Goal: Information Seeking & Learning: Understand process/instructions

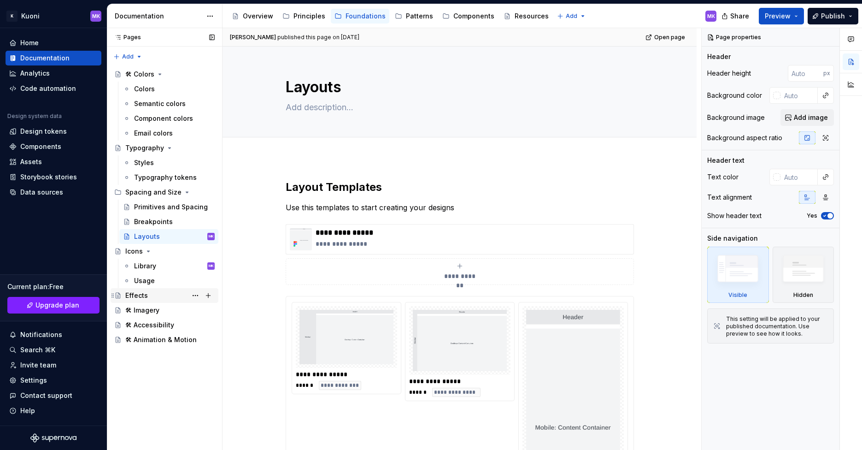
click at [149, 295] on div "Effects" at bounding box center [169, 295] width 89 height 13
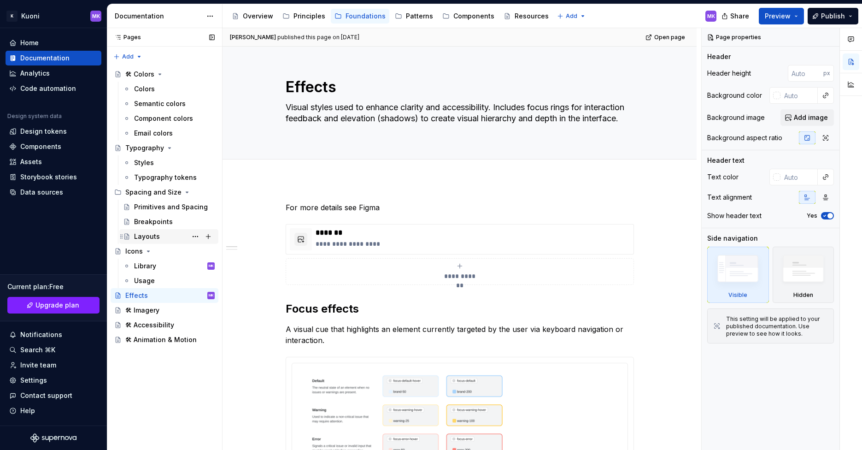
click at [154, 239] on div "Layouts" at bounding box center [147, 236] width 26 height 9
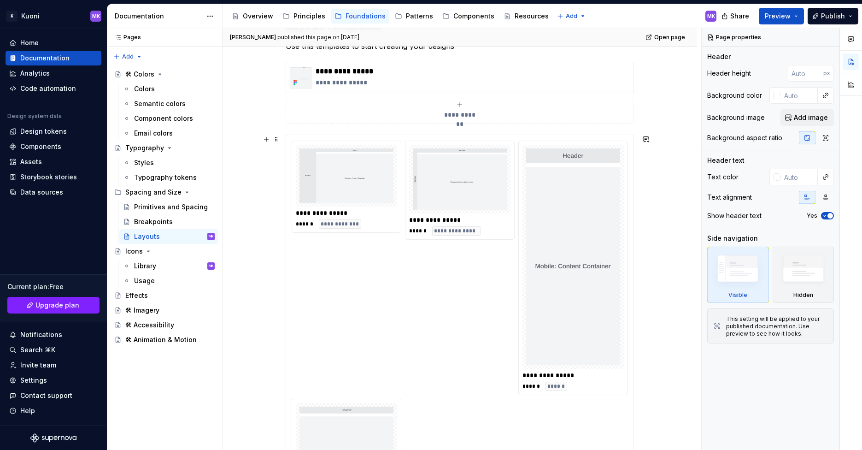
scroll to position [155, 0]
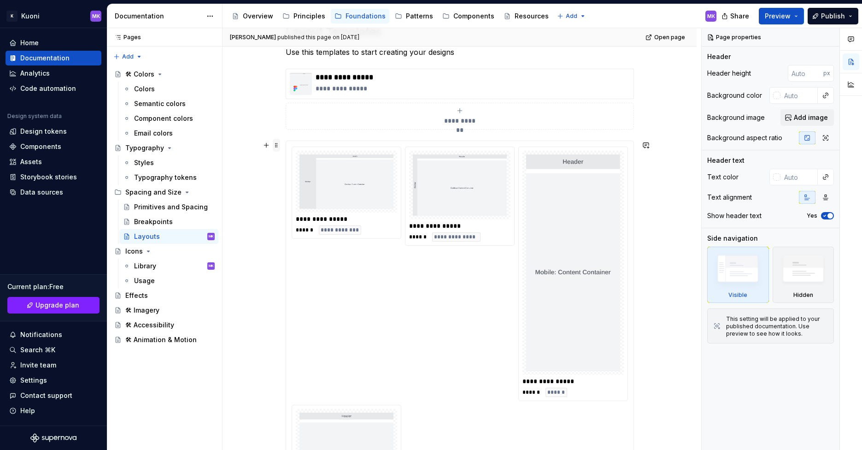
click at [278, 145] on span at bounding box center [276, 145] width 7 height 13
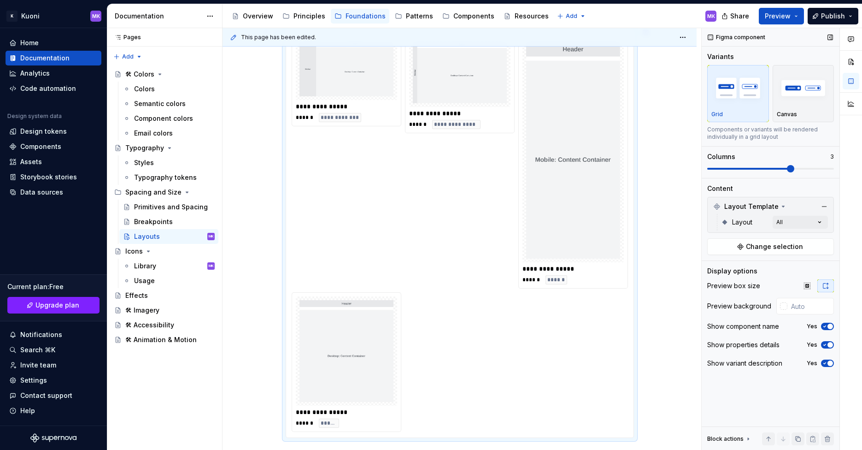
scroll to position [193, 0]
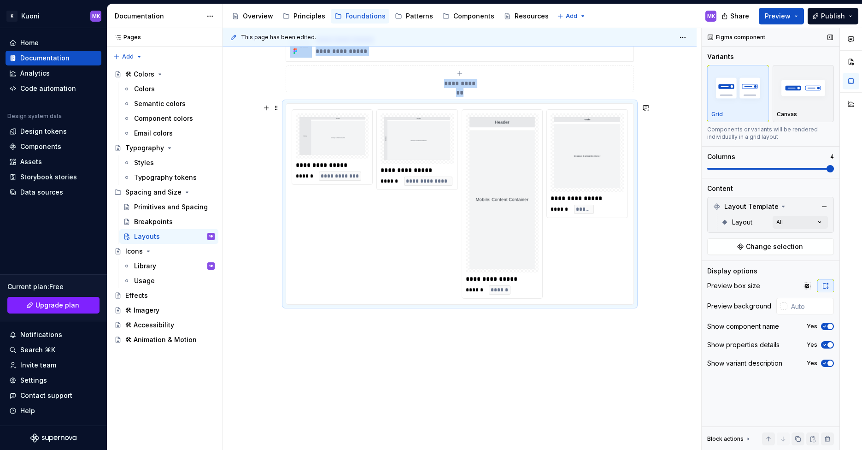
click at [828, 169] on span at bounding box center [829, 168] width 7 height 7
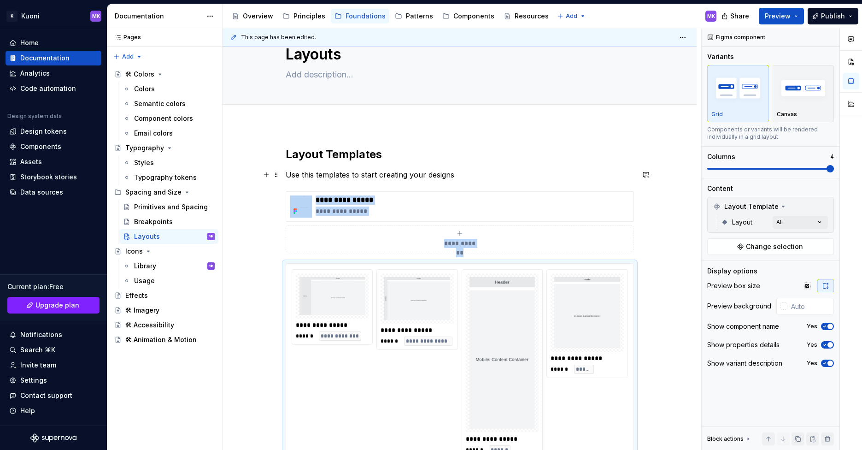
scroll to position [0, 0]
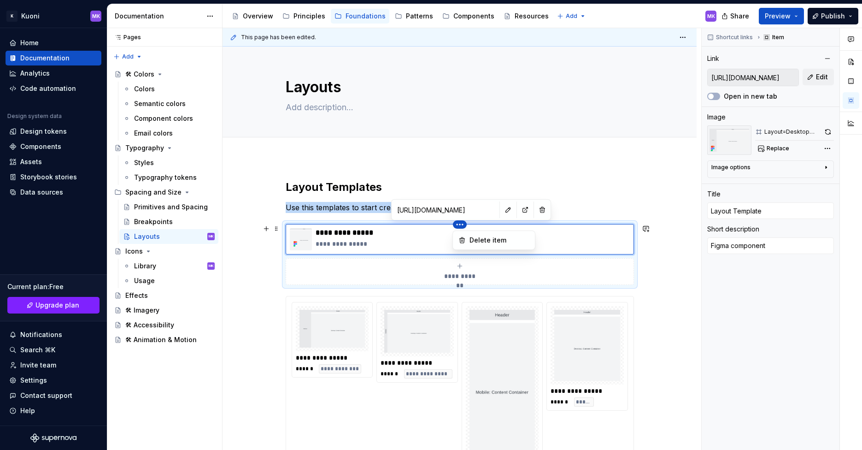
click at [466, 198] on html "K Kuoni MK Home Documentation Analytics Code automation Design system data Desi…" at bounding box center [431, 225] width 862 height 450
click at [557, 187] on html "K Kuoni MK Home Documentation Analytics Code automation Design system data Desi…" at bounding box center [431, 225] width 862 height 450
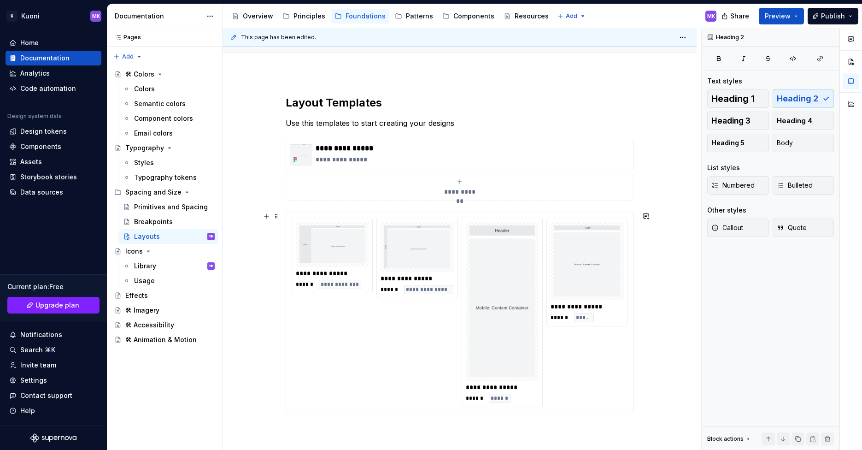
scroll to position [96, 0]
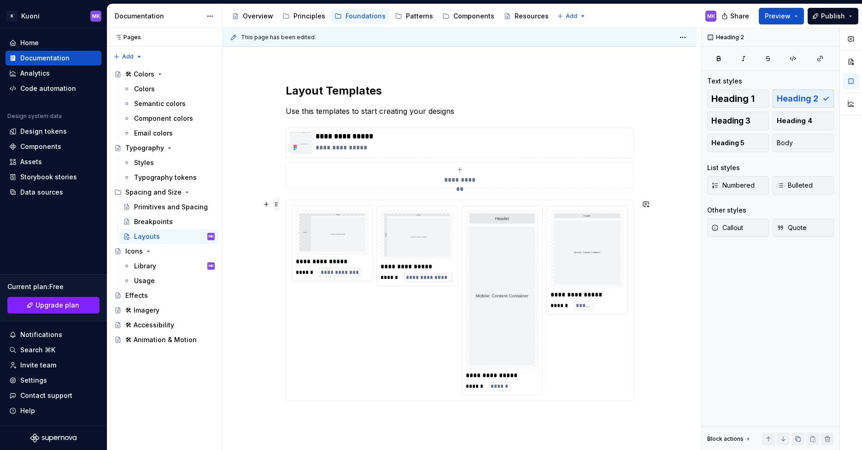
click at [273, 204] on span at bounding box center [276, 204] width 7 height 13
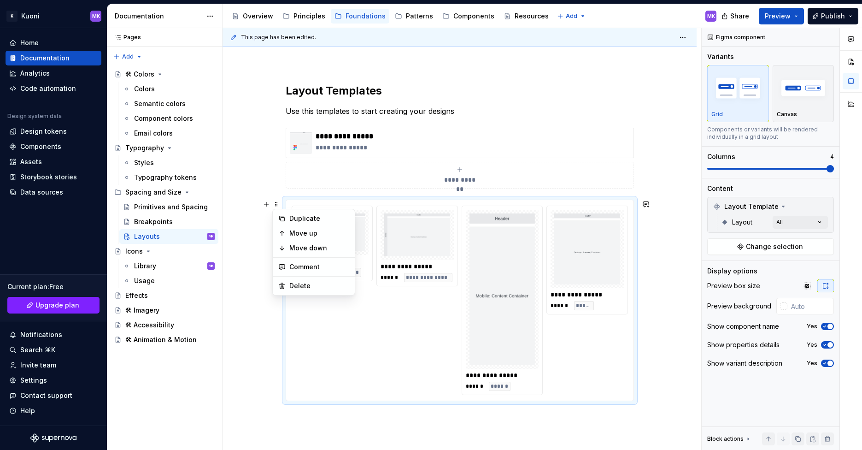
click at [656, 310] on div "**********" at bounding box center [460, 303] width 474 height 485
click at [160, 221] on div "Breakpoints" at bounding box center [153, 221] width 39 height 9
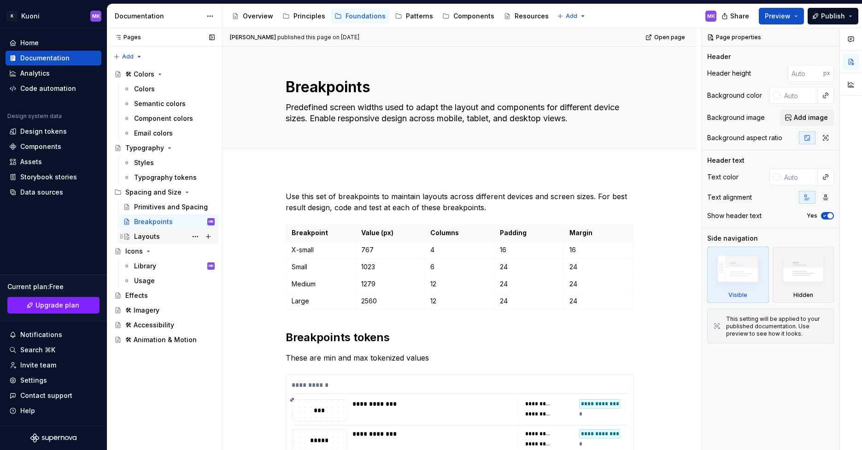
click at [143, 234] on div "Layouts" at bounding box center [147, 236] width 26 height 9
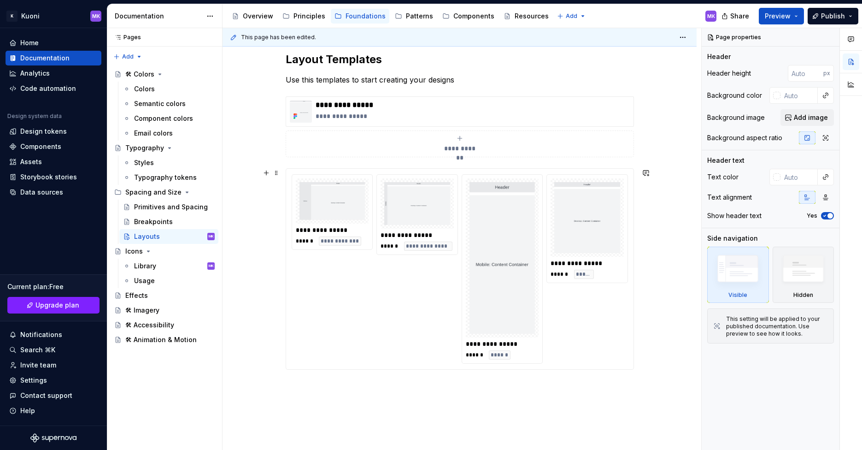
scroll to position [193, 0]
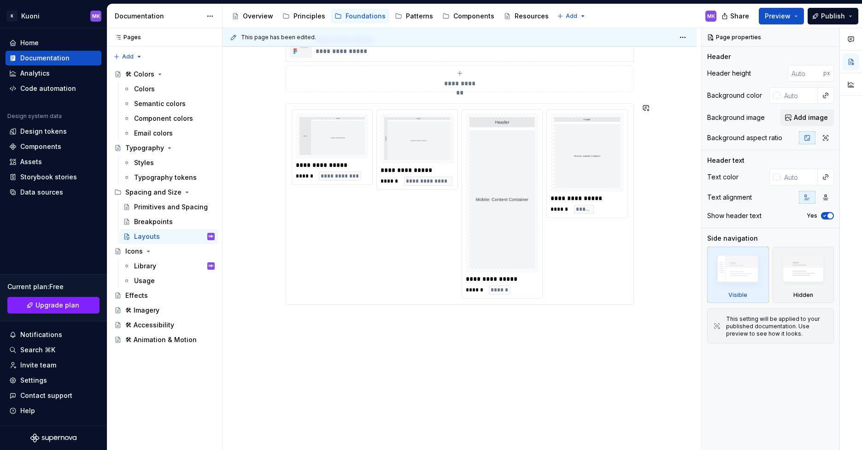
type textarea "*"
click at [335, 318] on div "**********" at bounding box center [460, 207] width 474 height 485
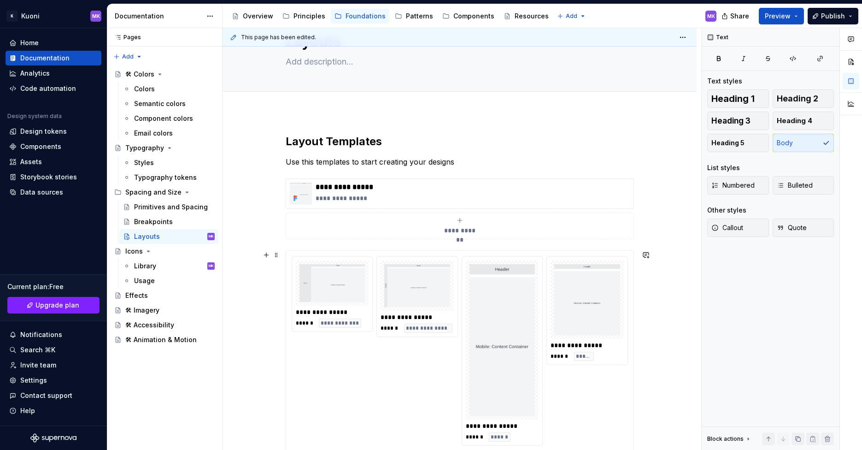
scroll to position [0, 0]
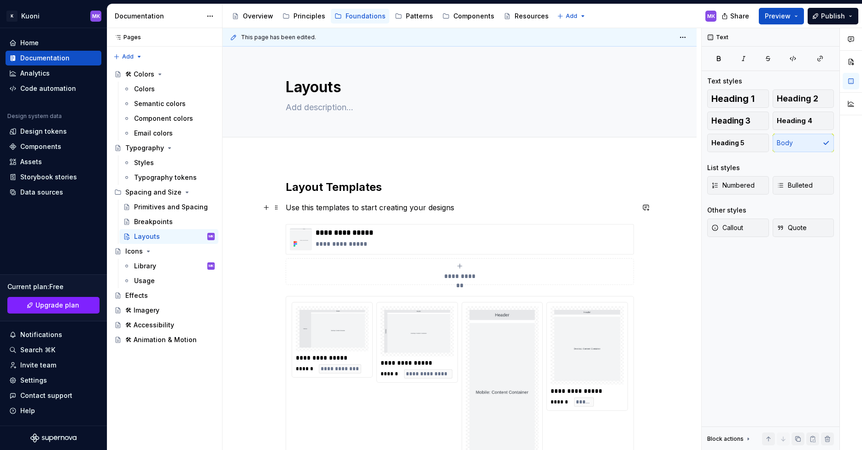
click at [413, 207] on p "Use this templates to start creating your designs" at bounding box center [460, 207] width 348 height 11
click at [463, 207] on p "Use this templates to start creating your designs" at bounding box center [460, 207] width 348 height 11
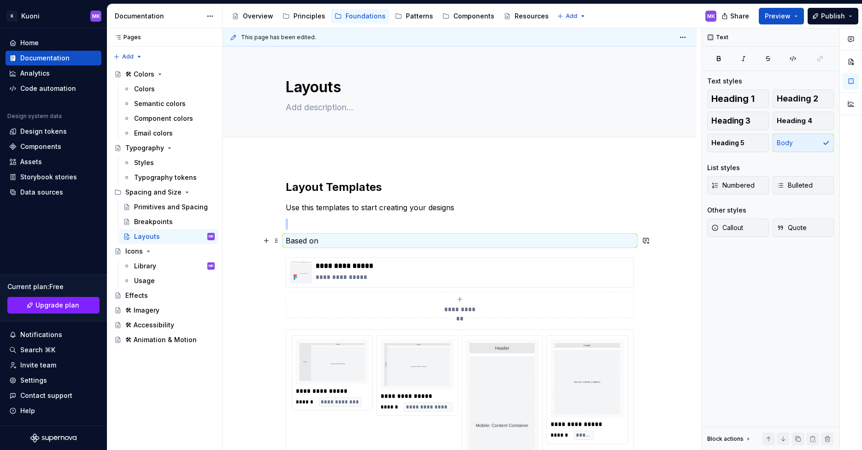
click at [330, 240] on p "Based on" at bounding box center [460, 240] width 348 height 11
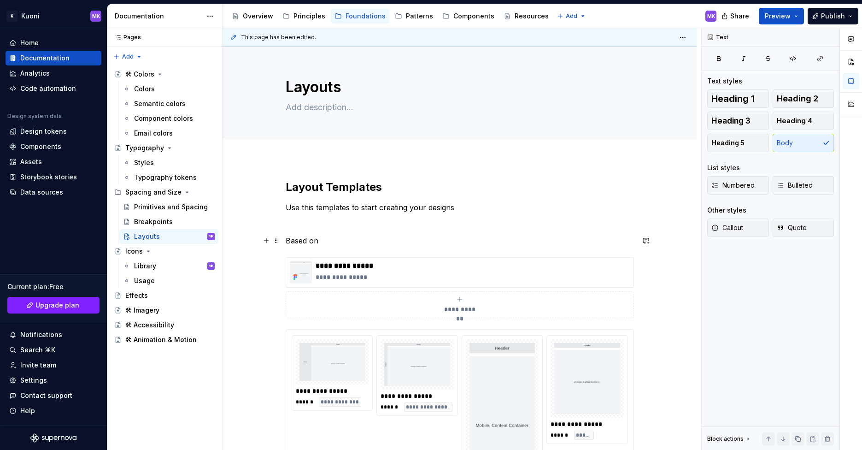
click at [329, 240] on p "Based on" at bounding box center [460, 240] width 348 height 11
click at [537, 239] on p "Based on Breakpoints there are predefined layouts to kick-off" at bounding box center [460, 240] width 348 height 11
click at [515, 242] on p "Based on Breakpoints there are predefined layouts to kick-off" at bounding box center [460, 240] width 348 height 11
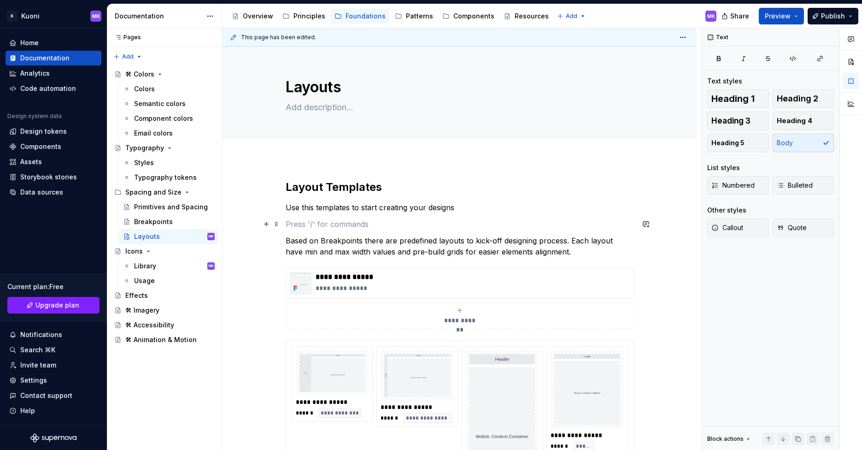
click at [297, 225] on p at bounding box center [460, 223] width 348 height 11
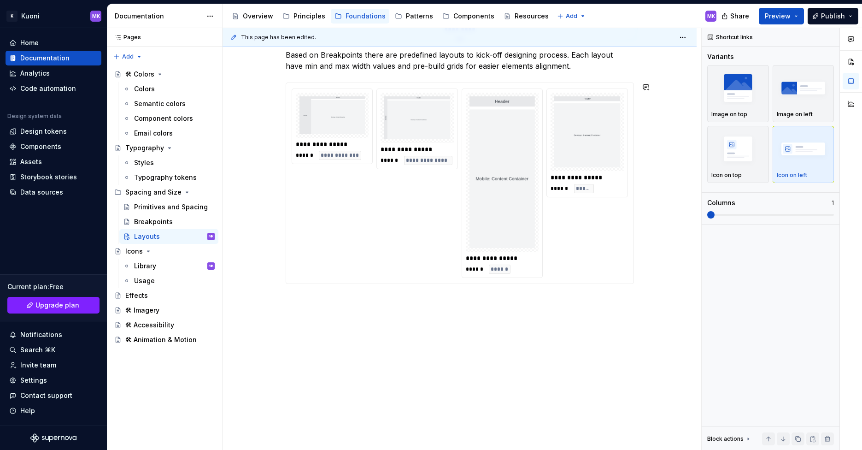
scroll to position [216, 0]
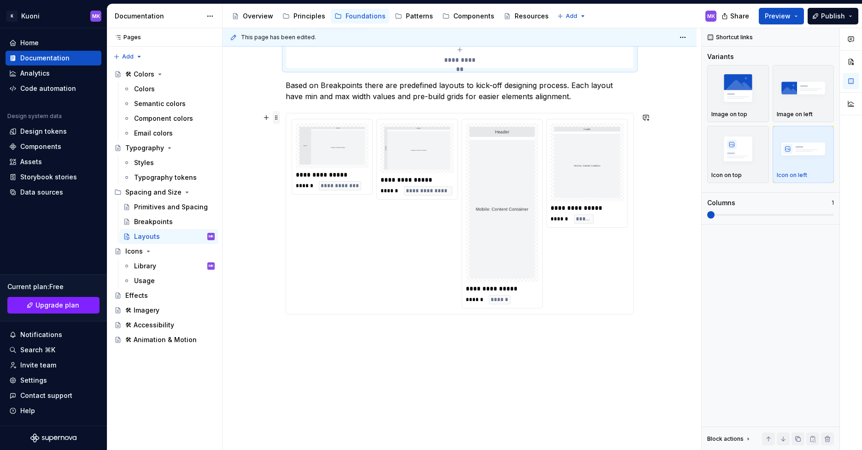
click at [276, 120] on span at bounding box center [276, 117] width 7 height 13
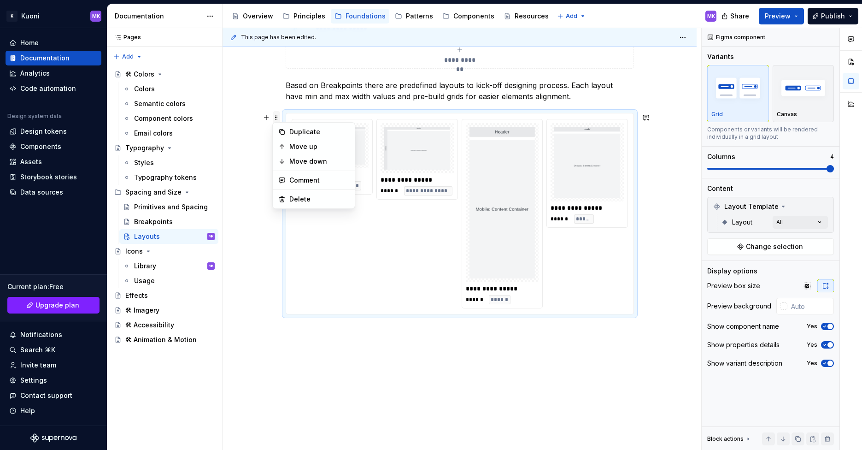
type textarea "*"
click at [803, 98] on img "button" at bounding box center [803, 88] width 53 height 34
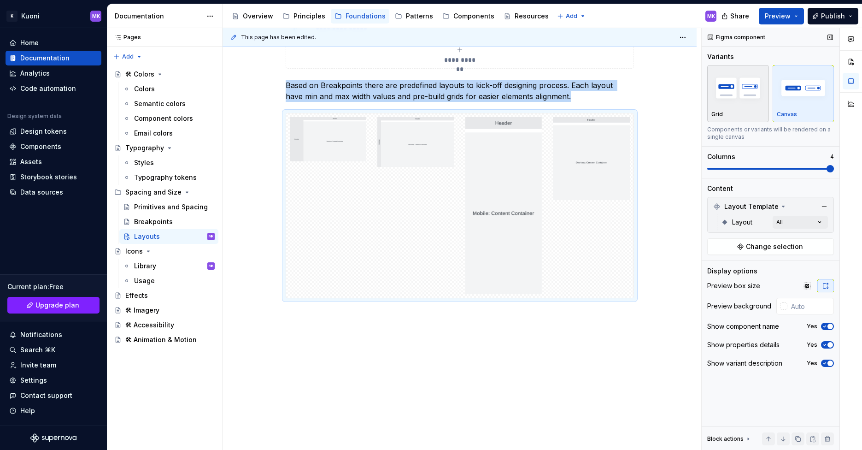
click at [730, 101] on img "button" at bounding box center [737, 88] width 53 height 34
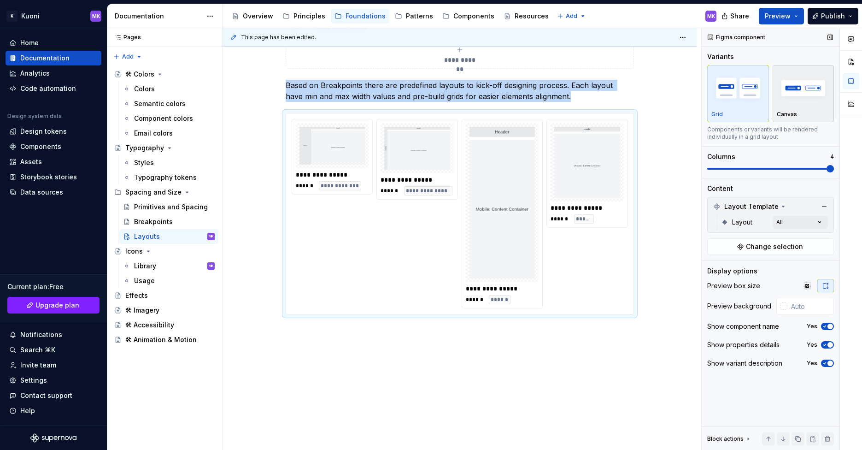
click at [810, 97] on img "button" at bounding box center [803, 88] width 53 height 34
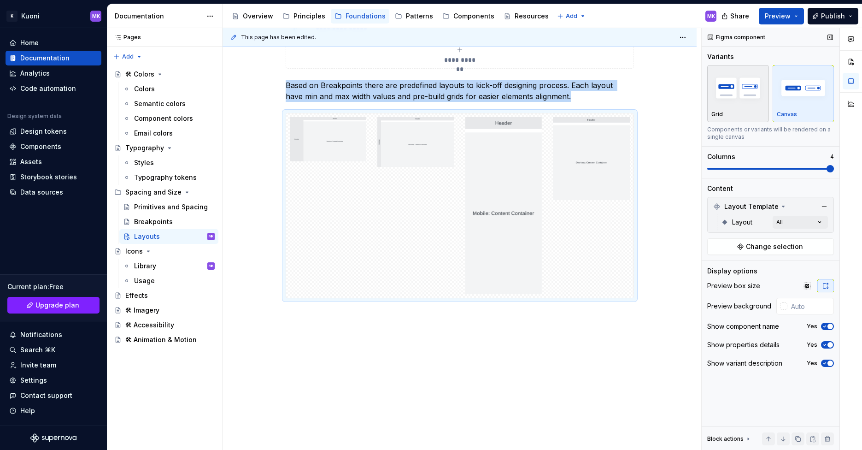
click at [738, 103] on img "button" at bounding box center [737, 88] width 53 height 34
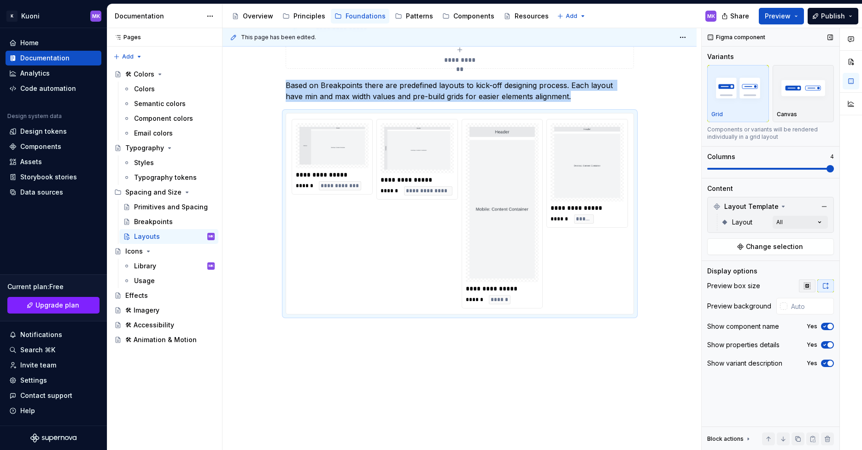
click at [805, 286] on icon "button" at bounding box center [806, 285] width 7 height 7
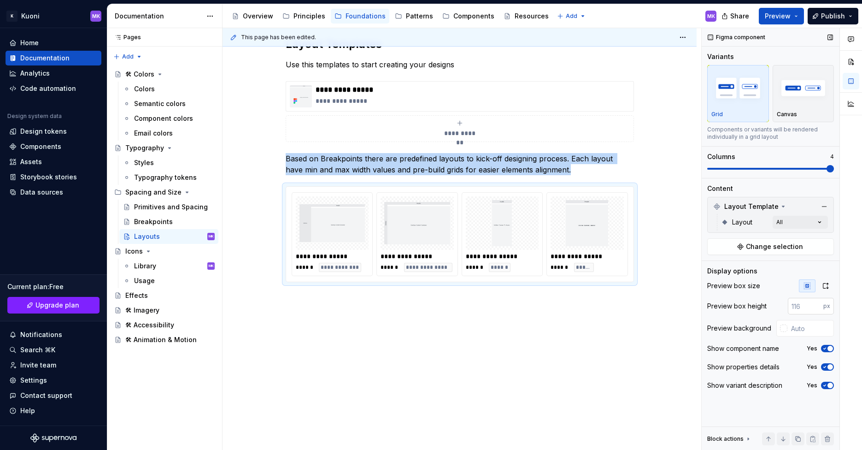
click at [811, 306] on input "number" at bounding box center [805, 306] width 35 height 17
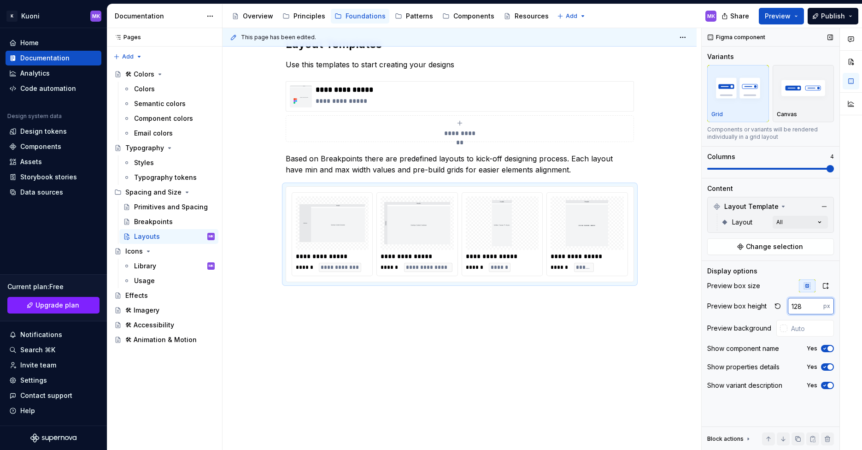
type input "128"
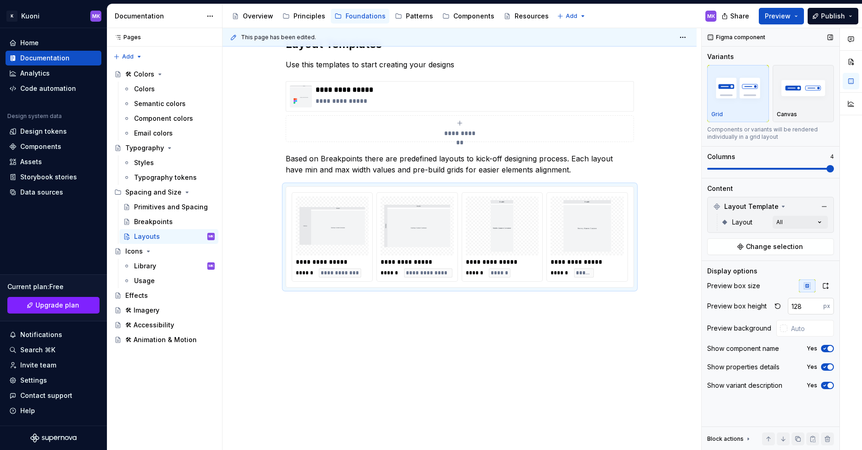
scroll to position [148, 0]
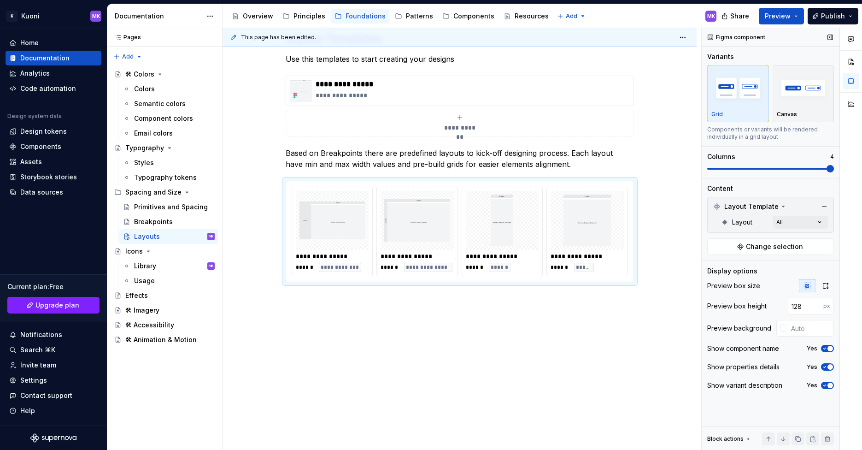
click at [826, 385] on icon "button" at bounding box center [824, 385] width 7 height 6
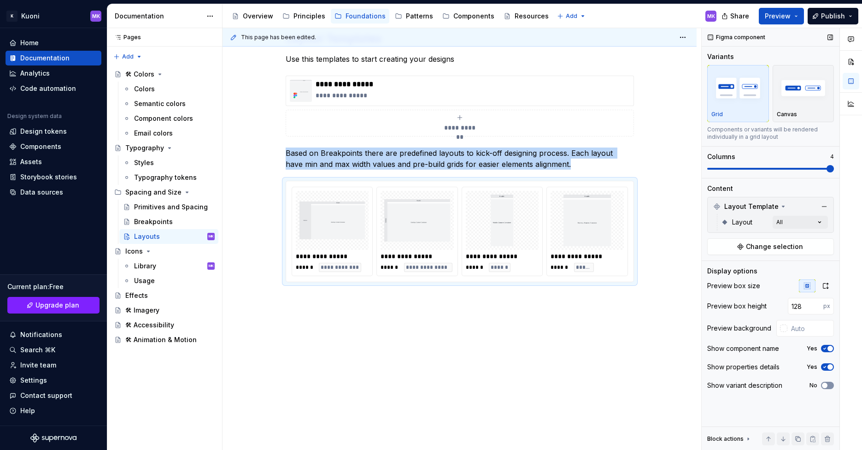
click at [826, 385] on span "button" at bounding box center [825, 385] width 6 height 6
click at [827, 366] on span "button" at bounding box center [830, 367] width 6 height 6
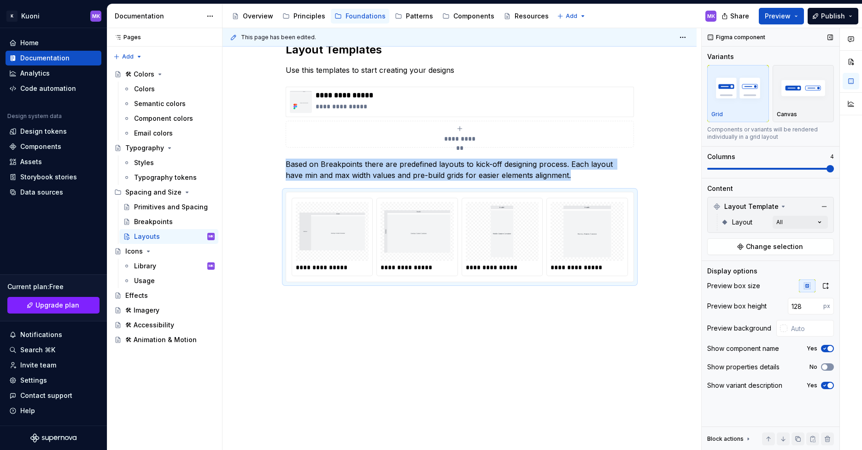
click at [827, 366] on span "button" at bounding box center [825, 367] width 6 height 6
click at [827, 366] on span "button" at bounding box center [830, 367] width 6 height 6
click at [827, 366] on span "button" at bounding box center [825, 367] width 6 height 6
click at [825, 351] on icon "button" at bounding box center [824, 349] width 7 height 6
click at [825, 351] on span "button" at bounding box center [825, 349] width 6 height 6
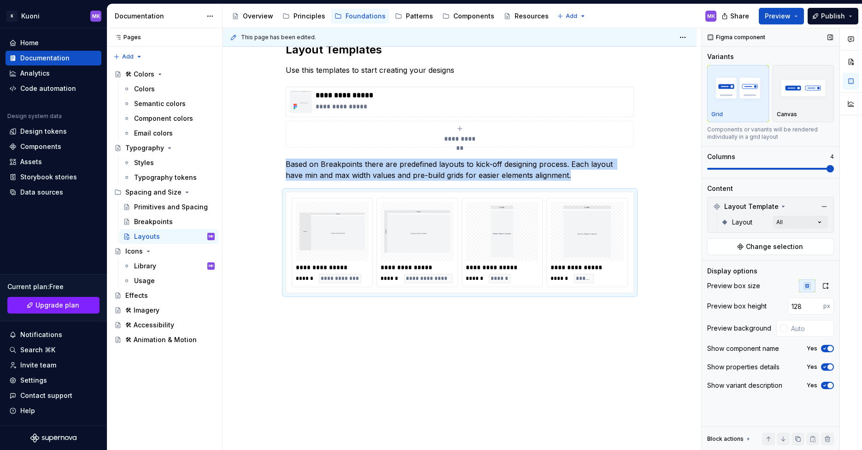
click at [825, 351] on icon "button" at bounding box center [824, 349] width 7 height 6
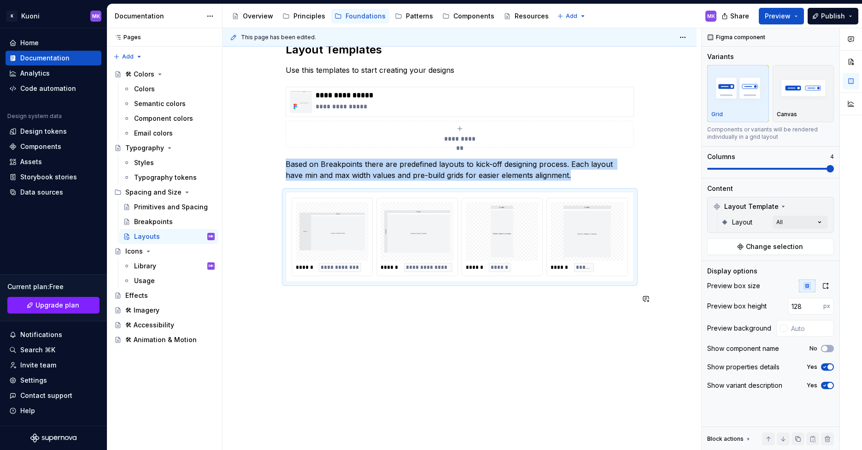
click at [313, 310] on div "**********" at bounding box center [460, 178] width 348 height 273
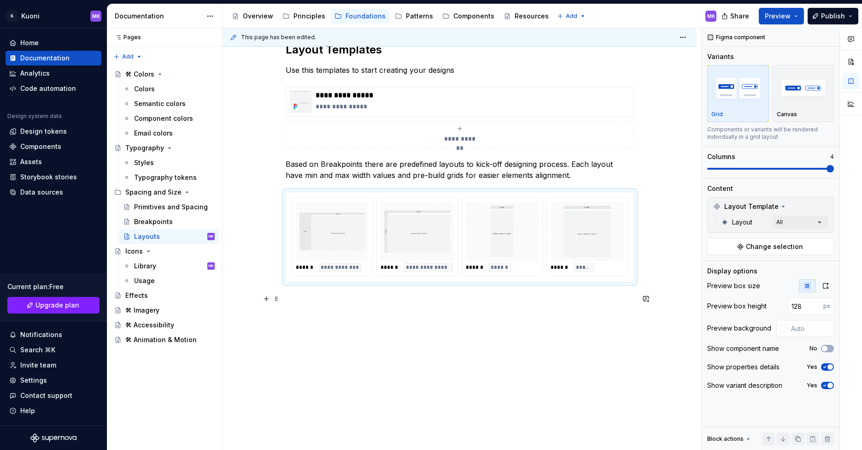
click at [290, 300] on p at bounding box center [460, 298] width 348 height 11
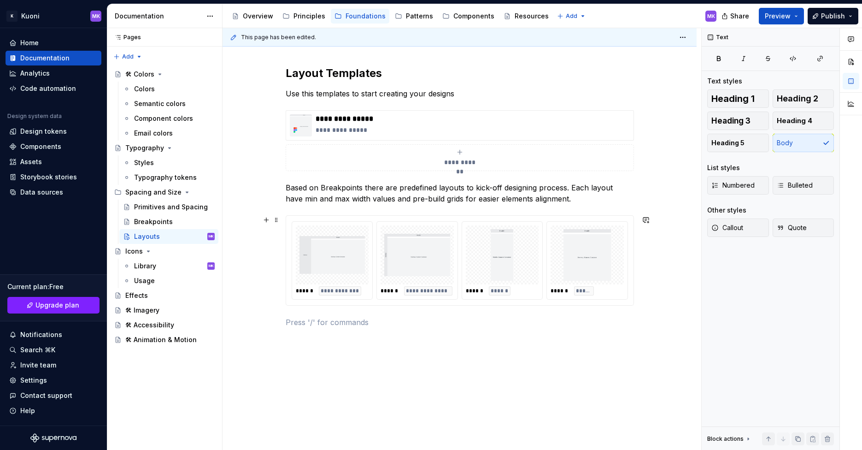
scroll to position [108, 0]
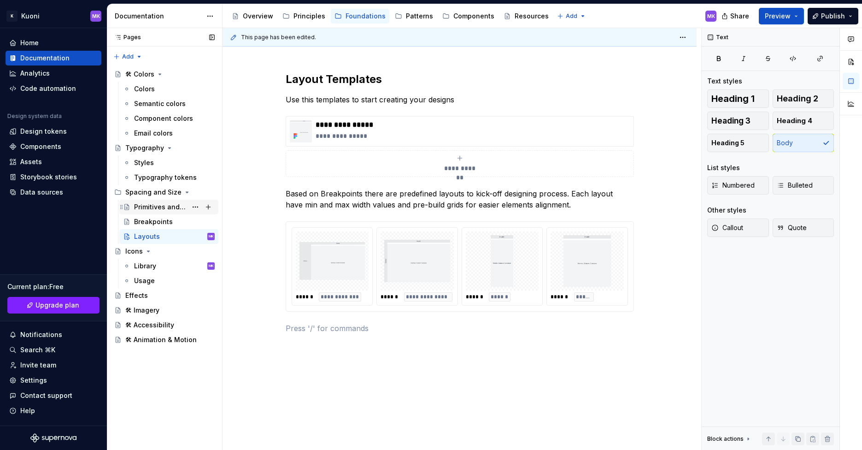
click at [146, 208] on div "Primitives and Spacing" at bounding box center [160, 206] width 53 height 9
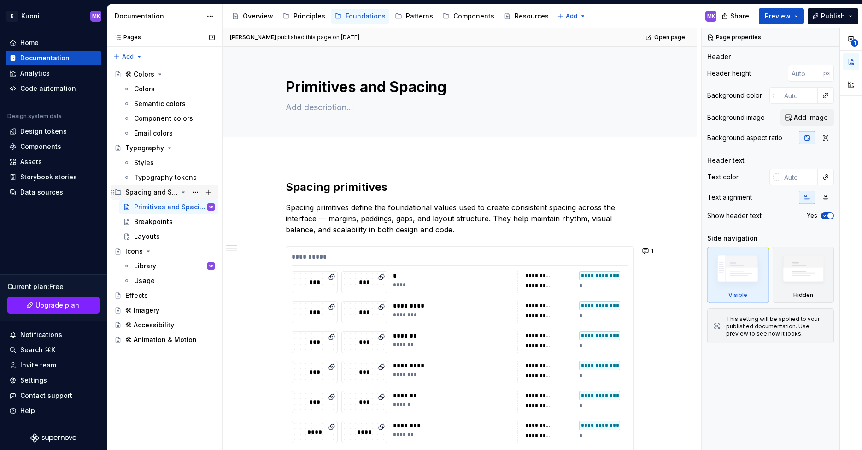
click at [137, 192] on div "Spacing and Size" at bounding box center [151, 191] width 53 height 9
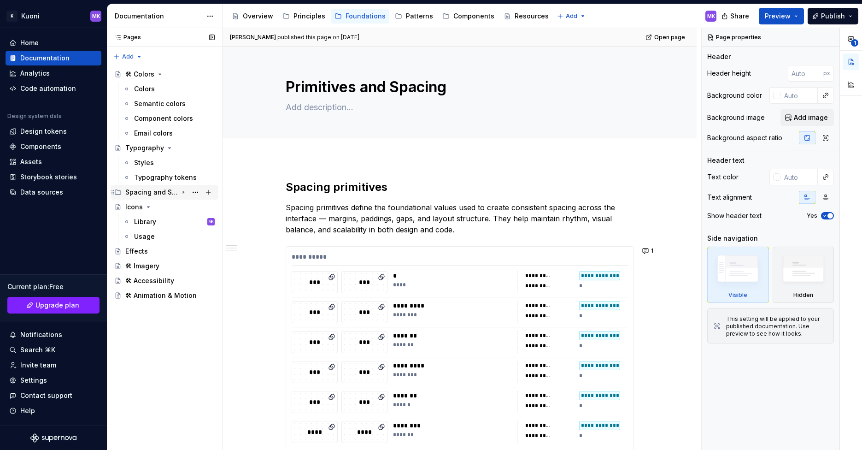
click at [137, 192] on div "Spacing and Size" at bounding box center [151, 191] width 53 height 9
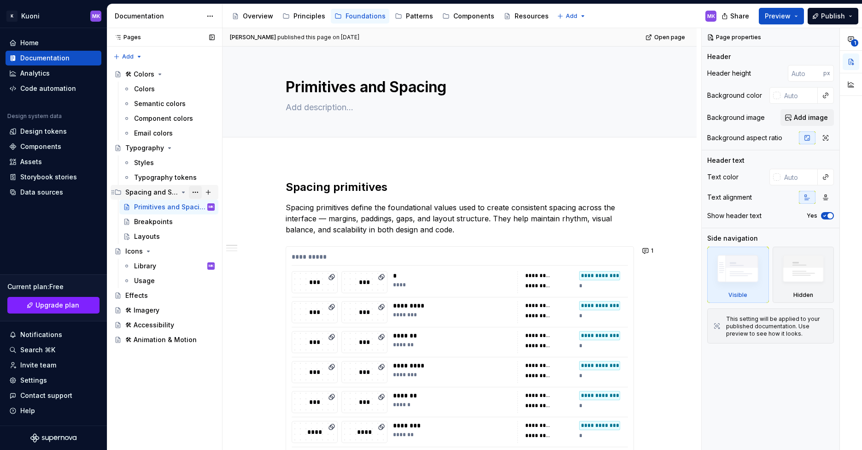
click at [194, 191] on button "Page tree" at bounding box center [195, 192] width 13 height 13
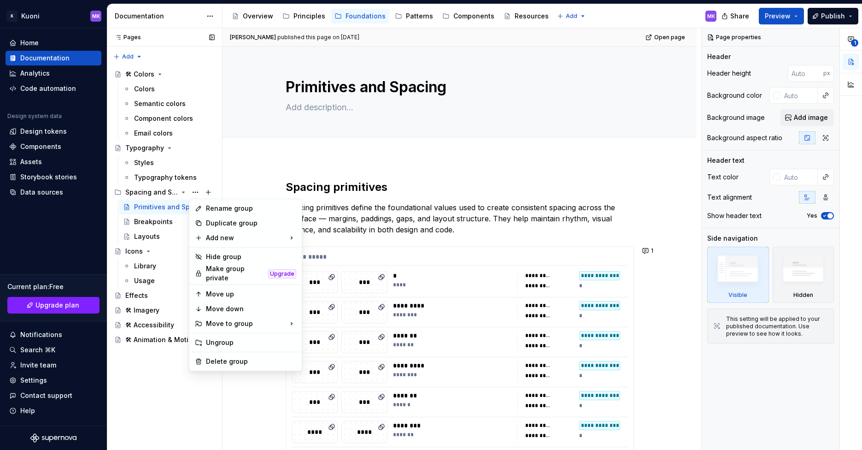
click at [212, 189] on div "Pages Pages Add Accessibility guide for tree Page tree. Navigate the tree with …" at bounding box center [164, 239] width 115 height 422
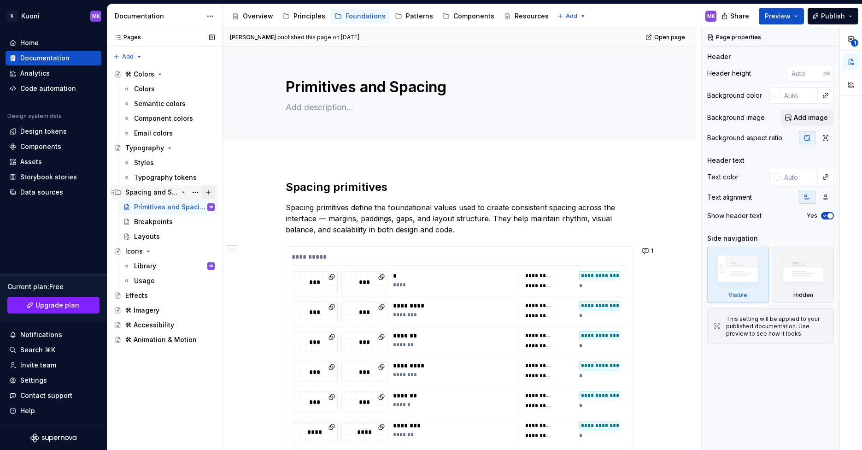
click at [208, 191] on button "Page tree" at bounding box center [208, 192] width 13 height 13
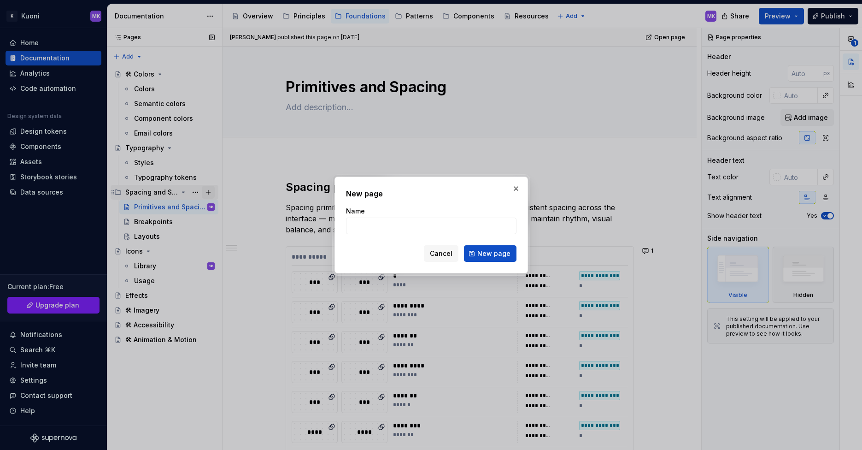
type textarea "*"
type input "Grid"
click button "New page" at bounding box center [490, 253] width 53 height 17
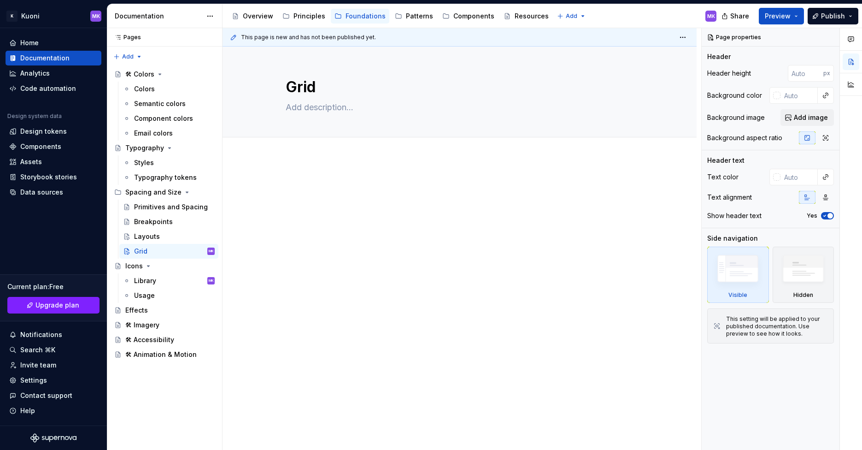
click at [307, 182] on p at bounding box center [460, 185] width 348 height 11
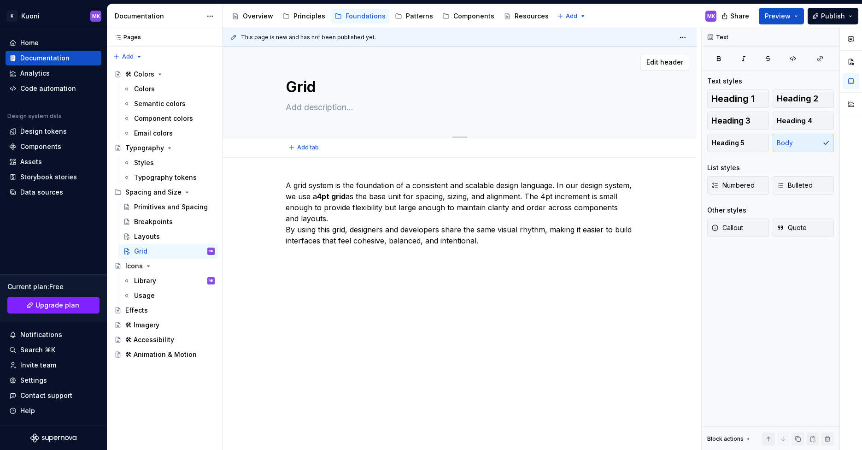
click at [305, 89] on textarea "Grid" at bounding box center [458, 87] width 348 height 22
click at [291, 87] on textarea "Grid" at bounding box center [458, 87] width 348 height 22
click at [288, 87] on textarea "Grid" at bounding box center [458, 87] width 348 height 22
type textarea "*"
type textarea "4Grid"
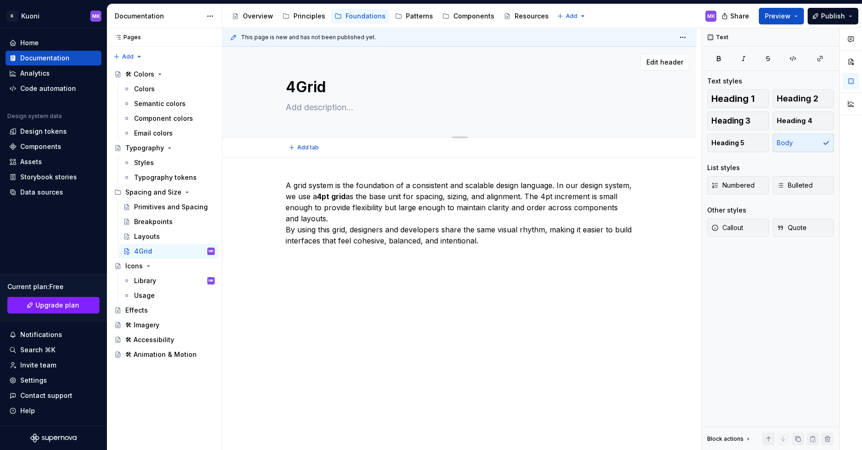
type textarea "*"
type textarea "4pGrid"
type textarea "*"
type textarea "4ptGrid"
type textarea "*"
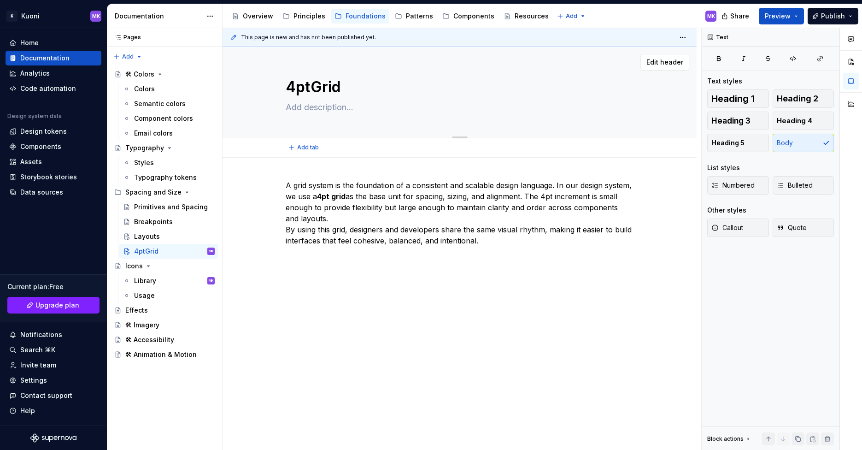
type textarea "4pt Grid"
type textarea "*"
type textarea "4pt Grid"
type textarea "*"
click at [357, 197] on p "A grid system is the foundation of a consistent and scalable design language. I…" at bounding box center [460, 213] width 348 height 66
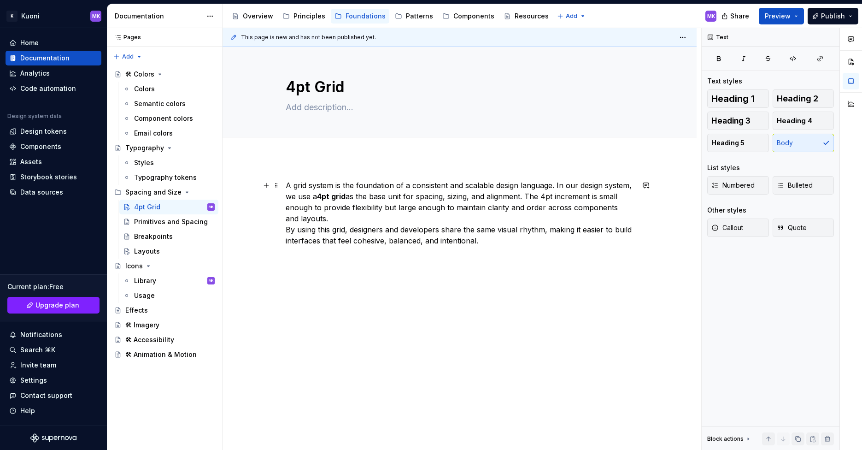
click at [374, 192] on p "A grid system is the foundation of a consistent and scalable design language. I…" at bounding box center [460, 213] width 348 height 66
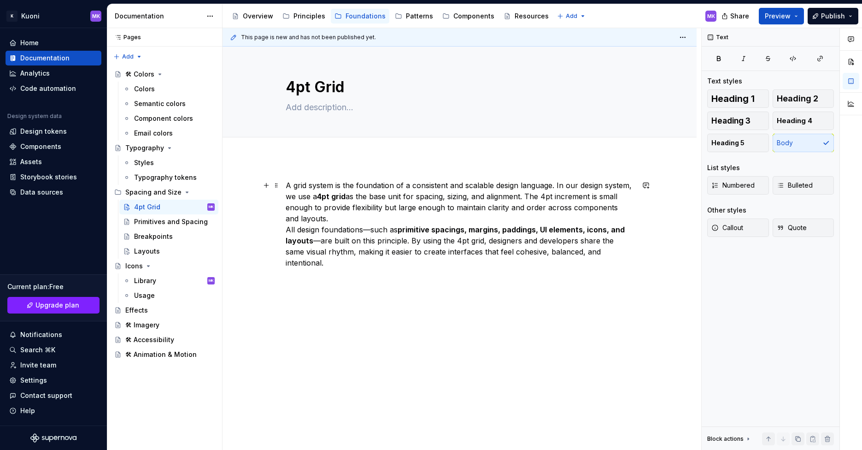
click at [318, 220] on p "A grid system is the foundation of a consistent and scalable design language. I…" at bounding box center [460, 224] width 348 height 88
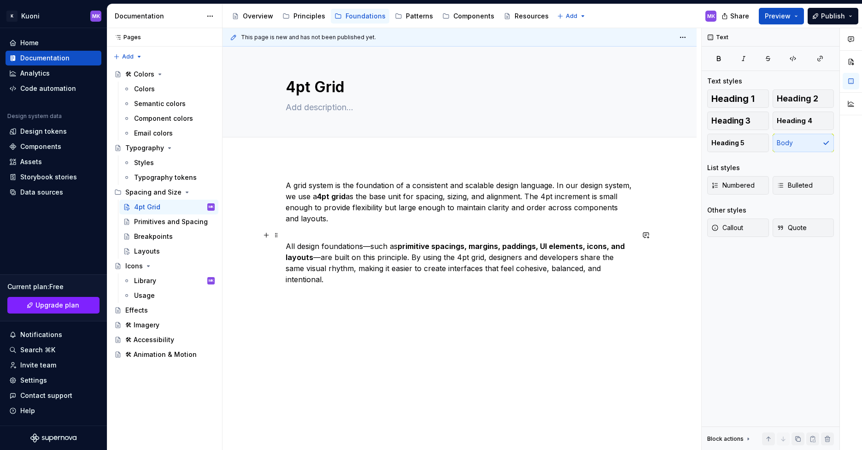
click at [367, 245] on p "All design foundations—such as primitive spacings, margins, paddings, UI elemen…" at bounding box center [460, 256] width 348 height 55
click at [319, 257] on p "All design foundations - such as primitive spacings, margins, paddings, UI elem…" at bounding box center [460, 256] width 348 height 55
click at [311, 256] on p "All design foundations - such as primitive spacings, margins, paddings, UI elem…" at bounding box center [460, 256] width 348 height 55
click at [627, 269] on p "All design foundations - such as primitive spacings, margins, paddings, UI elem…" at bounding box center [460, 256] width 348 height 55
click at [662, 64] on span "Edit header" at bounding box center [664, 62] width 37 height 9
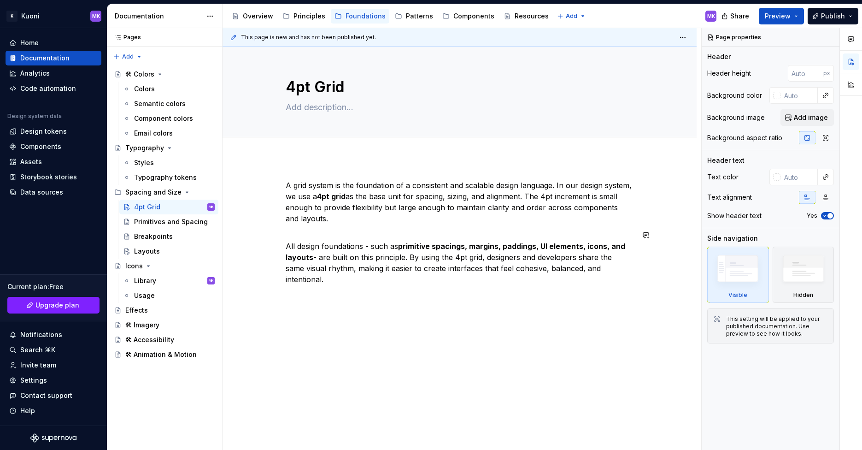
click at [535, 287] on div "A grid system is the foundation of a consistent and scalable design language. I…" at bounding box center [460, 294] width 474 height 273
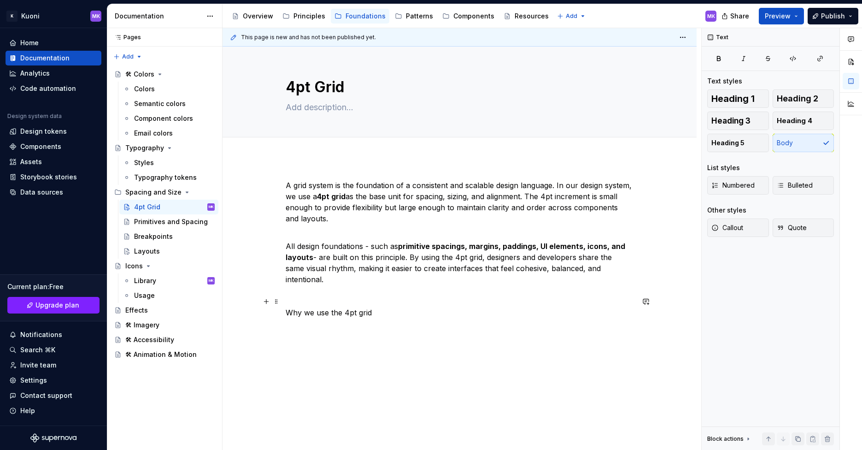
click at [284, 299] on div "A grid system is the foundation of a consistent and scalable design language. I…" at bounding box center [460, 311] width 474 height 306
click at [375, 307] on p "Why we use the 4pt grid" at bounding box center [460, 312] width 348 height 11
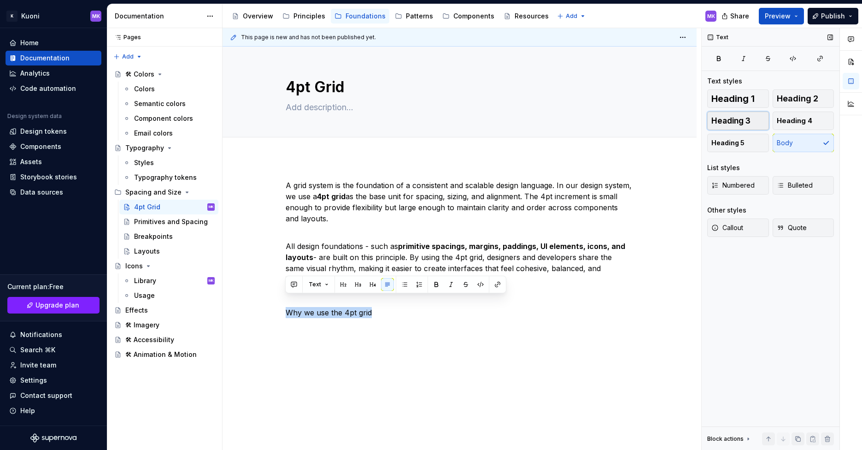
click at [740, 125] on span "Heading 3" at bounding box center [730, 120] width 39 height 9
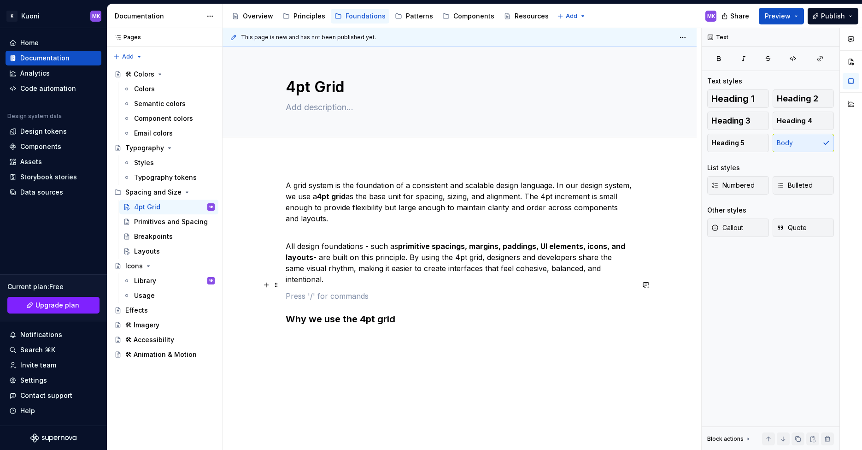
click at [343, 290] on p at bounding box center [460, 295] width 348 height 11
click at [419, 312] on h3 "Why we use the 4pt grid" at bounding box center [460, 318] width 348 height 13
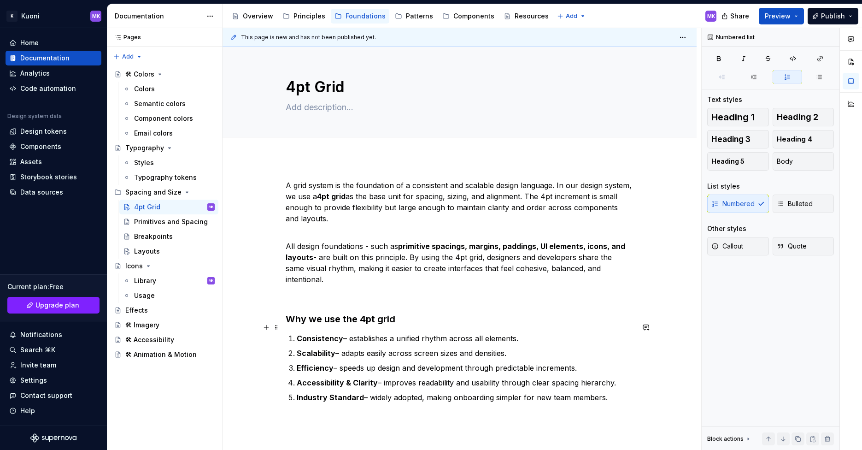
click at [297, 333] on li "Consistency – establishes a unified rhythm across all elements." at bounding box center [465, 338] width 337 height 11
click at [796, 206] on span "Bulleted" at bounding box center [795, 203] width 36 height 9
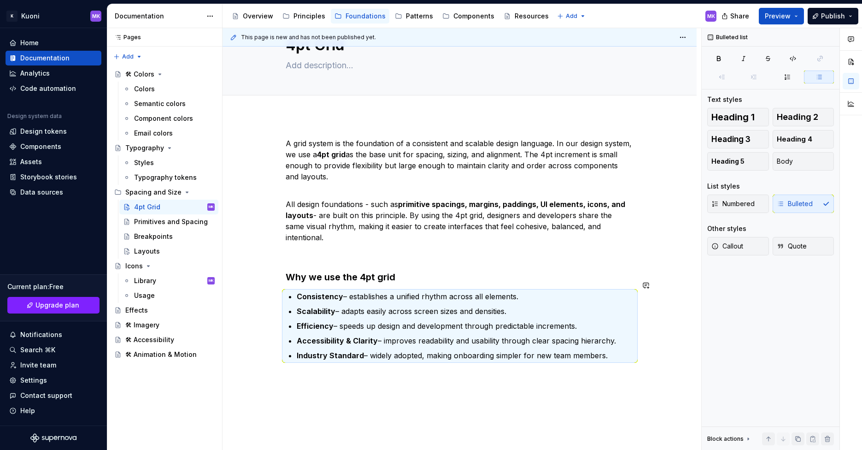
scroll to position [48, 0]
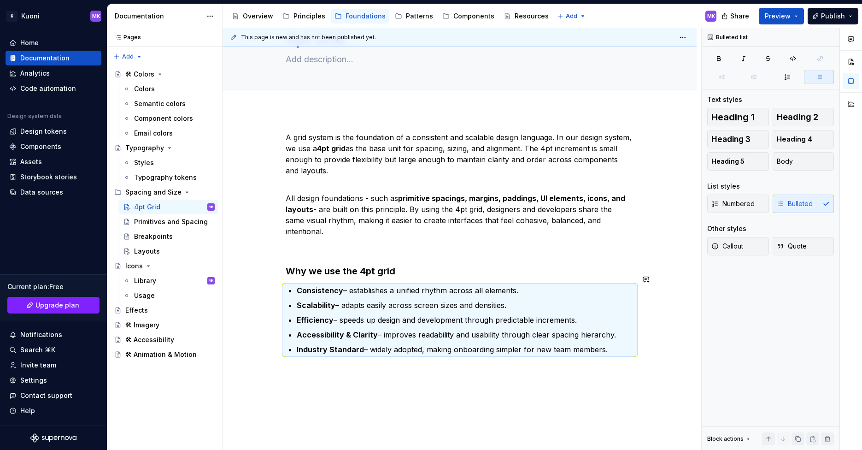
click at [392, 369] on div "A grid system is the foundation of a consistent and scalable design language. I…" at bounding box center [460, 305] width 474 height 391
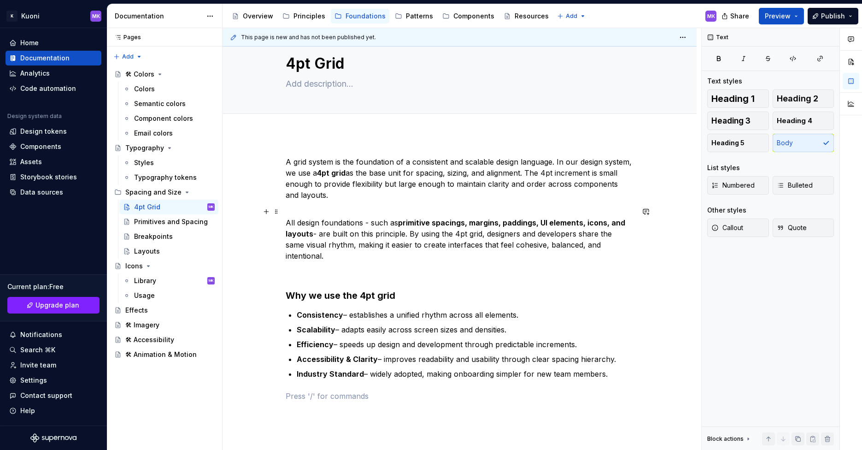
scroll to position [43, 0]
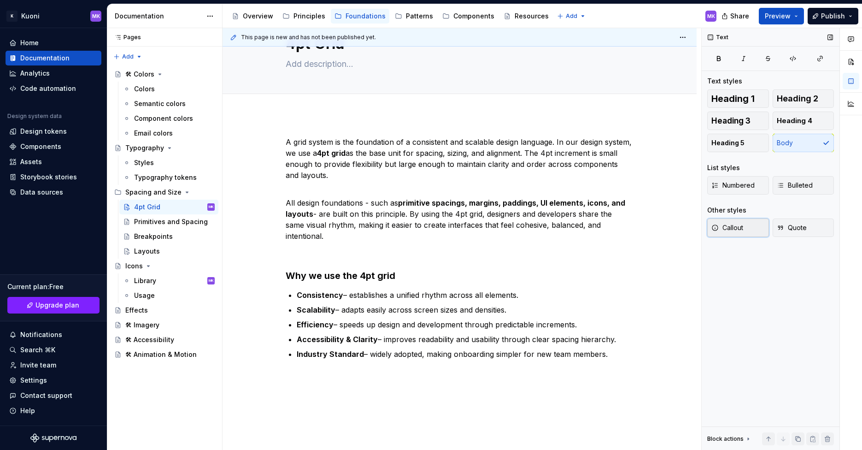
click at [733, 228] on span "Callout" at bounding box center [727, 227] width 32 height 9
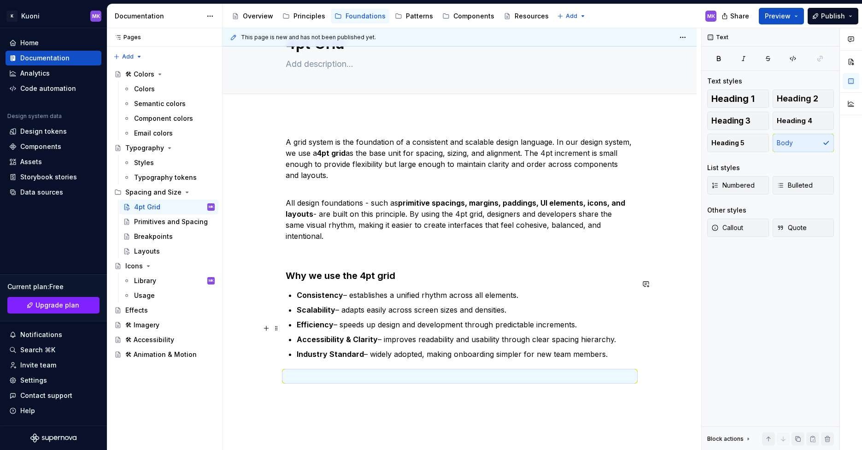
click at [364, 334] on strong "Accessibility & Clarity" at bounding box center [337, 338] width 81 height 9
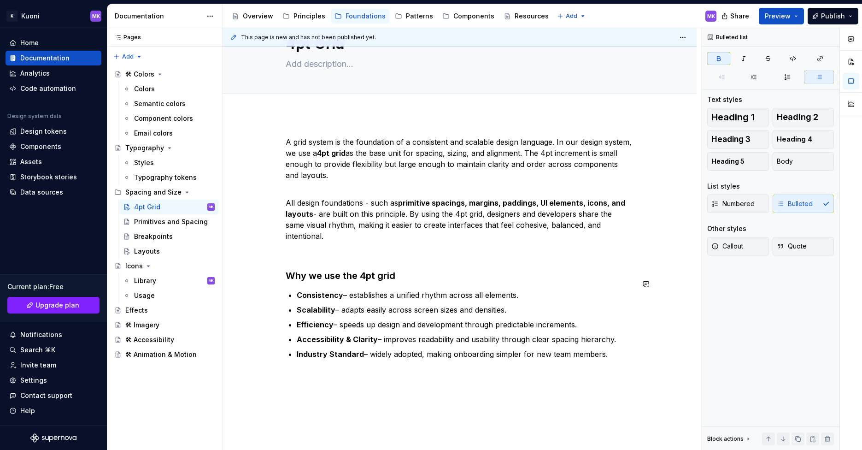
click at [359, 357] on div "A grid system is the foundation of a consistent and scalable design language. I…" at bounding box center [460, 258] width 348 height 245
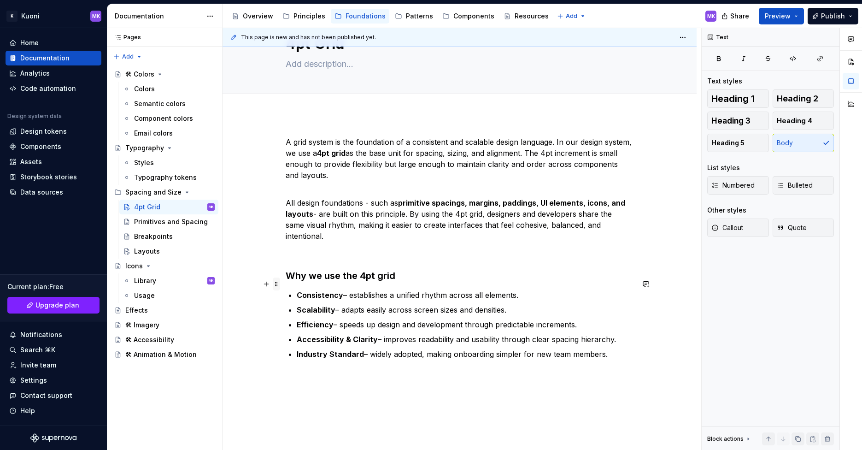
click at [275, 284] on span at bounding box center [276, 283] width 7 height 13
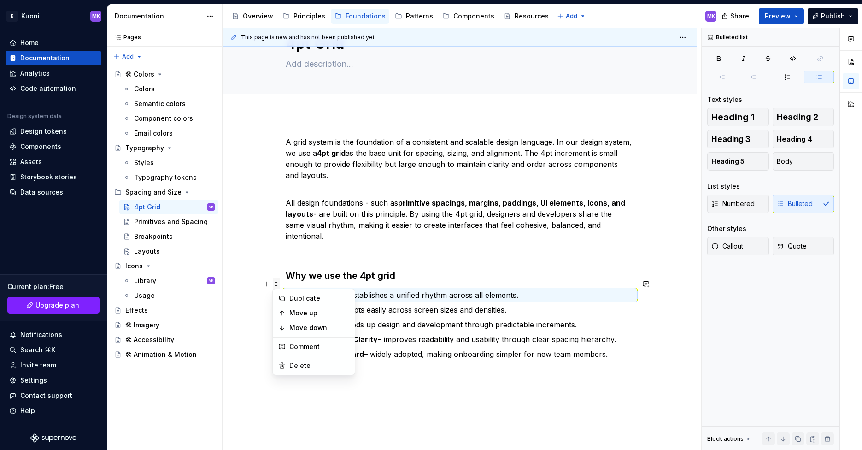
click at [275, 284] on span at bounding box center [276, 283] width 7 height 13
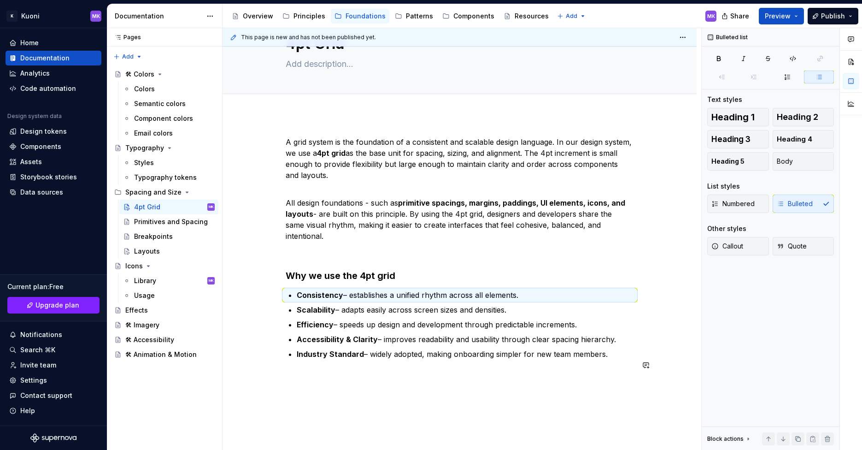
click at [374, 374] on div "A grid system is the foundation of a consistent and scalable design language. I…" at bounding box center [460, 264] width 348 height 256
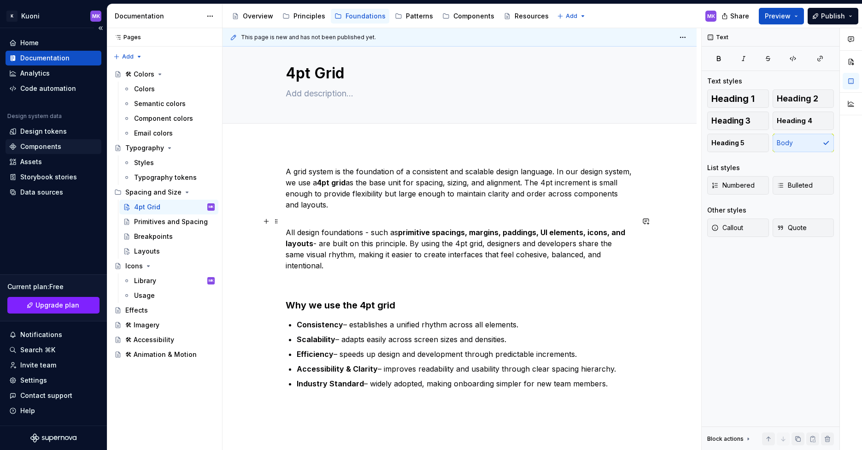
scroll to position [0, 0]
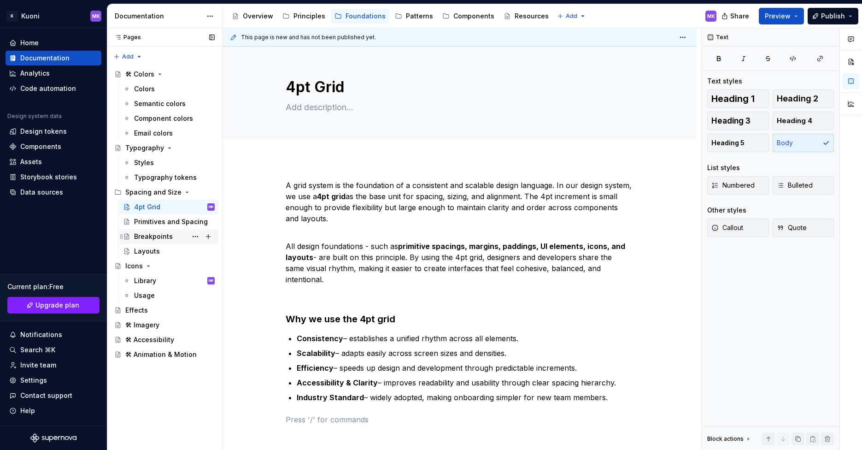
click at [155, 235] on div "Breakpoints" at bounding box center [153, 236] width 39 height 9
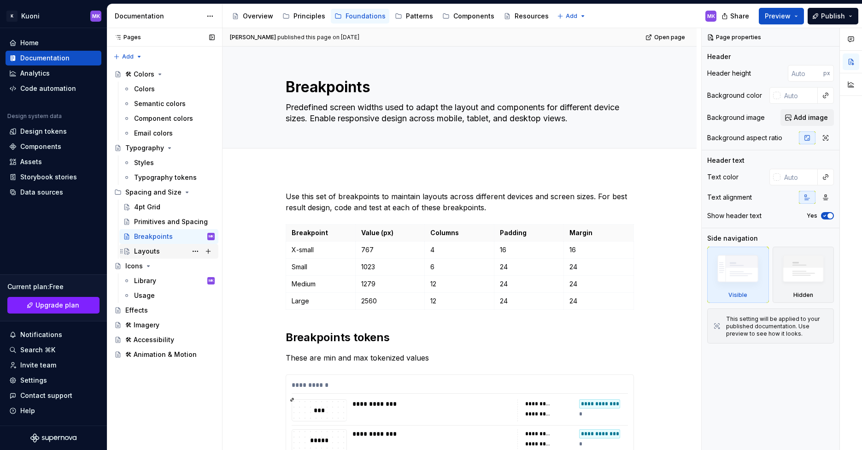
click at [167, 250] on div "Layouts" at bounding box center [174, 251] width 81 height 13
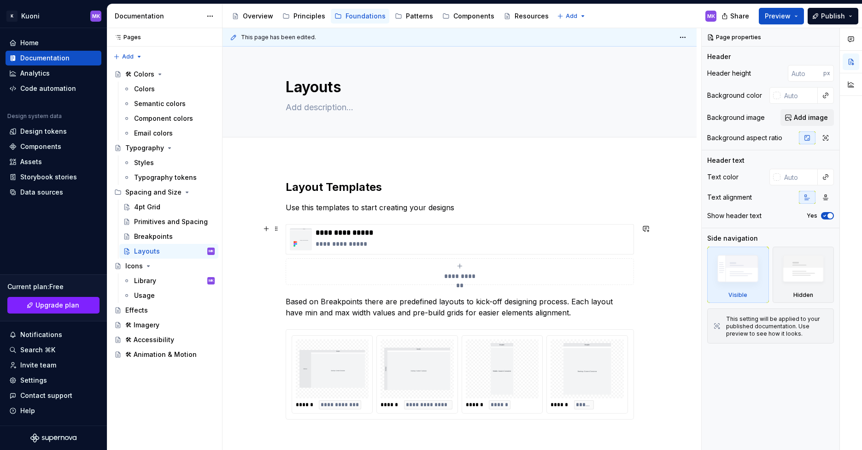
scroll to position [137, 0]
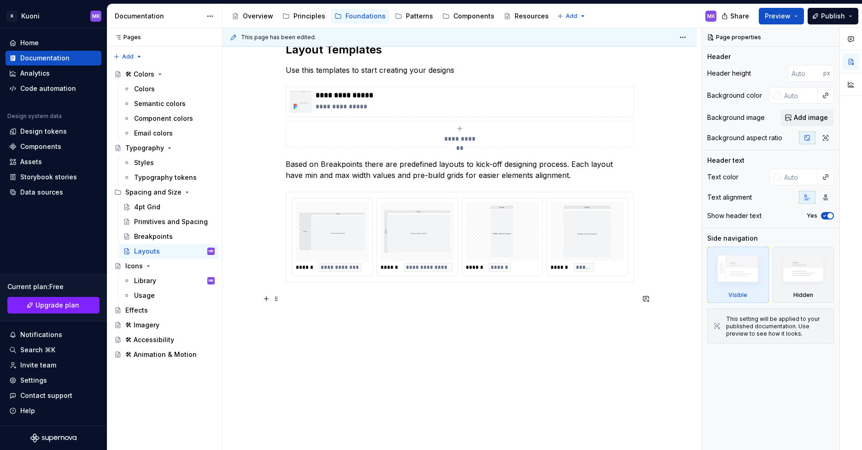
click at [306, 303] on p at bounding box center [460, 298] width 348 height 11
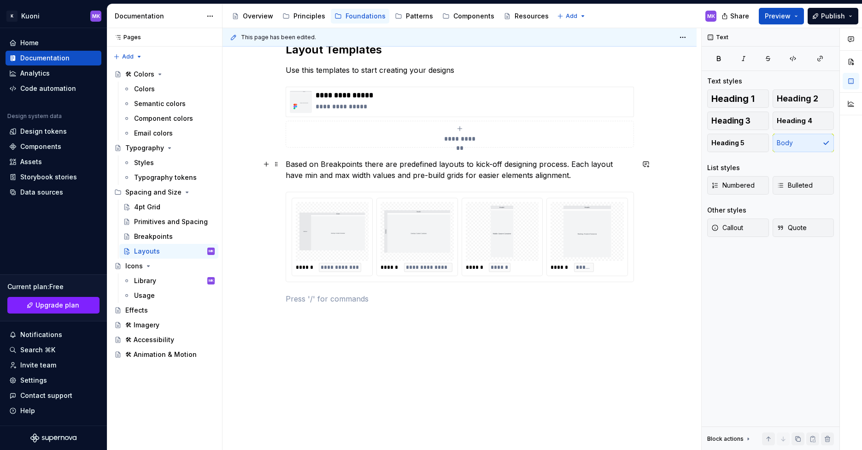
type textarea "*"
click at [434, 174] on p "Based on Breakpoints there are predefined layouts to kick-off designing process…" at bounding box center [460, 169] width 348 height 22
click at [315, 311] on div "**********" at bounding box center [460, 178] width 348 height 273
click at [286, 299] on p "Guides (Grid) behaviors" at bounding box center [460, 298] width 348 height 11
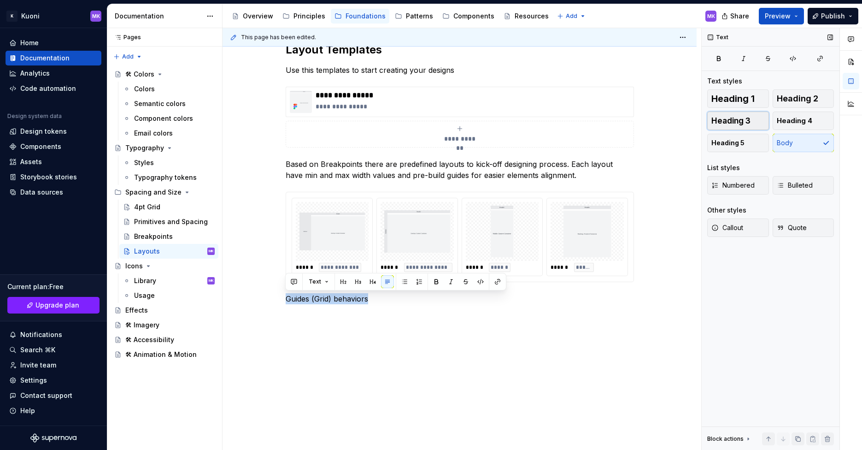
click at [743, 124] on span "Heading 3" at bounding box center [730, 120] width 39 height 9
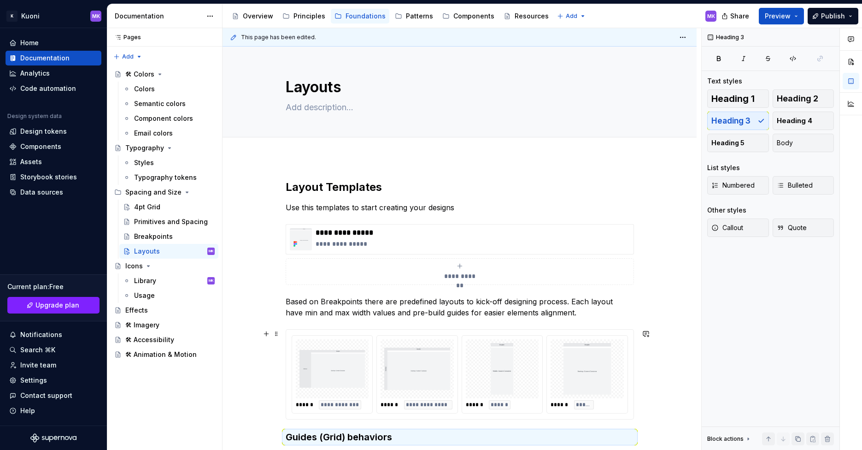
scroll to position [139, 0]
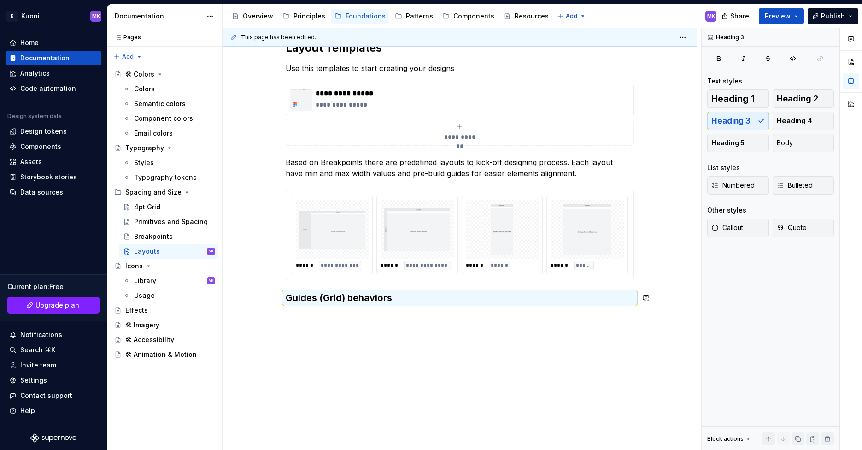
click at [391, 317] on div "**********" at bounding box center [460, 234] width 474 height 432
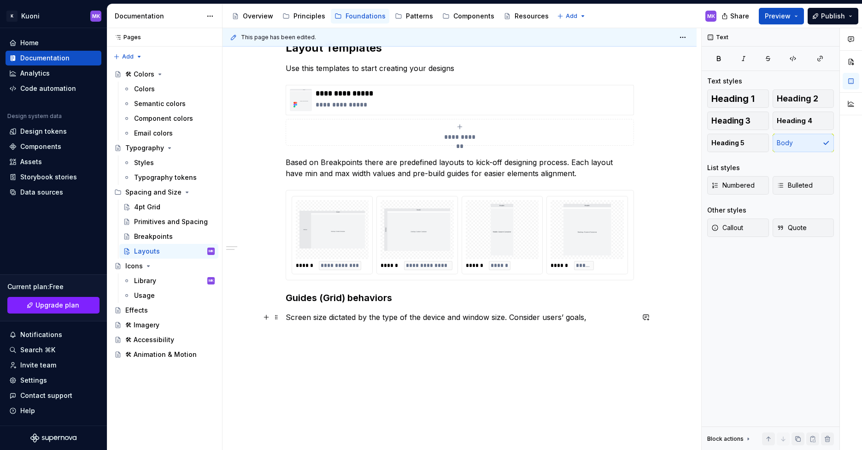
click at [525, 316] on p "Screen size dictated by the type of the device and window size. Consider users’…" at bounding box center [460, 316] width 348 height 11
click at [523, 327] on p "Screen size dictated by the type of the device and window size. Emphasize users…" at bounding box center [460, 322] width 348 height 22
click at [607, 328] on p "Screen size dictated by the type of the device and window size. Emphasize users…" at bounding box center [460, 322] width 348 height 22
click at [375, 340] on p "Screen size dictated by the type of the device and window size. Emphasize users…" at bounding box center [460, 327] width 348 height 33
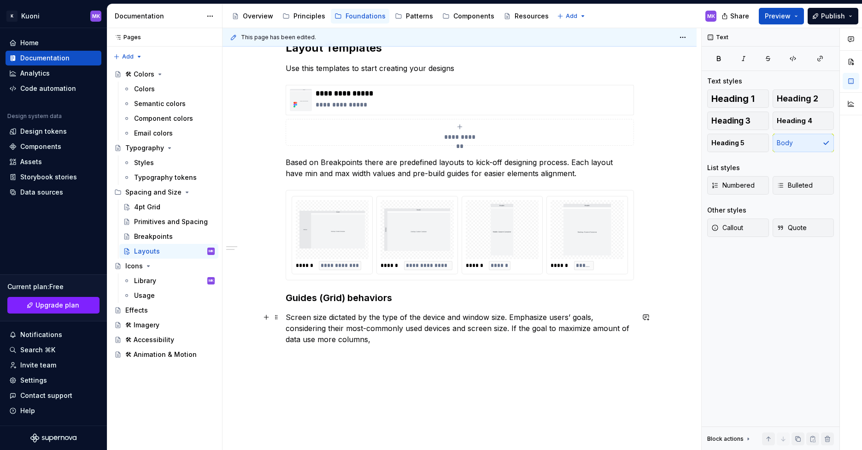
click at [337, 339] on p "Screen size dictated by the type of the device and window size. Emphasize users…" at bounding box center [460, 327] width 348 height 33
click at [339, 337] on p "Screen size dictated by the type of the device and window size. Emphasize users…" at bounding box center [460, 327] width 348 height 33
click at [363, 339] on p "Screen size dictated by the type of the device and window size. Emphasize users…" at bounding box center [460, 327] width 348 height 33
click at [532, 340] on p "Screen size dictated by the type of the device and window size. Emphasize users…" at bounding box center [460, 327] width 348 height 33
click at [633, 341] on p "Screen size dictated by the type of the device and window size. Emphasize users…" at bounding box center [460, 327] width 348 height 33
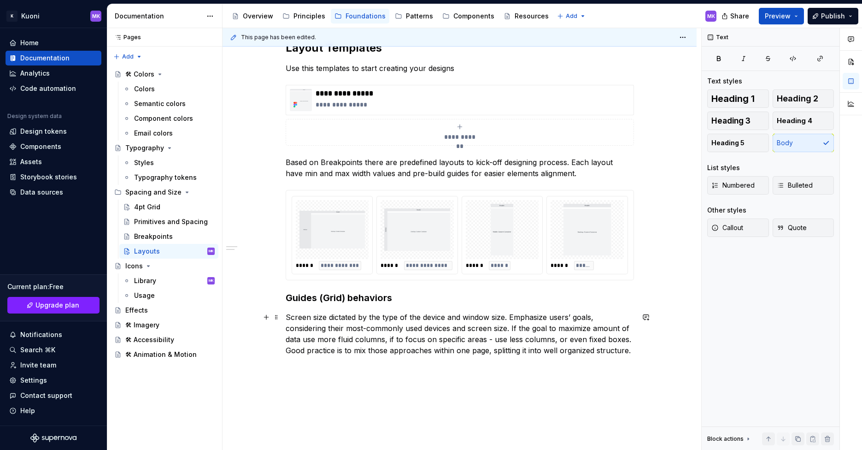
click at [284, 315] on div "**********" at bounding box center [460, 259] width 474 height 483
click at [630, 351] on p "Screen size dictated by the type of the device and window size. Emphasize users…" at bounding box center [460, 333] width 348 height 44
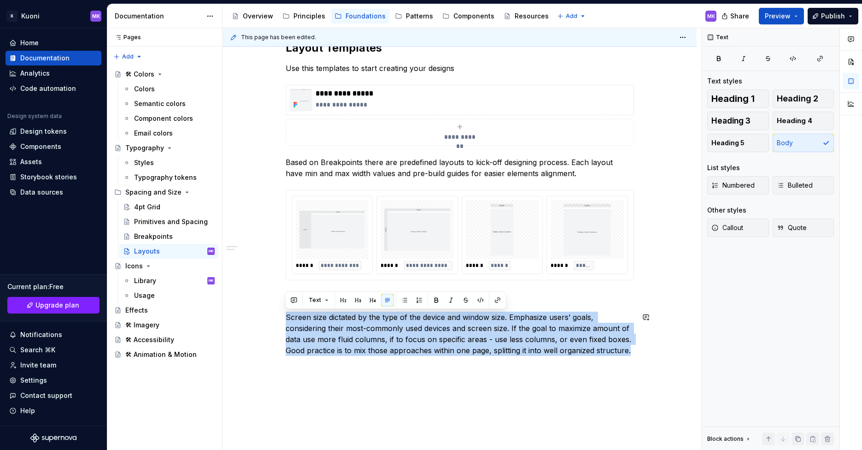
copy p "Screen size dictated by the type of the device and window size. Emphasize users…"
click at [331, 332] on p "Screen size dictated by the type of the device and window size. Emphasize users…" at bounding box center [460, 333] width 348 height 44
drag, startPoint x: 310, startPoint y: 322, endPoint x: 645, endPoint y: 346, distance: 336.3
click at [645, 346] on div "**********" at bounding box center [460, 259] width 474 height 483
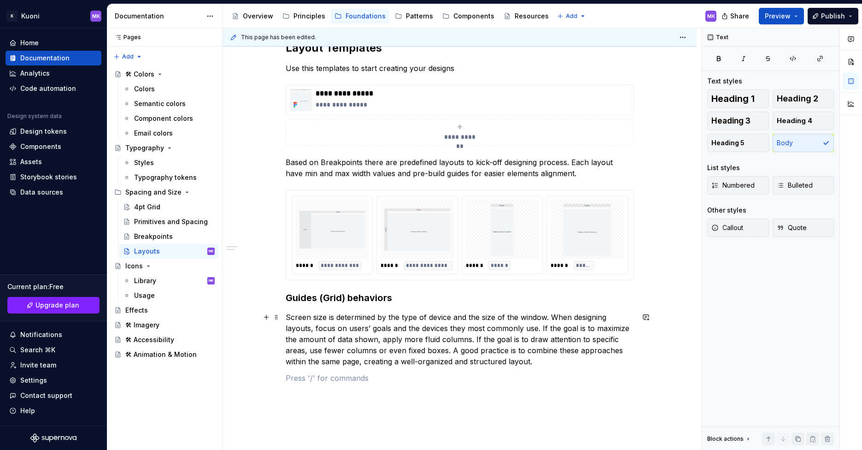
click at [536, 361] on p "Screen size is determined by the type of device and the size of the window. Whe…" at bounding box center [460, 338] width 348 height 55
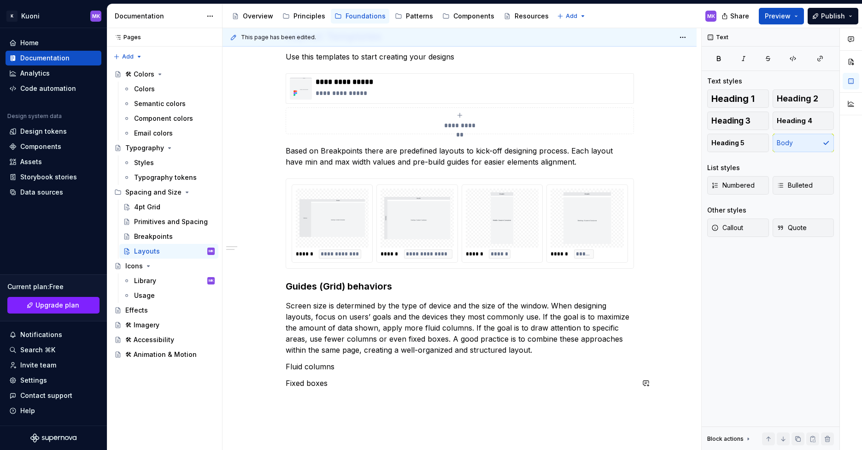
scroll to position [163, 0]
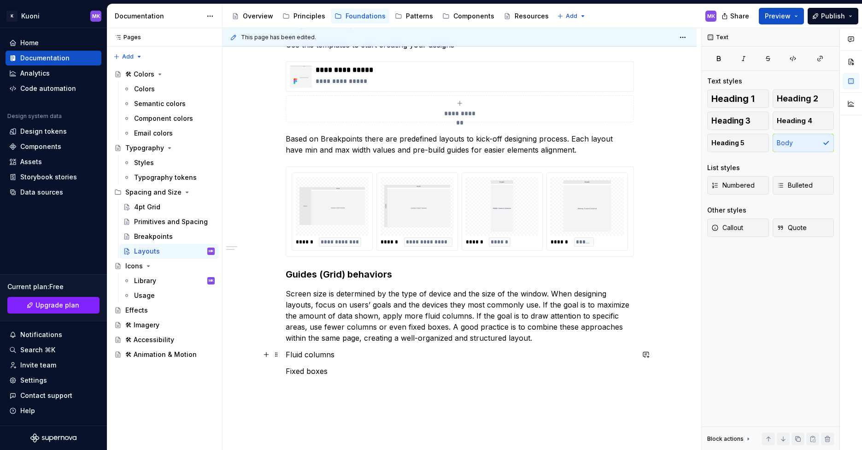
click at [337, 355] on p "Fluid columns" at bounding box center [460, 354] width 348 height 11
click at [341, 374] on p "Fixed boxes" at bounding box center [460, 370] width 348 height 11
click at [341, 357] on p "Fluid columns" at bounding box center [460, 354] width 348 height 11
click at [337, 369] on p "Fixed boxes" at bounding box center [460, 370] width 348 height 11
drag, startPoint x: 340, startPoint y: 352, endPoint x: 339, endPoint y: 359, distance: 7.0
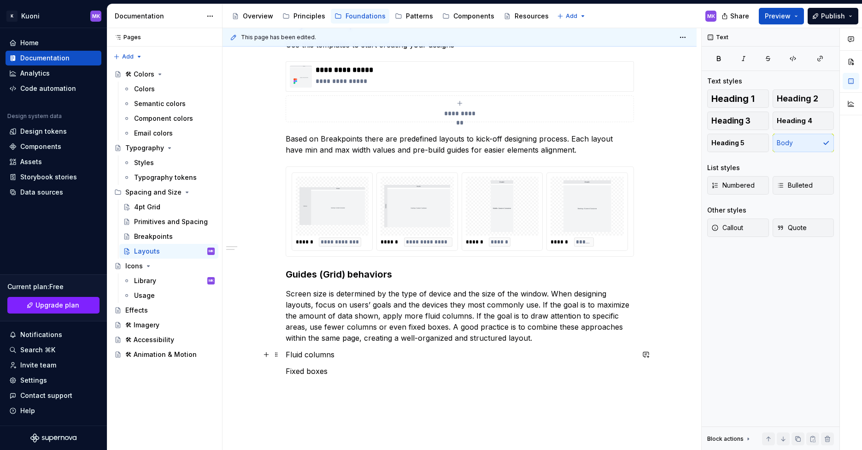
click at [340, 352] on p "Fluid columns" at bounding box center [460, 354] width 348 height 11
click at [336, 367] on p "Fixed boxes" at bounding box center [460, 370] width 348 height 11
click at [337, 357] on p "Fluid columns" at bounding box center [460, 354] width 348 height 11
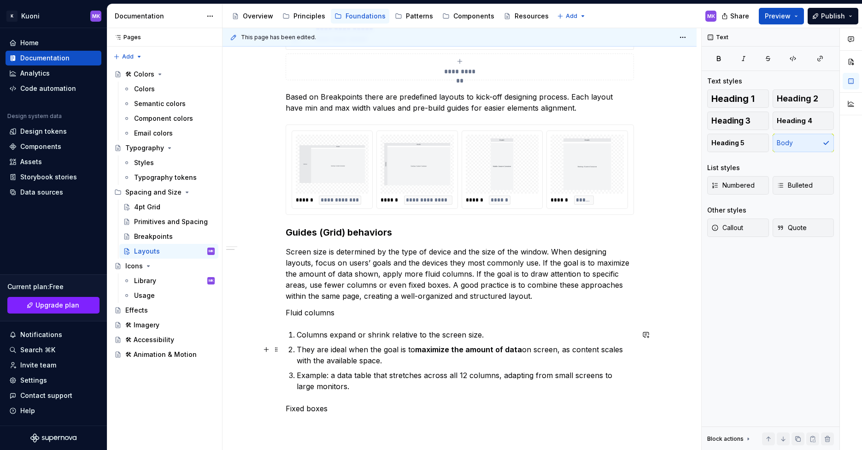
scroll to position [211, 0]
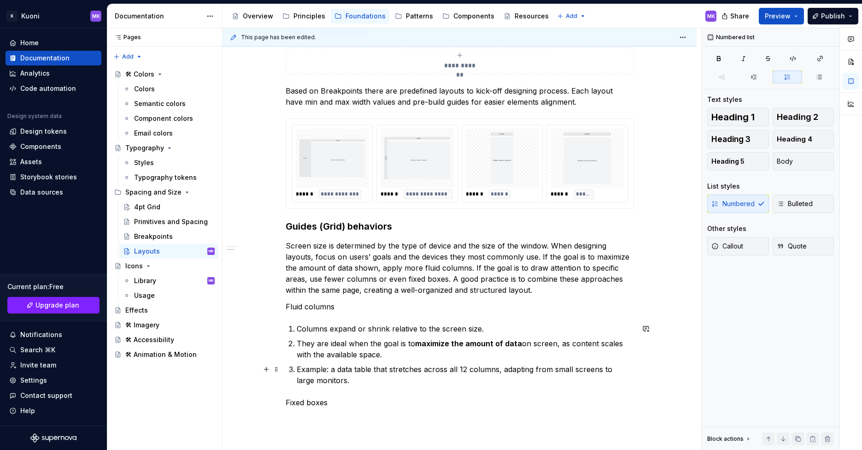
drag, startPoint x: 288, startPoint y: 368, endPoint x: 295, endPoint y: 367, distance: 6.5
click at [297, 367] on li "Example: a data table that stretches across all 12 columns, adapting from small…" at bounding box center [465, 374] width 337 height 22
click at [736, 249] on span "Callout" at bounding box center [727, 245] width 32 height 9
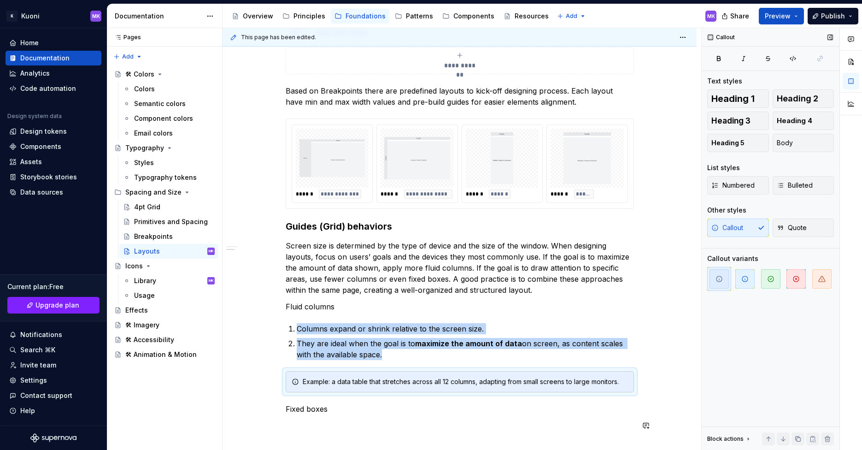
click at [530, 415] on div "**********" at bounding box center [460, 200] width 348 height 462
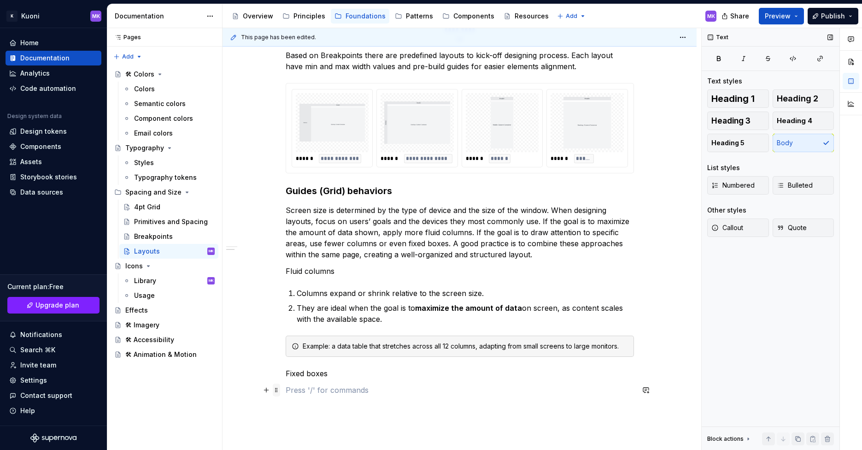
scroll to position [252, 0]
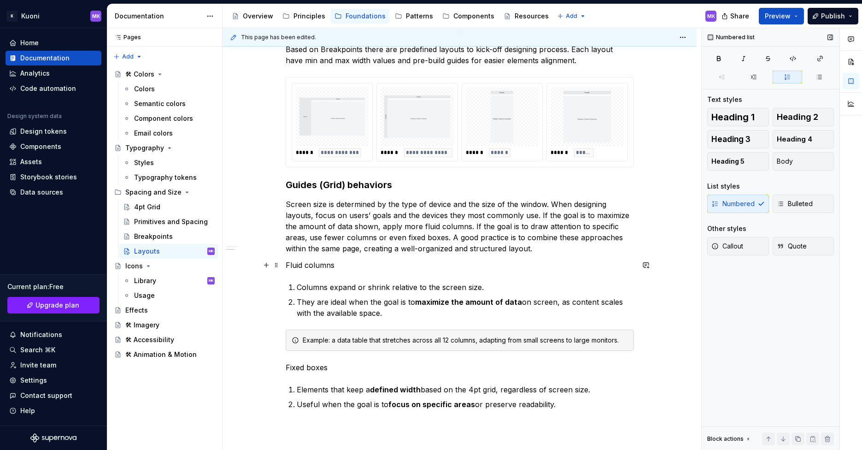
click at [294, 265] on p "Fluid columns" at bounding box center [460, 264] width 348 height 11
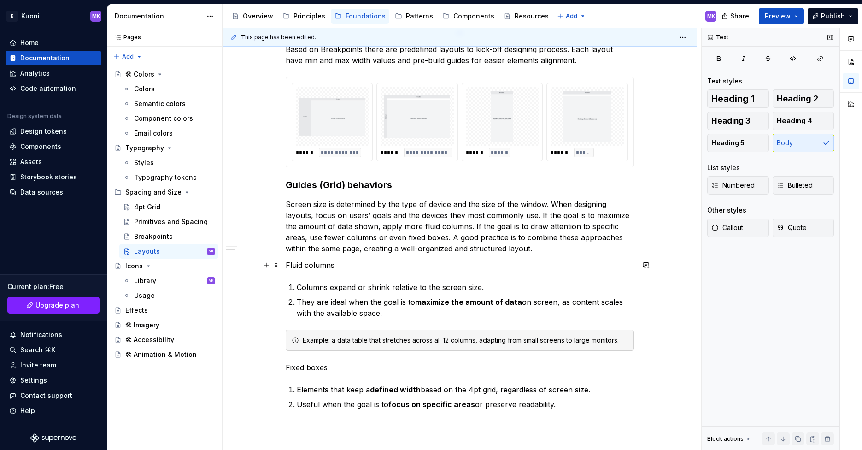
click at [323, 264] on p "Fluid columns" at bounding box center [460, 264] width 348 height 11
click at [297, 266] on p "Fluid columns" at bounding box center [460, 264] width 348 height 11
drag, startPoint x: 286, startPoint y: 264, endPoint x: 335, endPoint y: 264, distance: 48.8
click at [335, 264] on p "Fluid columns" at bounding box center [460, 264] width 348 height 11
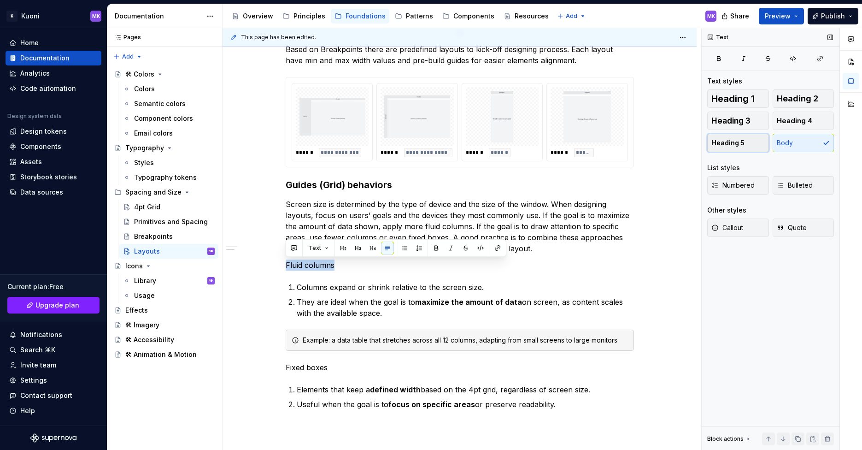
click at [728, 142] on span "Heading 5" at bounding box center [727, 142] width 33 height 9
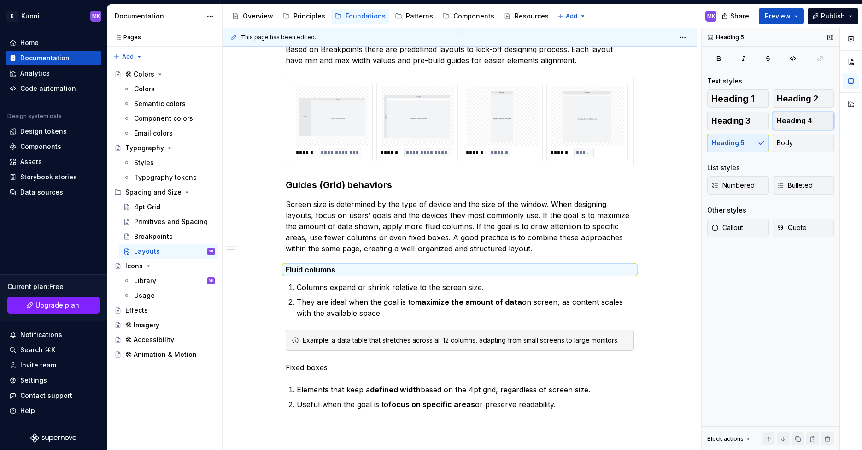
click at [782, 122] on span "Heading 4" at bounding box center [794, 120] width 35 height 9
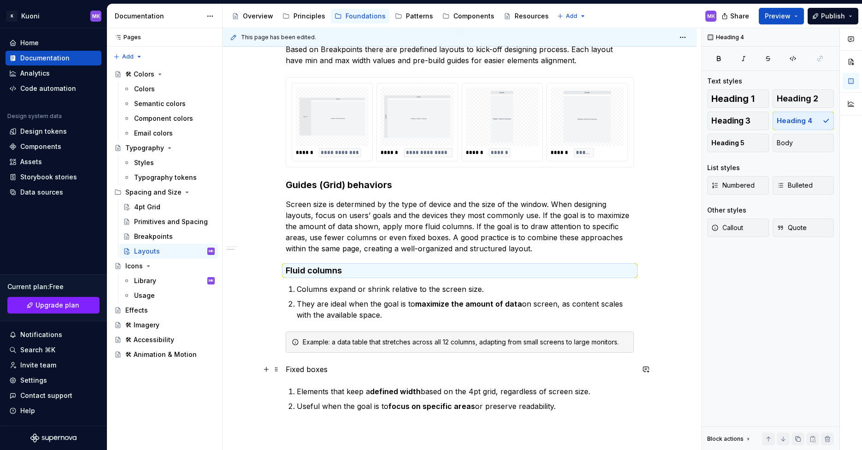
click at [295, 368] on p "Fixed boxes" at bounding box center [460, 368] width 348 height 11
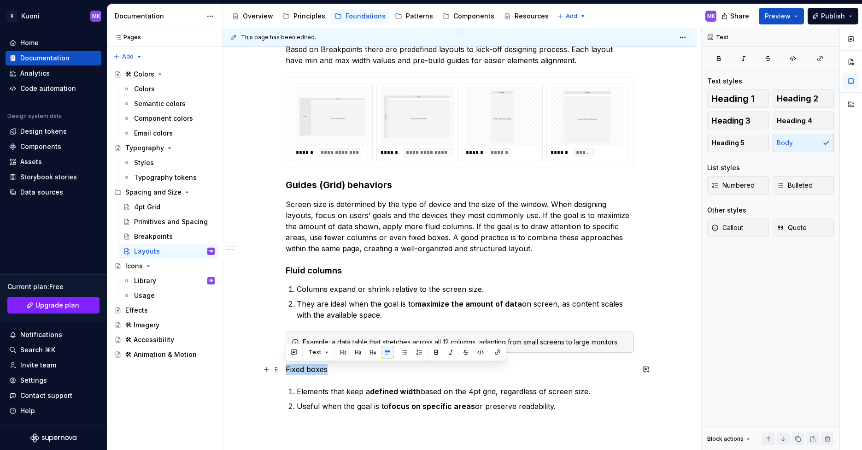
drag, startPoint x: 287, startPoint y: 368, endPoint x: 330, endPoint y: 366, distance: 43.8
click at [330, 366] on p "Fixed boxes" at bounding box center [460, 368] width 348 height 11
click at [800, 120] on span "Heading 4" at bounding box center [794, 120] width 35 height 9
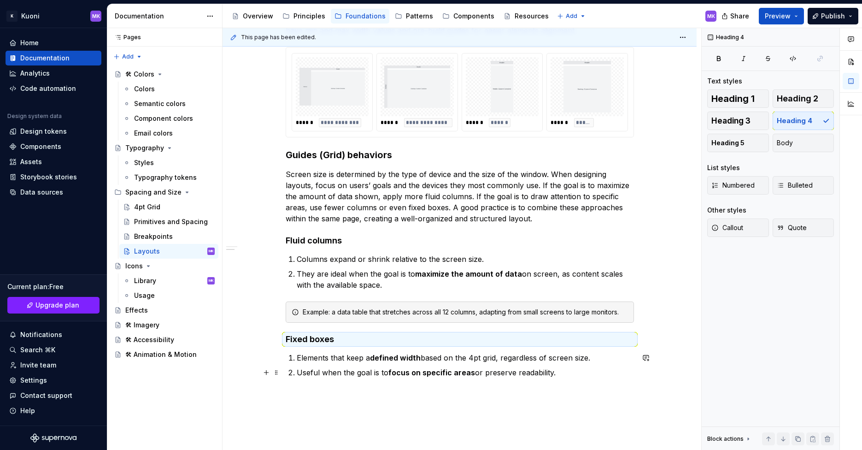
scroll to position [288, 0]
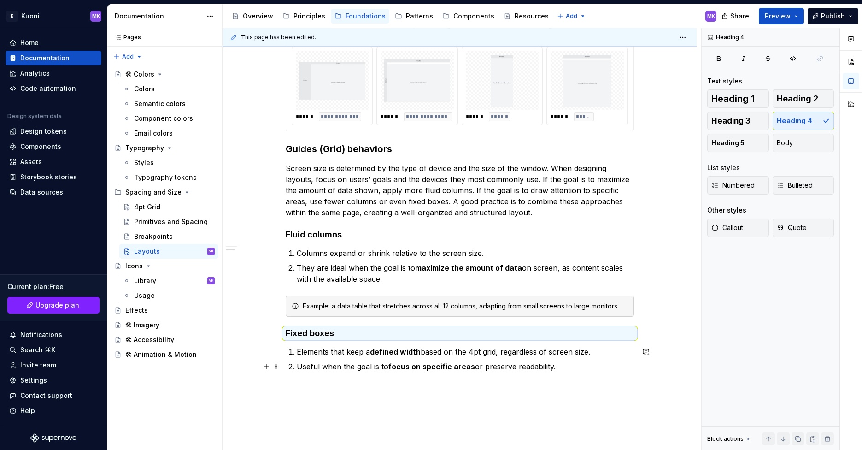
click at [563, 368] on p "Useful when the goal is to focus on specific areas or preserve readability." at bounding box center [465, 366] width 337 height 11
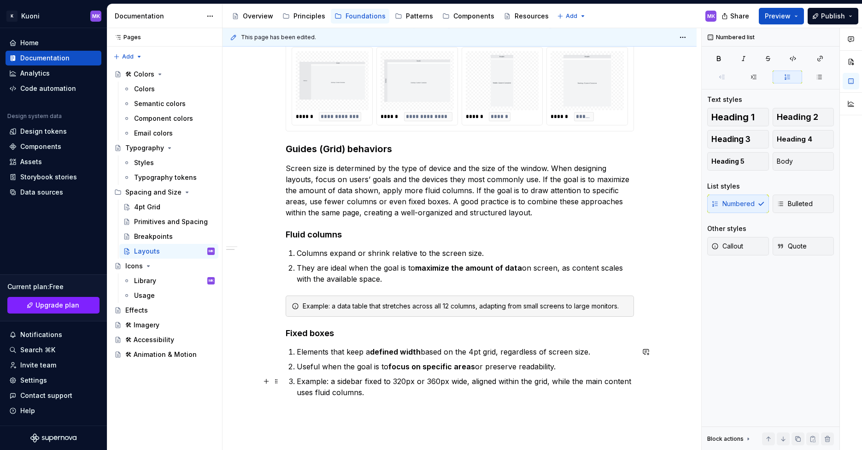
click at [297, 379] on p "Example: a sidebar fixed to 320px or 360px wide, aligned within the grid, while…" at bounding box center [465, 386] width 337 height 22
click at [745, 243] on button "Callout" at bounding box center [738, 246] width 62 height 18
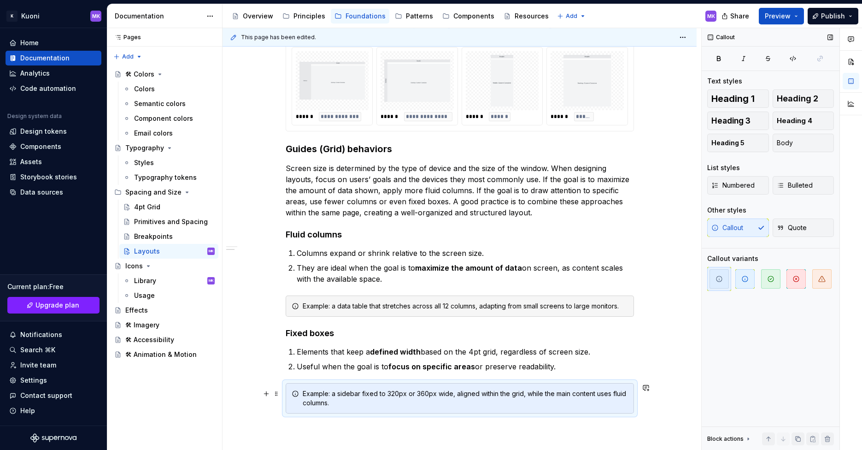
click at [305, 399] on div "Example: a sidebar fixed to 320px or 360px wide, aligned within the grid, while…" at bounding box center [465, 398] width 325 height 18
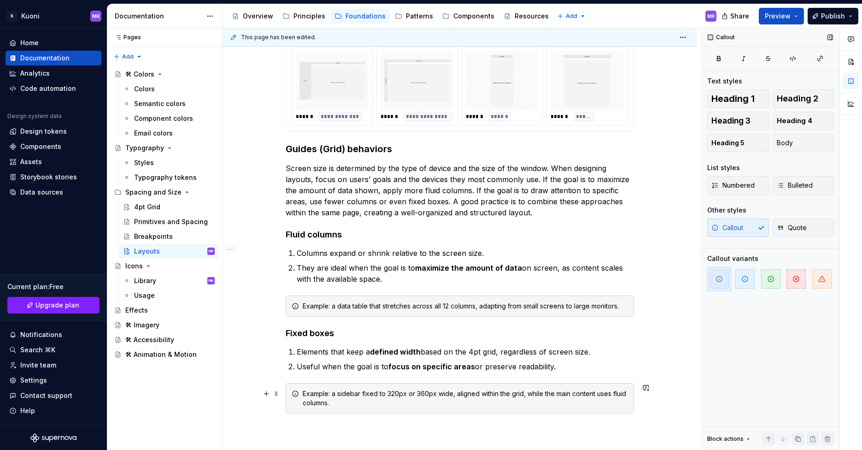
click at [337, 393] on div "Example: a sidebar fixed to 320px or 360px wide, aligned within the grid, while…" at bounding box center [465, 398] width 325 height 18
click at [387, 395] on div "Example: sidebar fixed to 320px or 360px wide, aligned within the grid, while t…" at bounding box center [465, 398] width 325 height 18
drag, startPoint x: 393, startPoint y: 392, endPoint x: 382, endPoint y: 395, distance: 11.1
click at [382, 395] on div "Example: sidebar fixed to 320px or 360px wide, aligned within the grid, while t…" at bounding box center [465, 398] width 325 height 18
click at [340, 393] on div "Example: sidebar fixed to 256px and 360px wide, aligned within the grid, while …" at bounding box center [465, 398] width 325 height 18
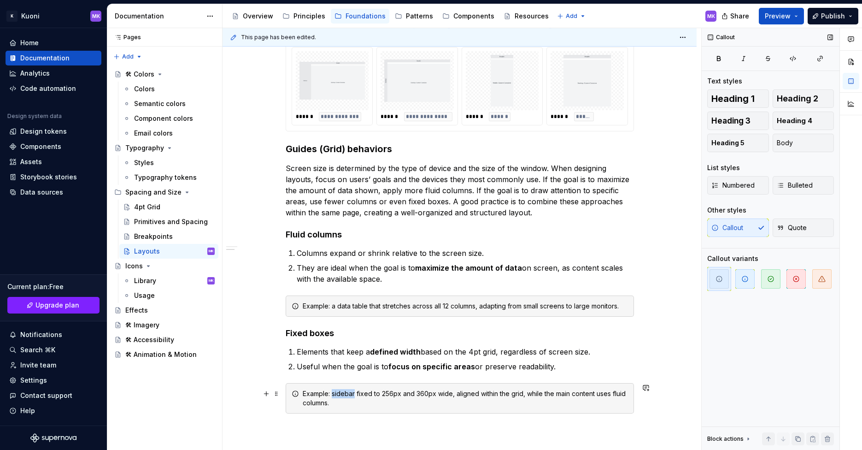
click at [340, 393] on div "Example: sidebar fixed to 256px and 360px wide, aligned within the grid, while …" at bounding box center [465, 398] width 325 height 18
click at [422, 392] on div "Example: Left Navigation fixed to 256px and 360px wide, aligned within the grid…" at bounding box center [465, 398] width 325 height 18
click at [423, 403] on div "Example: Left Navigation fixed to 256px expanded and 60px collapsed wide, align…" at bounding box center [465, 398] width 325 height 18
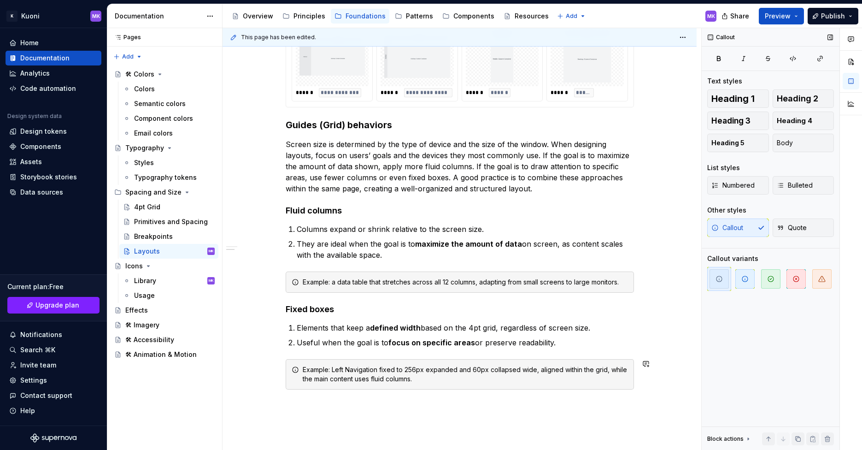
scroll to position [324, 0]
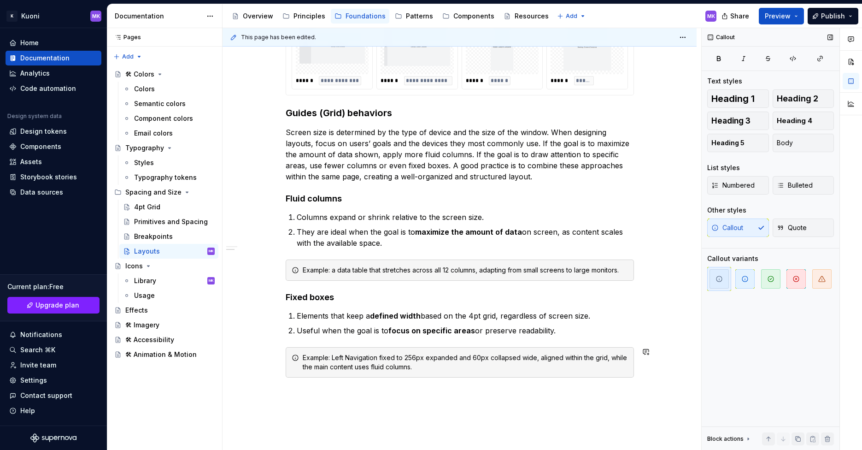
click at [418, 404] on div "**********" at bounding box center [460, 179] width 474 height 690
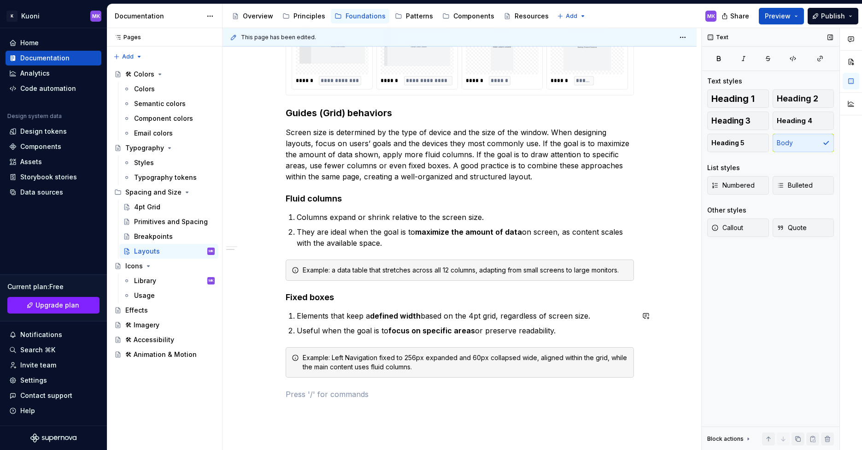
scroll to position [342, 0]
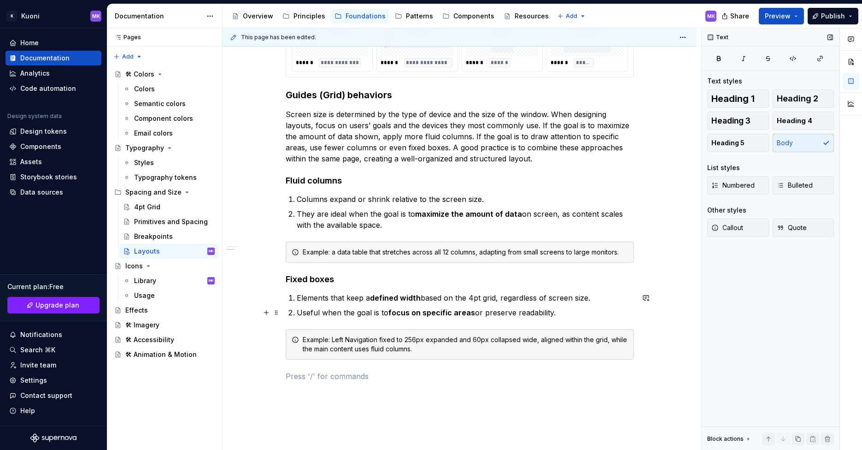
click at [566, 313] on p "Useful when the goal is to focus on specific areas or preserve readability." at bounding box center [465, 312] width 337 height 11
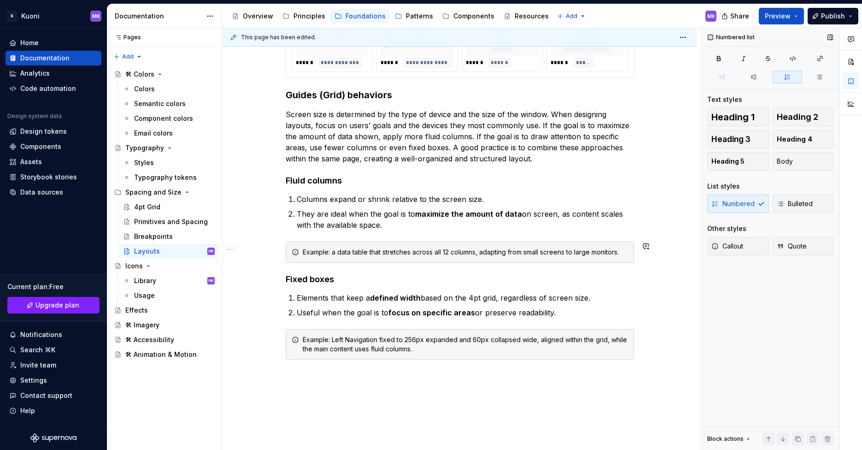
scroll to position [354, 0]
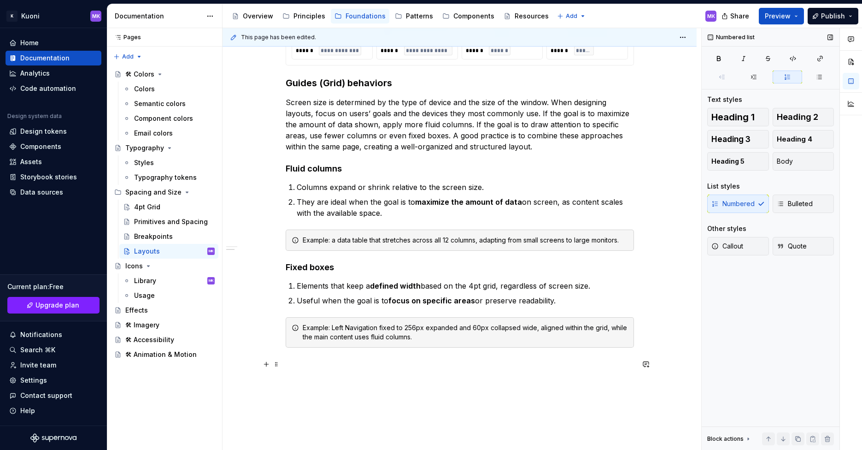
click at [322, 367] on p at bounding box center [460, 363] width 348 height 11
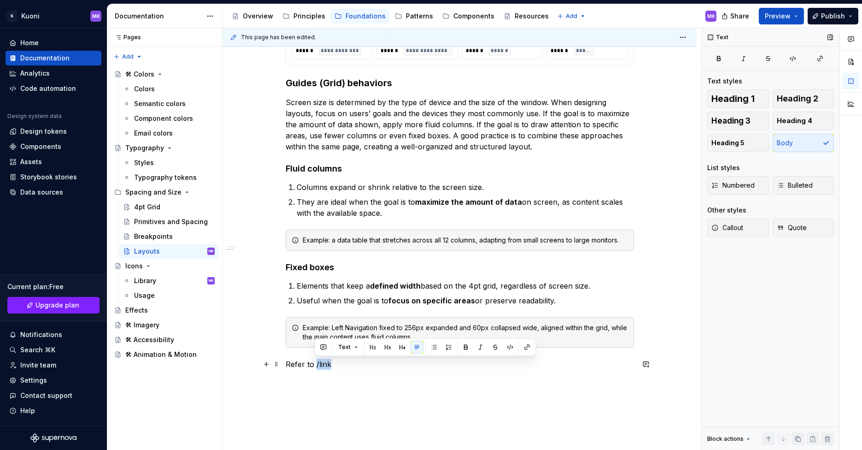
drag, startPoint x: 315, startPoint y: 365, endPoint x: 341, endPoint y: 365, distance: 26.3
click at [341, 365] on p "Refer to /link" at bounding box center [460, 363] width 348 height 11
click at [323, 364] on p "Refer to" at bounding box center [460, 363] width 348 height 11
click at [333, 366] on p "Refer to Breakpoints" at bounding box center [460, 363] width 348 height 11
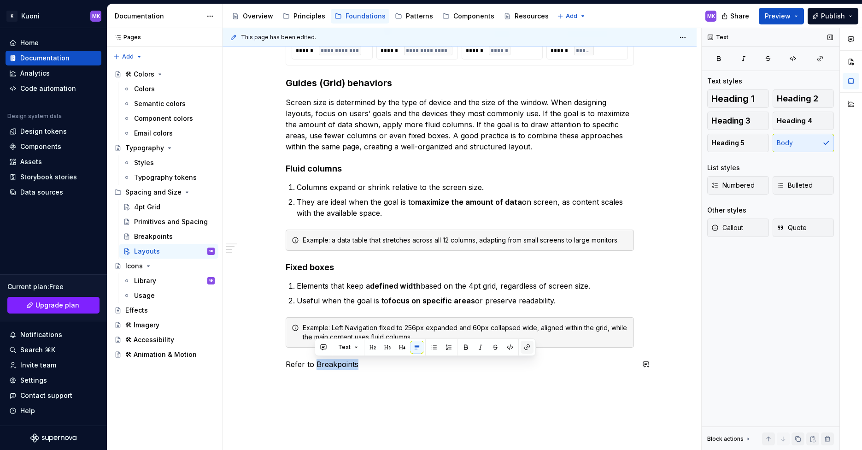
click at [526, 346] on button "button" at bounding box center [527, 346] width 13 height 13
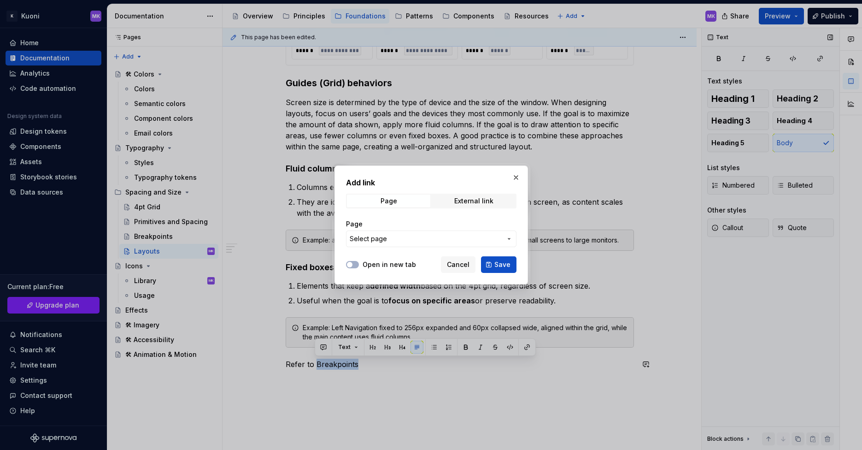
click at [410, 235] on span "Select page" at bounding box center [426, 238] width 152 height 9
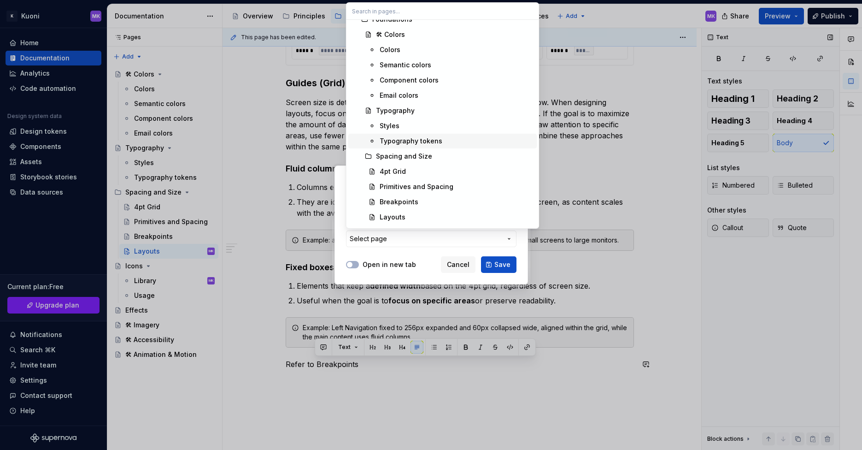
scroll to position [274, 0]
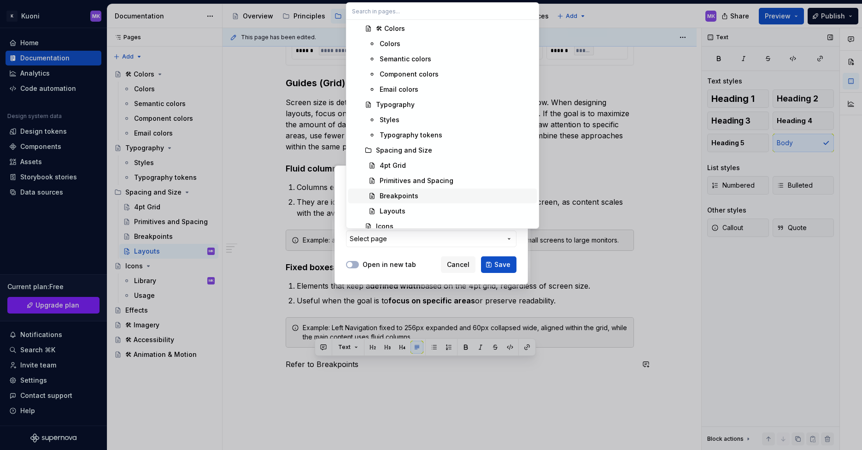
click at [414, 194] on div "Breakpoints" at bounding box center [399, 195] width 39 height 9
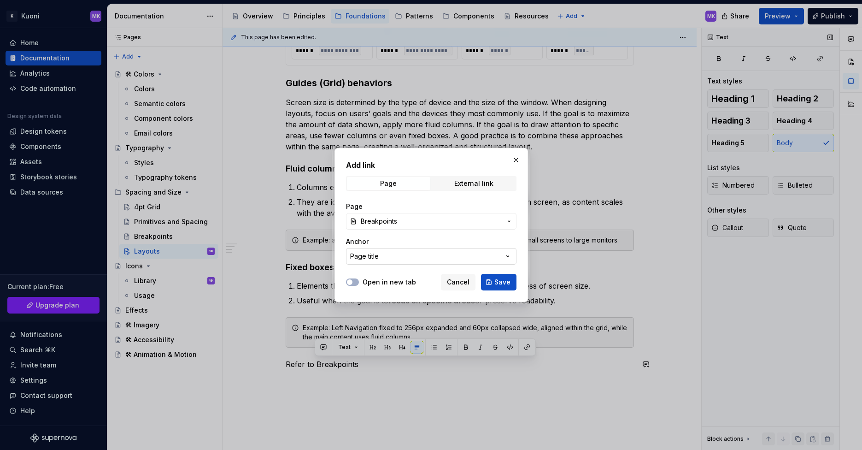
click at [502, 256] on button "Page title" at bounding box center [431, 256] width 170 height 17
click at [502, 256] on div "Add link Page External link Page Breakpoints Anchor Page title Open in new tab …" at bounding box center [431, 225] width 862 height 450
click at [358, 280] on div at bounding box center [352, 281] width 13 height 9
click at [353, 281] on button "Open in new tab" at bounding box center [352, 281] width 13 height 7
click at [352, 281] on span "button" at bounding box center [355, 282] width 6 height 6
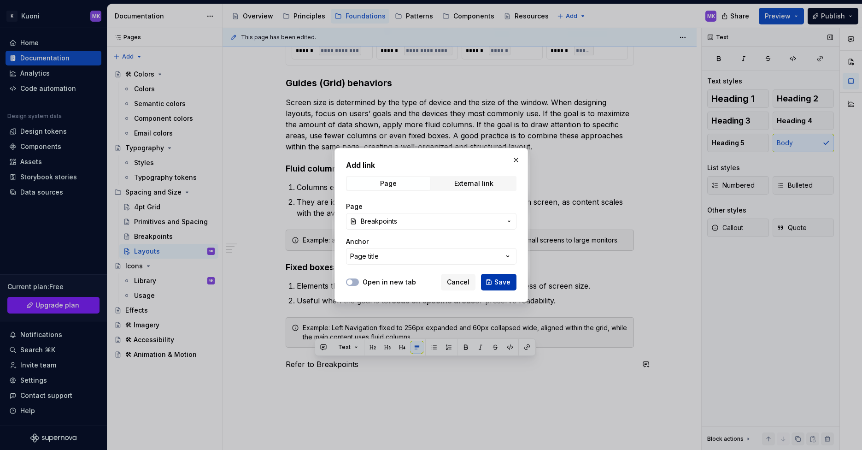
click at [498, 282] on span "Save" at bounding box center [502, 281] width 16 height 9
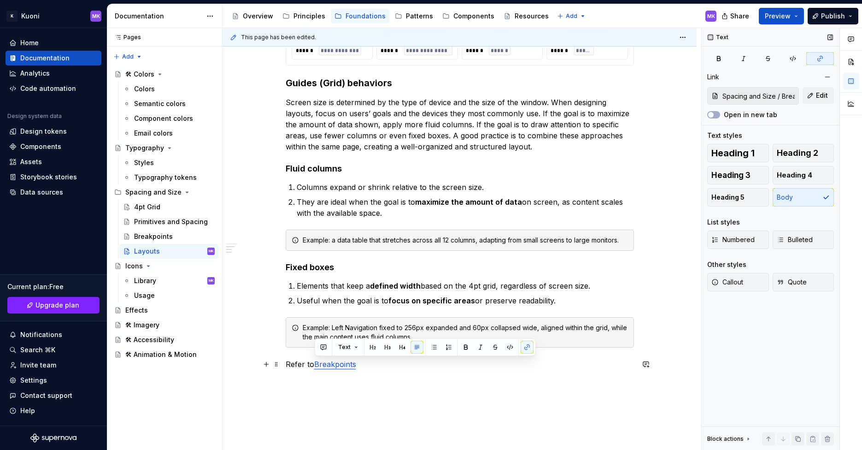
click at [376, 368] on p "Refer to Breakpoints" at bounding box center [460, 363] width 348 height 11
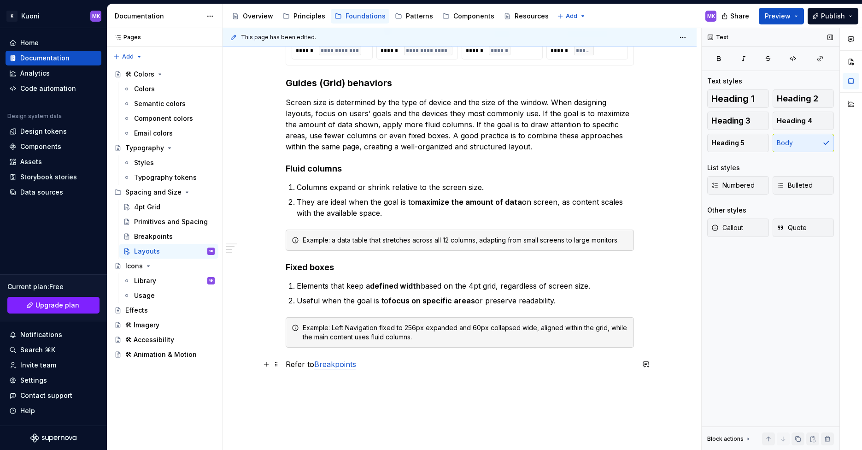
click at [286, 365] on p "Refer to Breakpoints" at bounding box center [460, 363] width 348 height 11
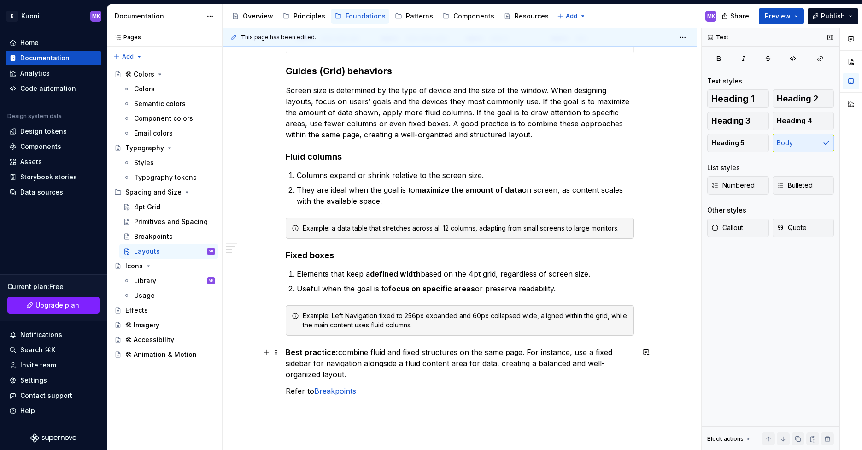
scroll to position [372, 0]
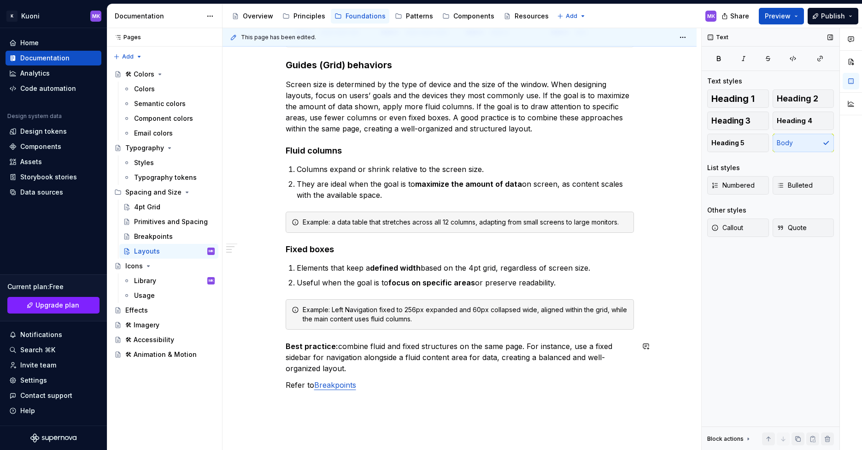
click at [376, 378] on div "**********" at bounding box center [460, 99] width 348 height 582
click at [371, 386] on p "Refer to Breakpoints" at bounding box center [460, 384] width 348 height 11
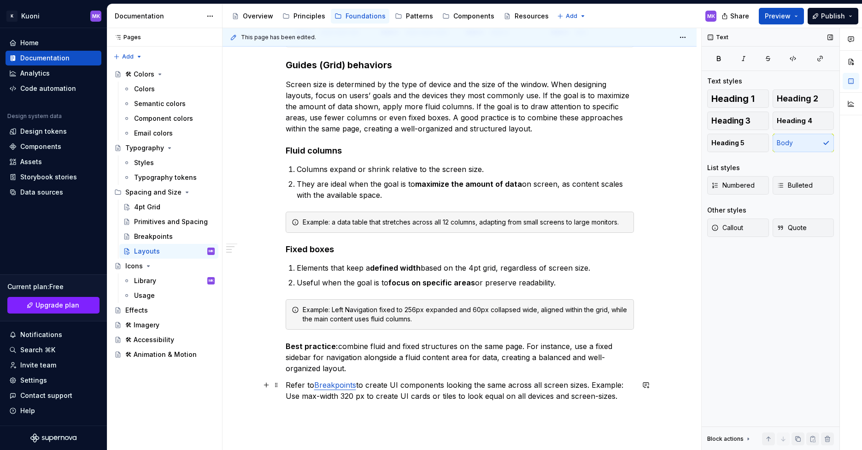
click at [287, 384] on p "Refer to Breakpoints to create UI components looking the same across all screen…" at bounding box center [460, 390] width 348 height 22
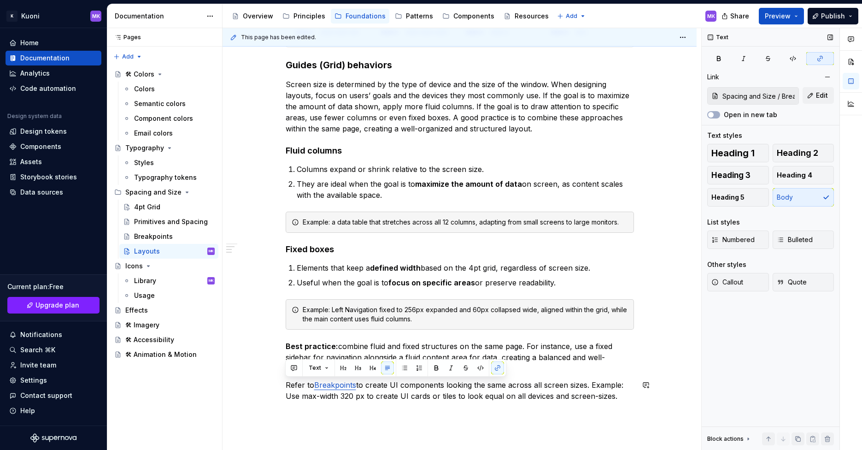
copy p "Refer to Breakpoints to create UI components looking the same across all screen…"
click at [410, 395] on p "Refer to Breakpoints to create UI components looking the same across all screen…" at bounding box center [460, 390] width 348 height 22
drag, startPoint x: 286, startPoint y: 382, endPoint x: 630, endPoint y: 396, distance: 344.4
click at [630, 396] on p "Refer to Breakpoints to create UI components looking the same across all screen…" at bounding box center [460, 390] width 348 height 22
drag, startPoint x: 615, startPoint y: 393, endPoint x: 287, endPoint y: 383, distance: 328.6
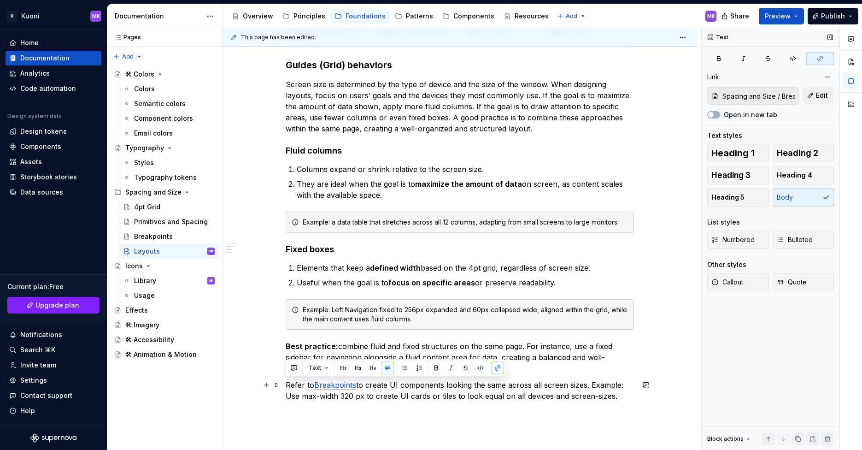
click at [287, 383] on p "Refer to Breakpoints to create UI components looking the same across all screen…" at bounding box center [460, 390] width 348 height 22
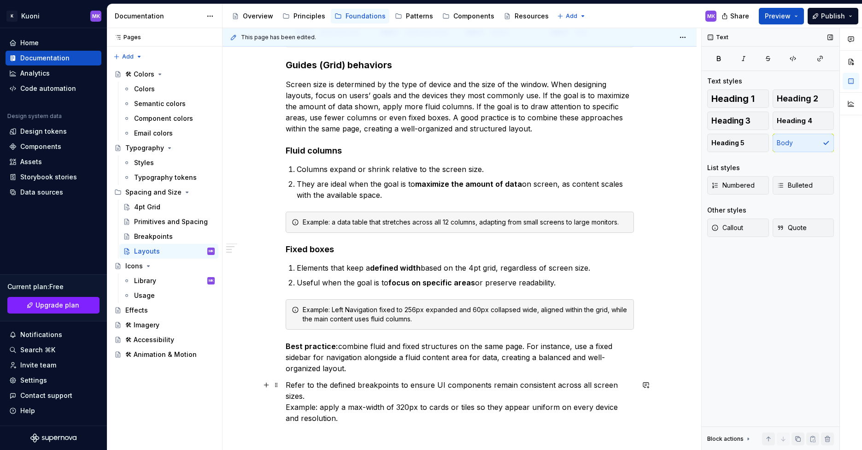
click at [309, 396] on p "Refer to the defined breakpoints to ensure UI components remain consistent acro…" at bounding box center [460, 401] width 348 height 44
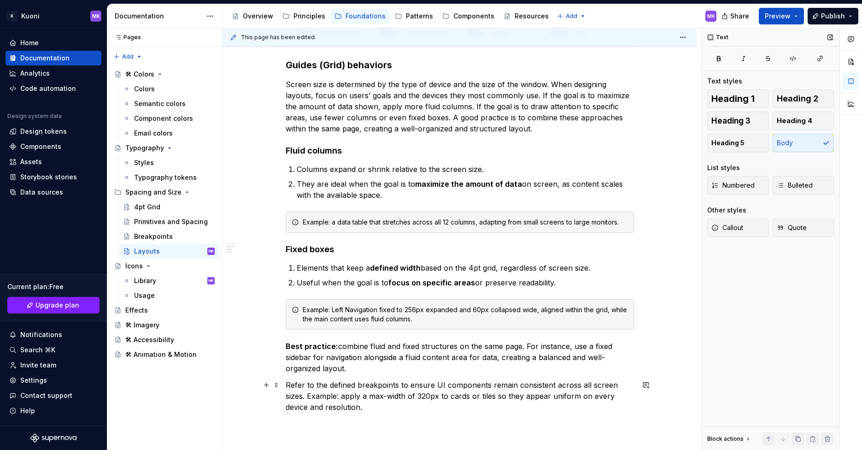
click at [376, 385] on p "Refer to the defined breakpoints to ensure UI components remain consistent acro…" at bounding box center [460, 395] width 348 height 33
click at [568, 365] on button "button" at bounding box center [568, 367] width 13 height 13
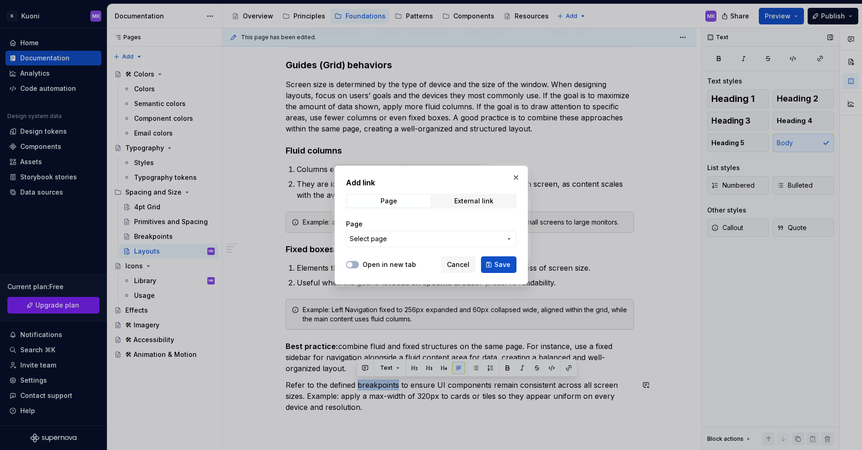
click at [416, 240] on span "Select page" at bounding box center [426, 238] width 152 height 9
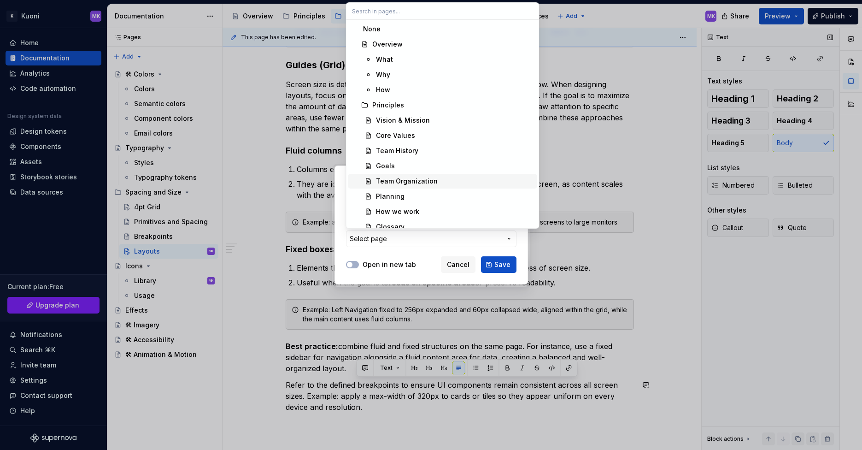
scroll to position [280, 0]
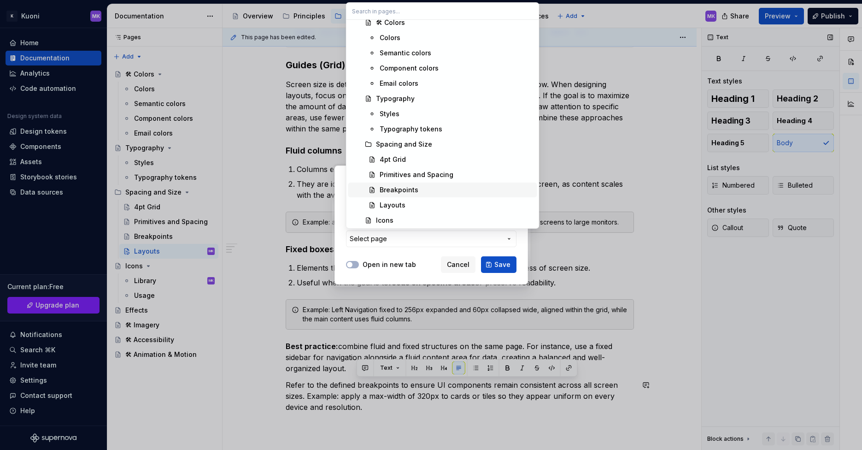
click at [416, 181] on span "Primitives and Spacing" at bounding box center [442, 174] width 189 height 15
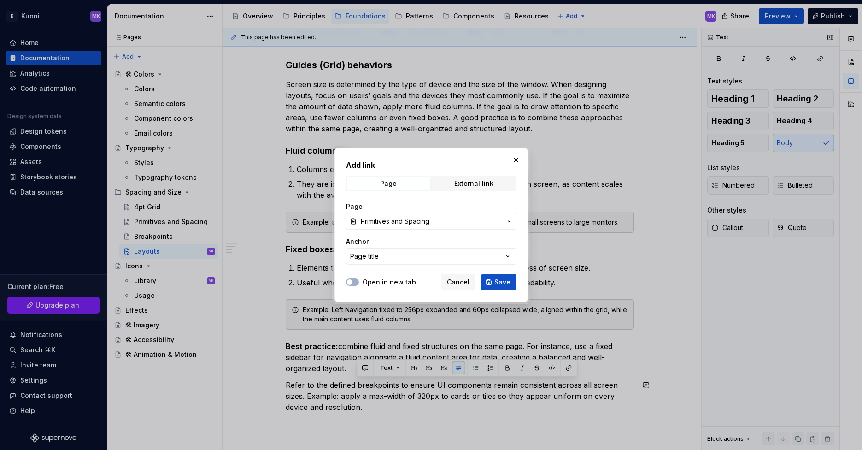
click at [457, 258] on button "Page title" at bounding box center [431, 256] width 170 height 17
click at [457, 258] on div "Add link Page External link Page Primitives and Spacing Anchor Page title Open …" at bounding box center [431, 225] width 862 height 450
click at [470, 222] on span "Primitives and Spacing" at bounding box center [431, 221] width 141 height 9
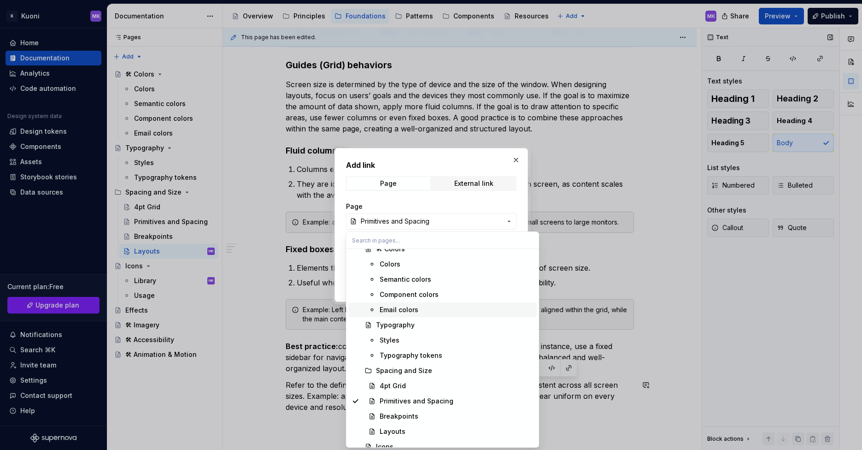
scroll to position [368, 0]
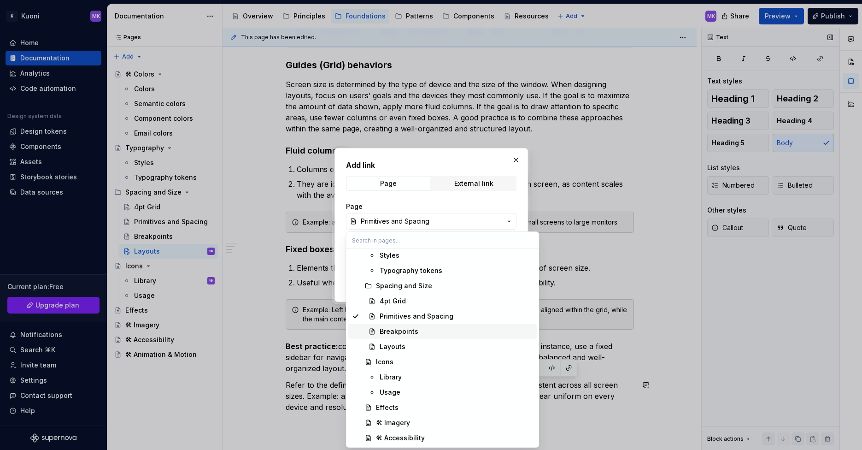
click at [419, 328] on div "Breakpoints" at bounding box center [457, 331] width 154 height 9
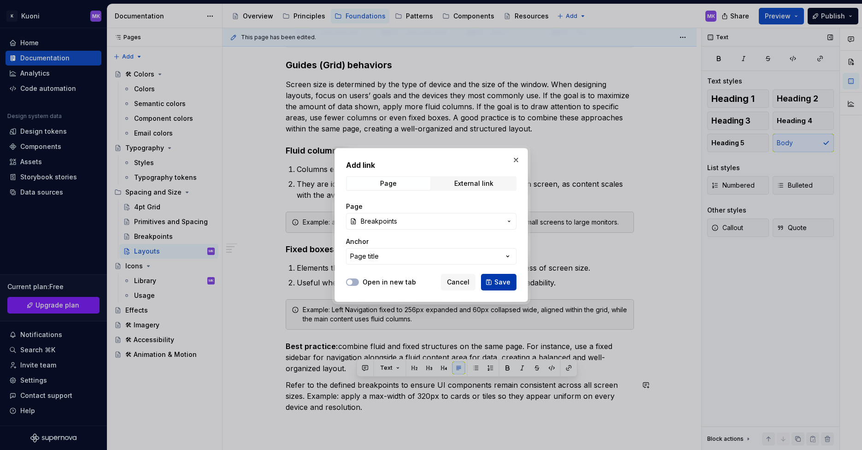
click at [502, 279] on span "Save" at bounding box center [502, 281] width 16 height 9
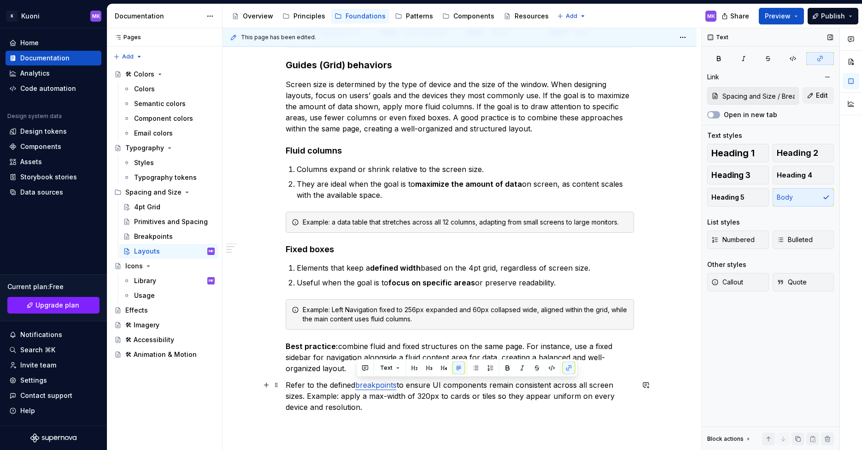
click at [365, 400] on p "Refer to the defined breakpoints to ensure UI components remain consistent acro…" at bounding box center [460, 395] width 348 height 33
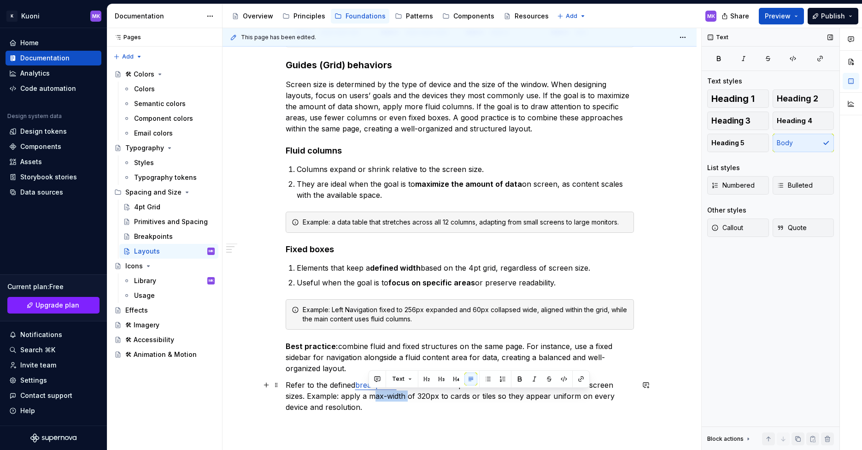
drag, startPoint x: 369, startPoint y: 396, endPoint x: 406, endPoint y: 396, distance: 36.4
click at [406, 396] on p "Refer to the defined breakpoints to ensure UI components remain consistent acro…" at bounding box center [460, 395] width 348 height 33
drag, startPoint x: 410, startPoint y: 396, endPoint x: 416, endPoint y: 395, distance: 7.0
click at [416, 395] on p "Refer to the defined breakpoints to ensure UI components remain consistent acro…" at bounding box center [460, 395] width 348 height 33
click at [559, 379] on button "button" at bounding box center [563, 378] width 13 height 13
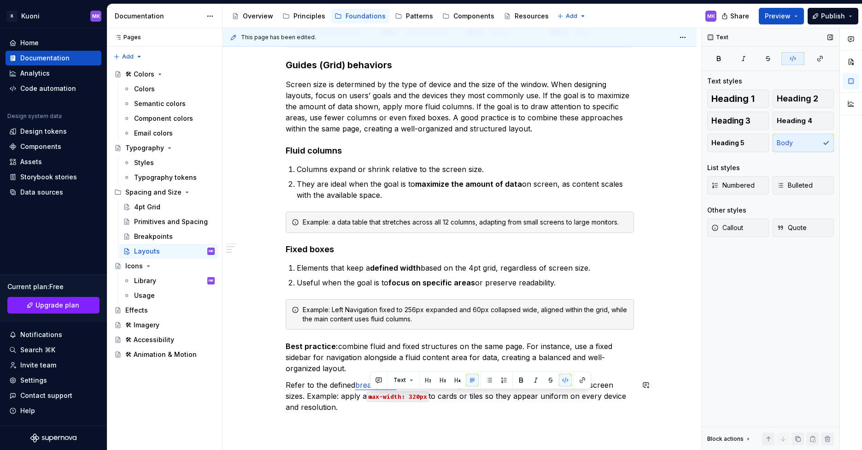
click at [462, 421] on div "**********" at bounding box center [460, 115] width 348 height 615
click at [395, 396] on code "max-width: 320px" at bounding box center [398, 396] width 62 height 11
click at [462, 415] on div "**********" at bounding box center [460, 115] width 348 height 615
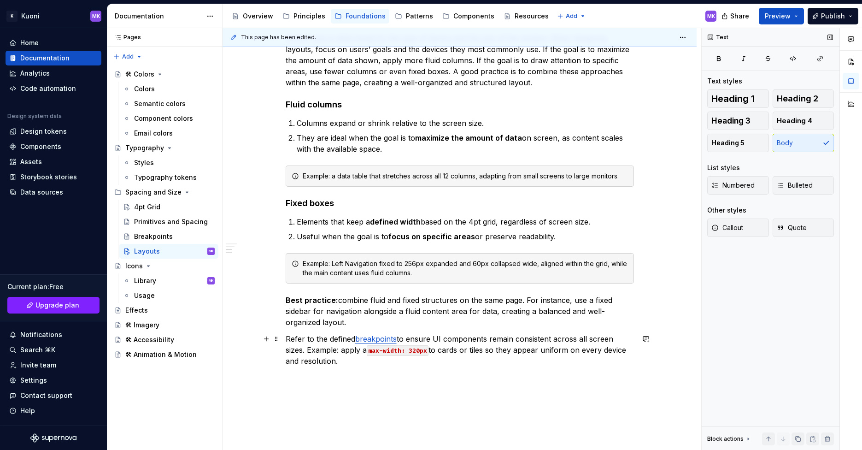
scroll to position [424, 0]
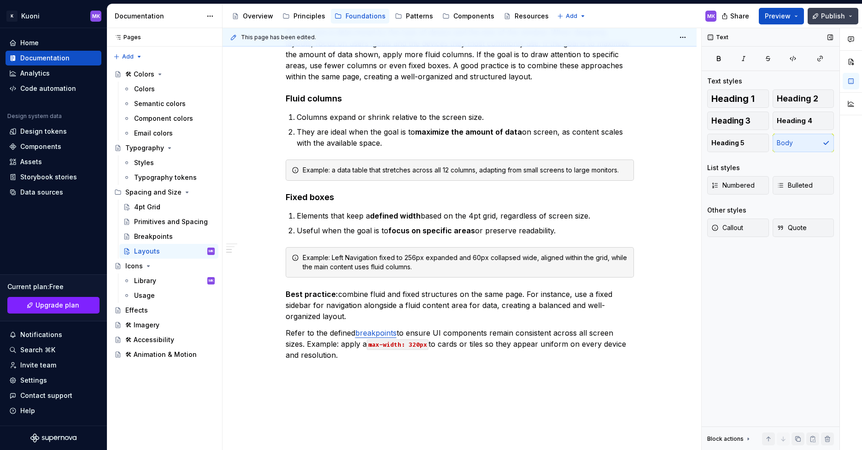
click at [830, 14] on span "Publish" at bounding box center [833, 16] width 24 height 9
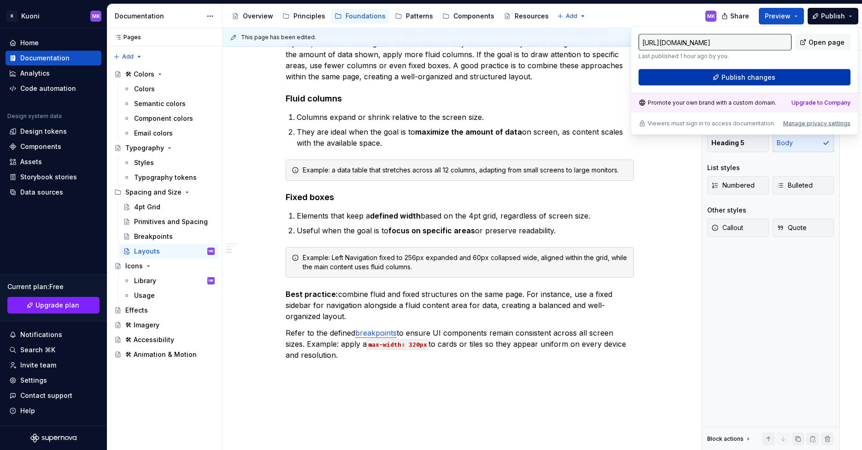
click at [748, 77] on span "Publish changes" at bounding box center [748, 77] width 54 height 9
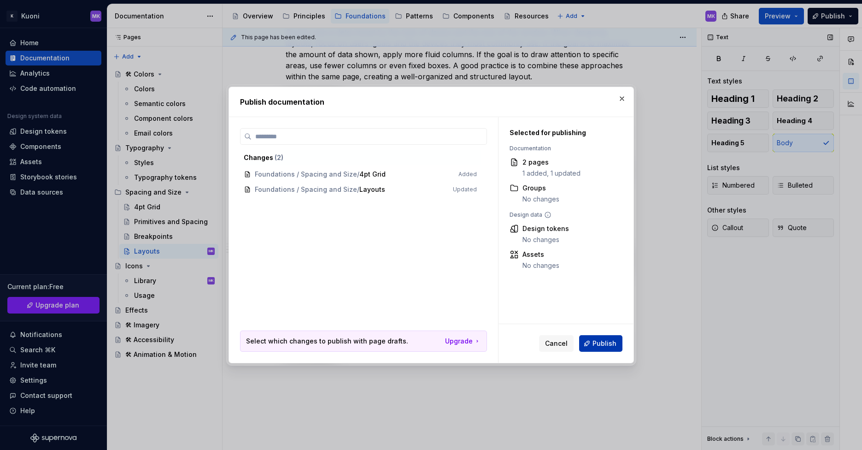
click at [605, 343] on span "Publish" at bounding box center [604, 343] width 24 height 9
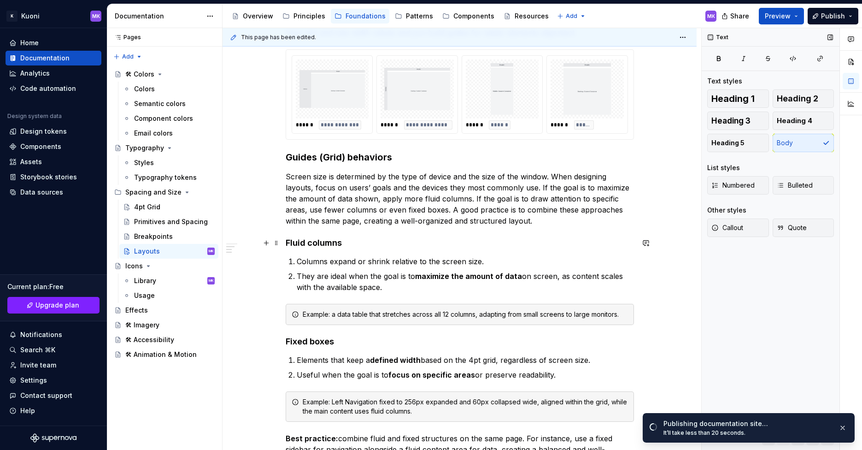
scroll to position [477, 0]
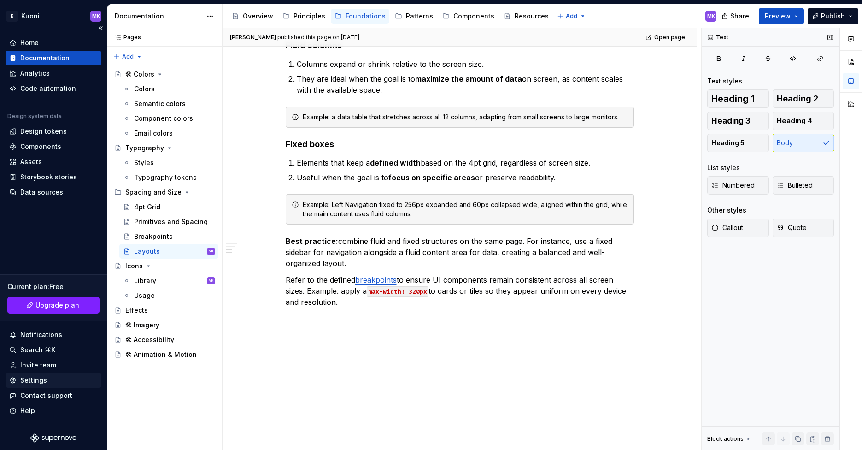
click at [43, 382] on div "Settings" at bounding box center [33, 379] width 27 height 9
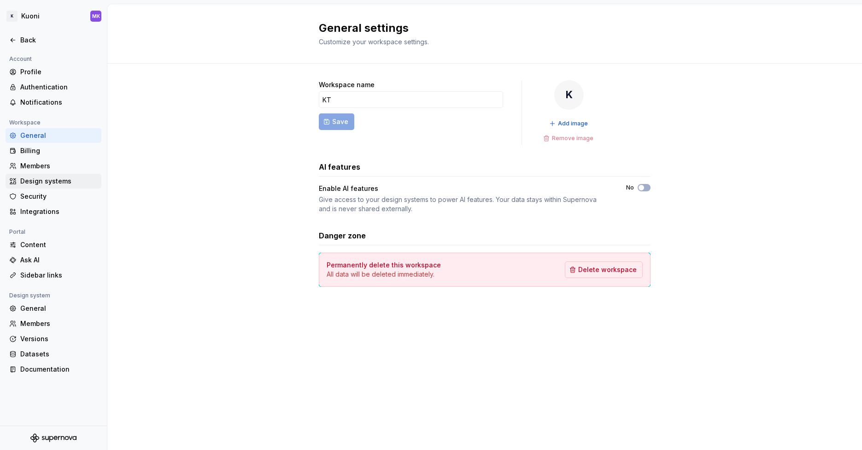
click at [51, 177] on div "Design systems" at bounding box center [58, 180] width 77 height 9
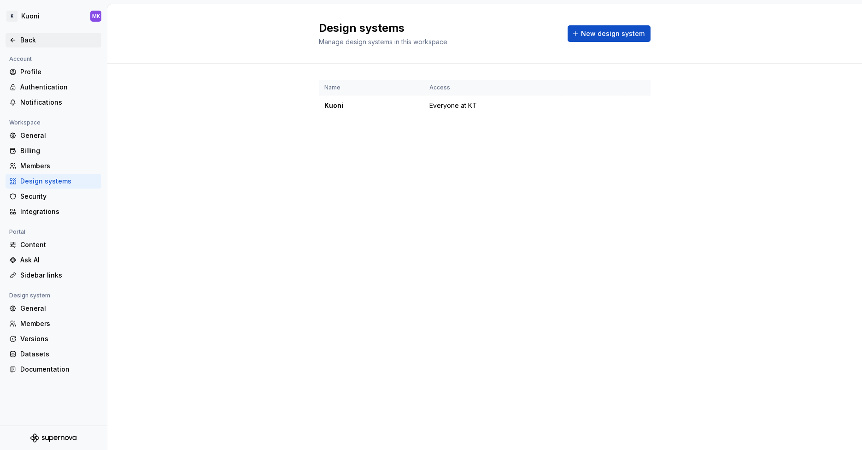
click at [35, 43] on div "Back" at bounding box center [58, 39] width 77 height 9
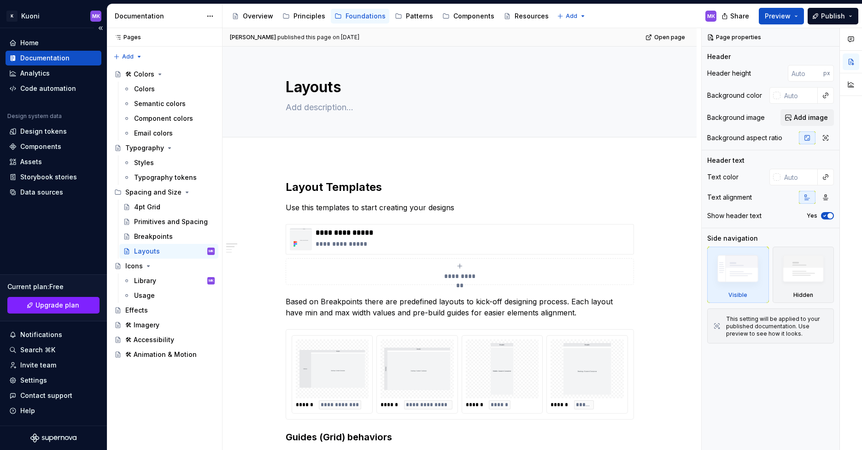
click at [45, 59] on div "Documentation" at bounding box center [44, 57] width 49 height 9
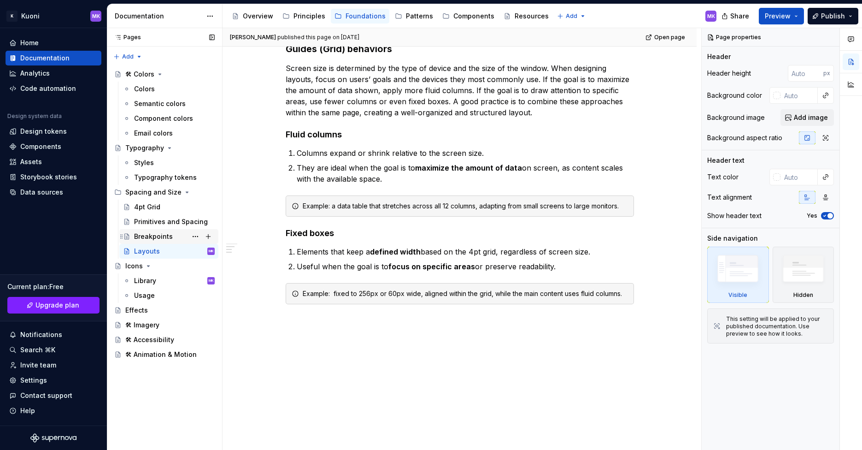
click at [159, 232] on div "Breakpoints" at bounding box center [153, 236] width 39 height 9
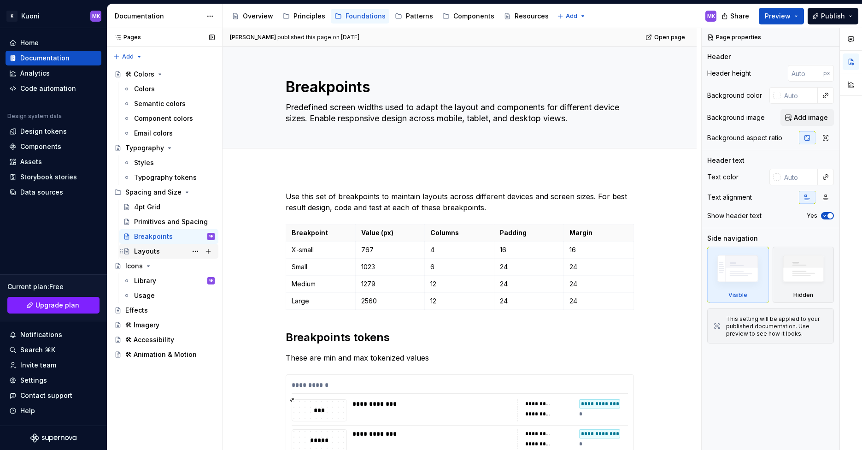
click at [155, 248] on div "Layouts" at bounding box center [147, 250] width 26 height 9
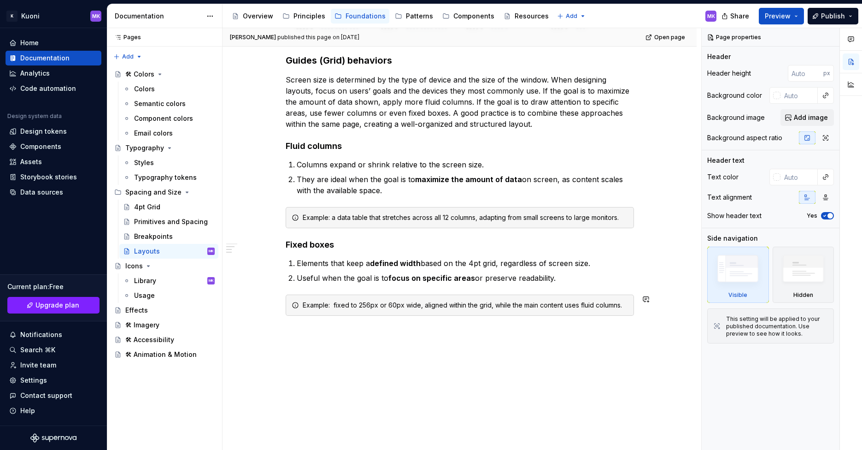
scroll to position [388, 0]
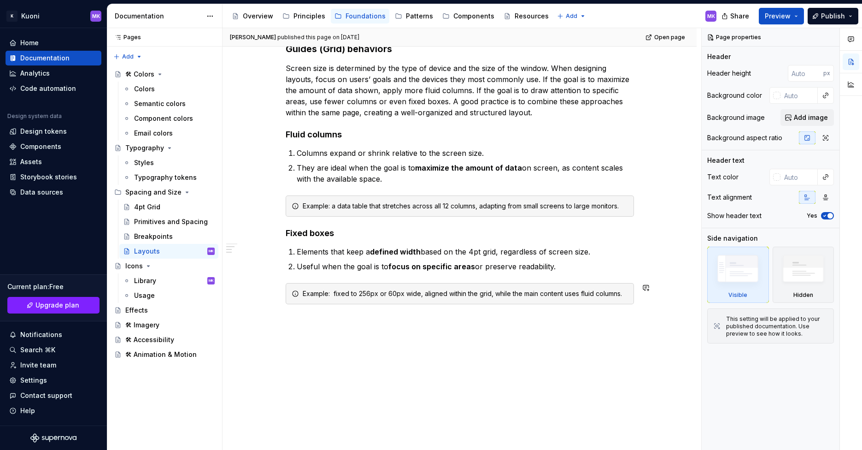
click at [346, 317] on div "**********" at bounding box center [460, 110] width 474 height 680
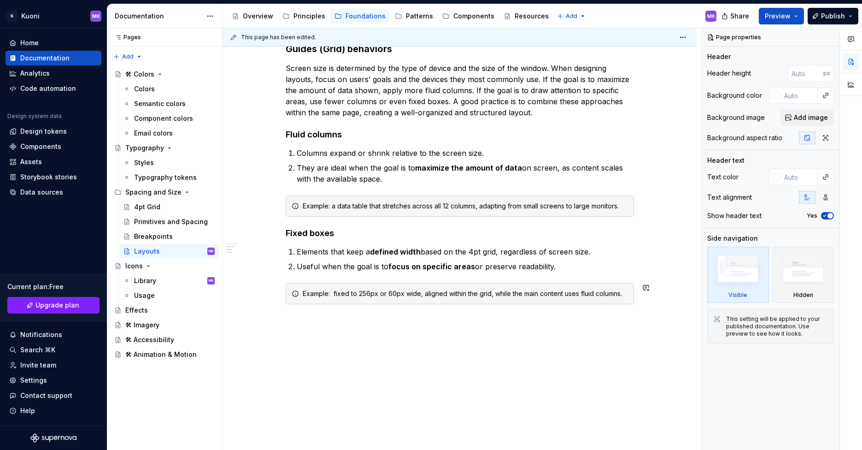
click at [353, 333] on div "**********" at bounding box center [460, 110] width 474 height 680
click at [54, 72] on div "Analytics" at bounding box center [53, 73] width 88 height 9
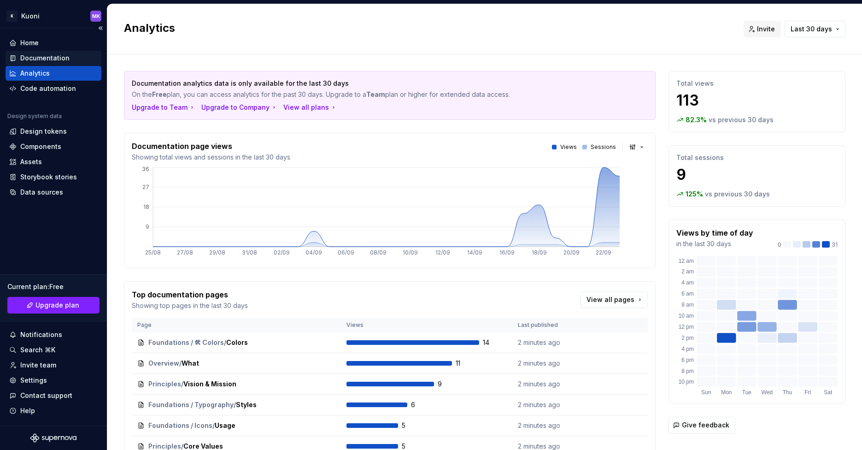
click at [58, 59] on div "Documentation" at bounding box center [44, 57] width 49 height 9
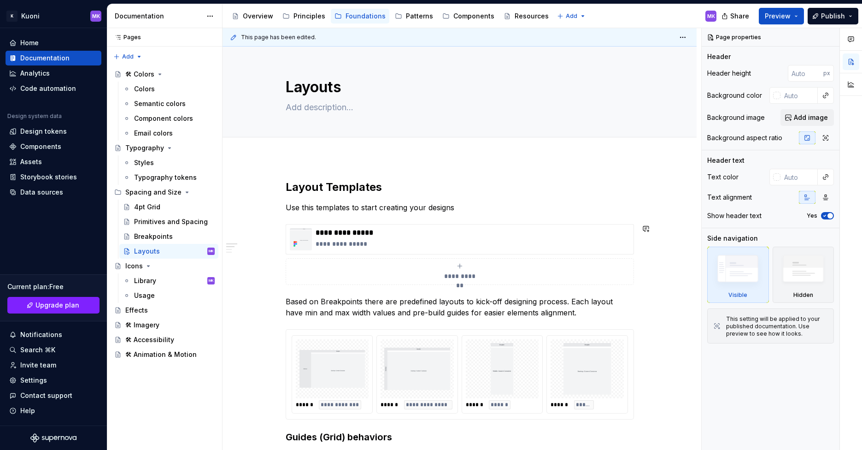
scroll to position [388, 0]
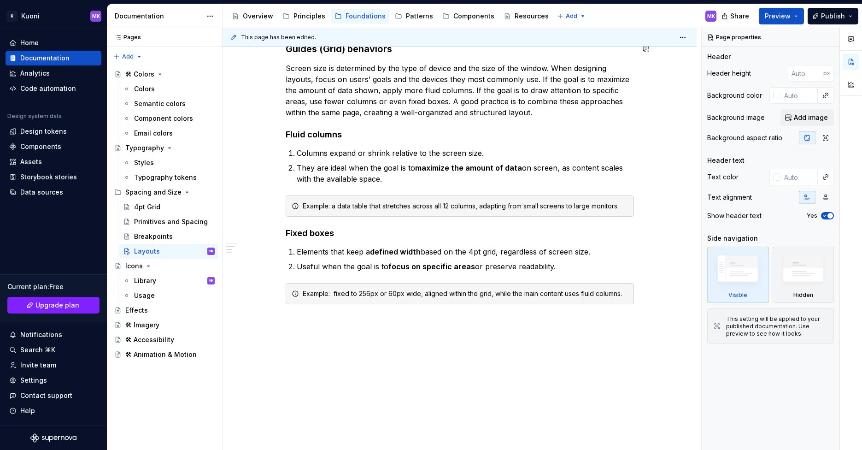
click at [291, 38] on span "This page has been edited." at bounding box center [278, 37] width 75 height 7
click at [680, 38] on html "K Kuoni MK Home Documentation Analytics Code automation Design system data Desi…" at bounding box center [431, 225] width 862 height 450
click at [639, 302] on html "K Kuoni MK Home Documentation Analytics Code automation Design system data Desi…" at bounding box center [431, 225] width 862 height 450
type textarea "*"
click at [687, 34] on html "K Kuoni MK Home Documentation Analytics Code automation Design system data Desi…" at bounding box center [431, 225] width 862 height 450
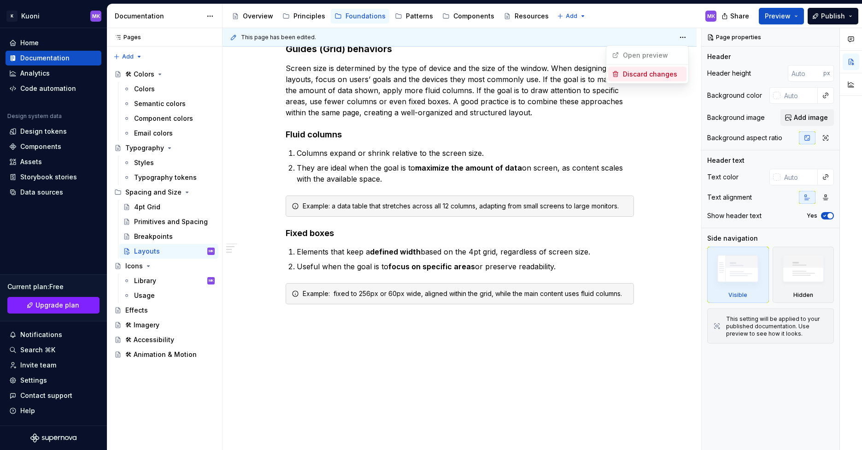
click at [655, 73] on div "Discard changes" at bounding box center [653, 74] width 60 height 9
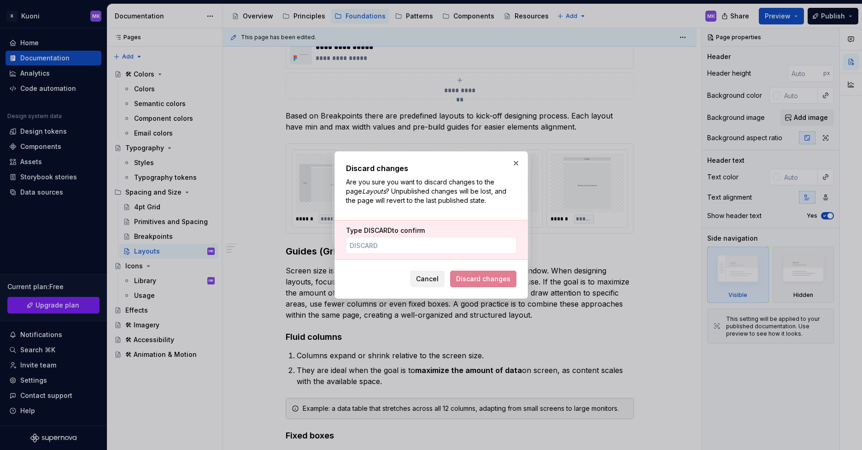
click at [428, 278] on span "Cancel" at bounding box center [427, 278] width 23 height 9
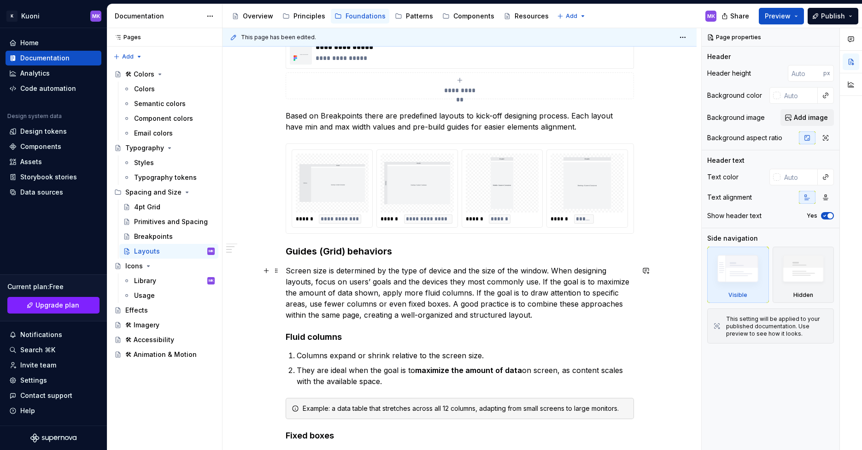
scroll to position [388, 0]
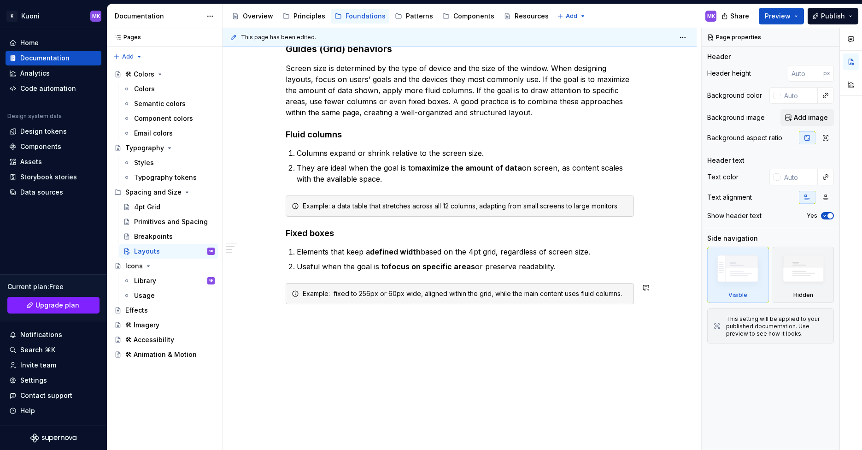
click at [346, 346] on div "**********" at bounding box center [460, 110] width 474 height 680
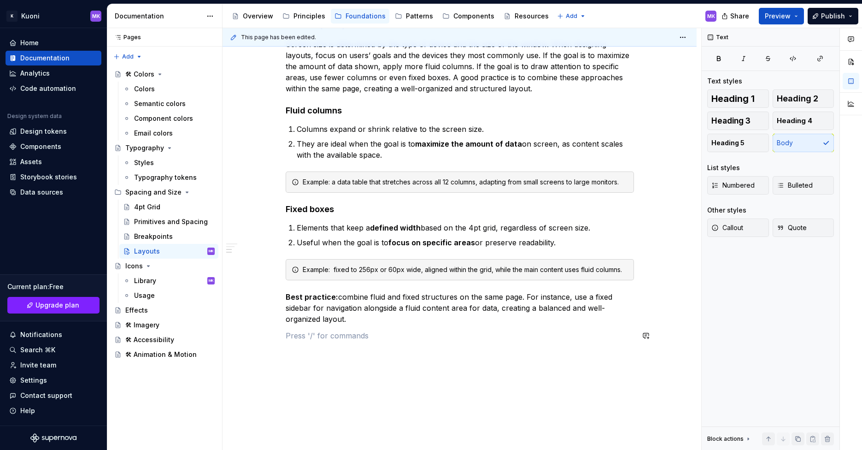
scroll to position [449, 0]
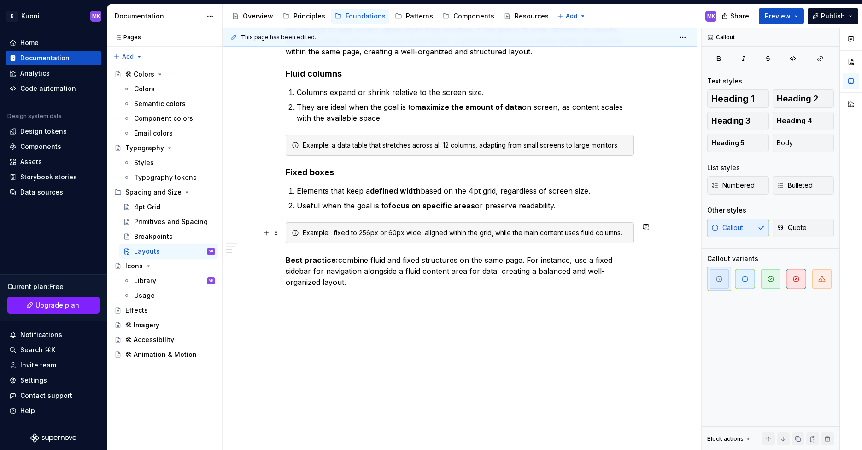
click at [334, 231] on div "Example: fixed to 256px or 60px wide, aligned within the grid, while the main c…" at bounding box center [465, 232] width 325 height 9
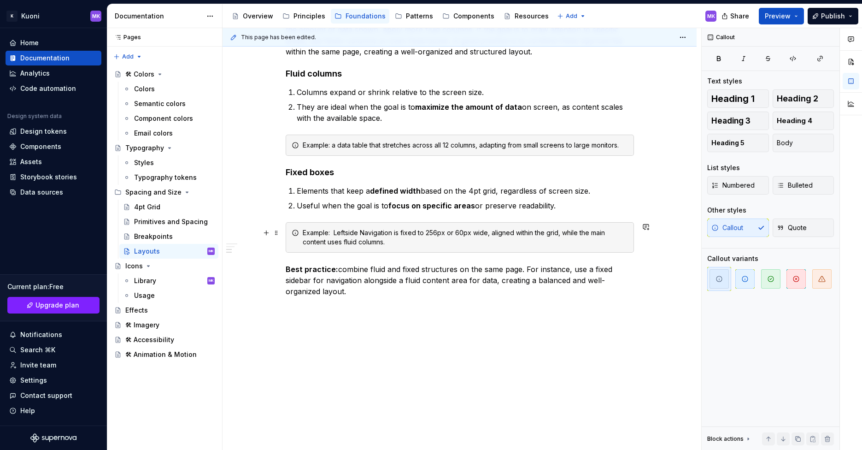
click at [343, 232] on div "Example: Leftside Navigation is fixed to 256px or 60px wide, aligned within the…" at bounding box center [465, 237] width 325 height 18
click at [347, 232] on div "Example: Leftside Navigation is fixed to 256px or 60px wide, aligned within the…" at bounding box center [465, 237] width 325 height 18
click at [377, 294] on p "Best practice: combine fluid and fixed structures on the same page. For instanc…" at bounding box center [460, 280] width 348 height 33
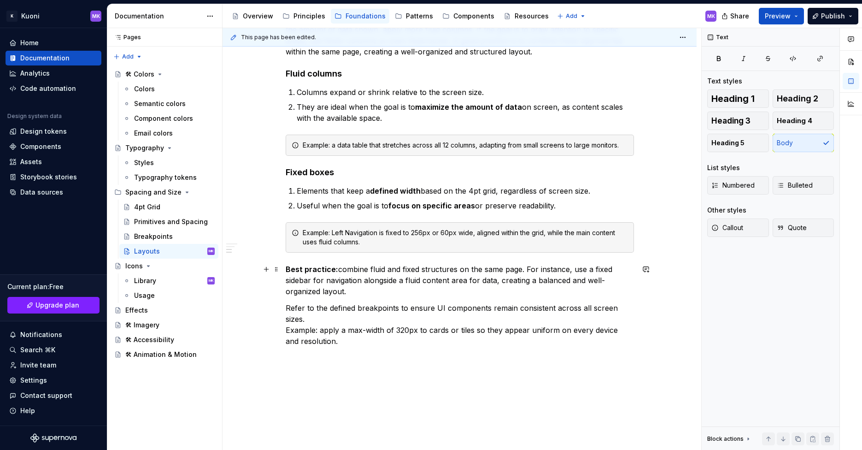
click at [338, 268] on p "Best practice: combine fluid and fixed structures on the same page. For instanc…" at bounding box center [460, 280] width 348 height 33
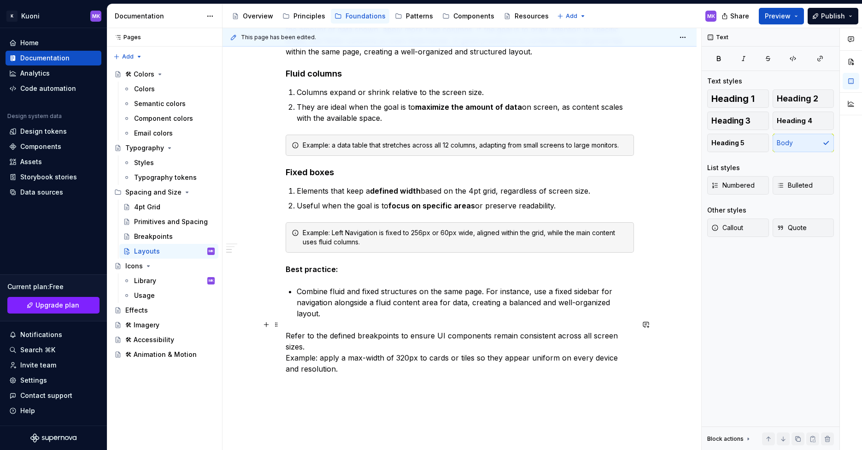
click at [286, 330] on p "Refer to the defined breakpoints to ensure UI components remain consistent acro…" at bounding box center [460, 352] width 348 height 44
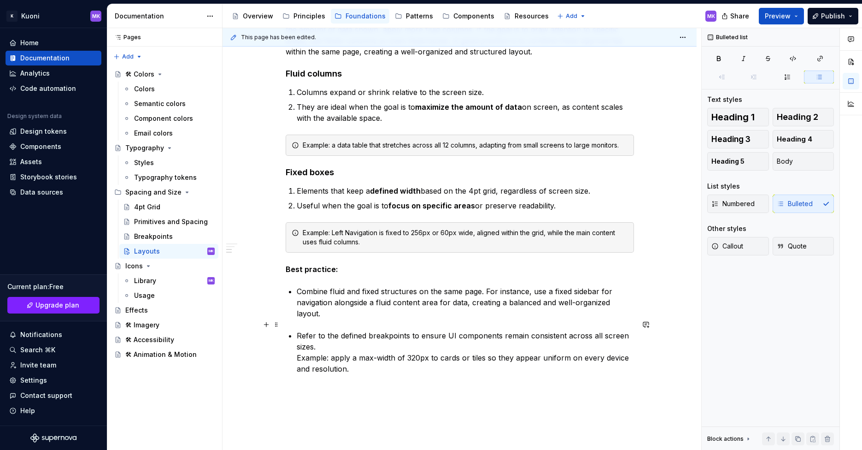
click at [298, 346] on p "Refer to the defined breakpoints to ensure UI components remain consistent acro…" at bounding box center [465, 352] width 337 height 44
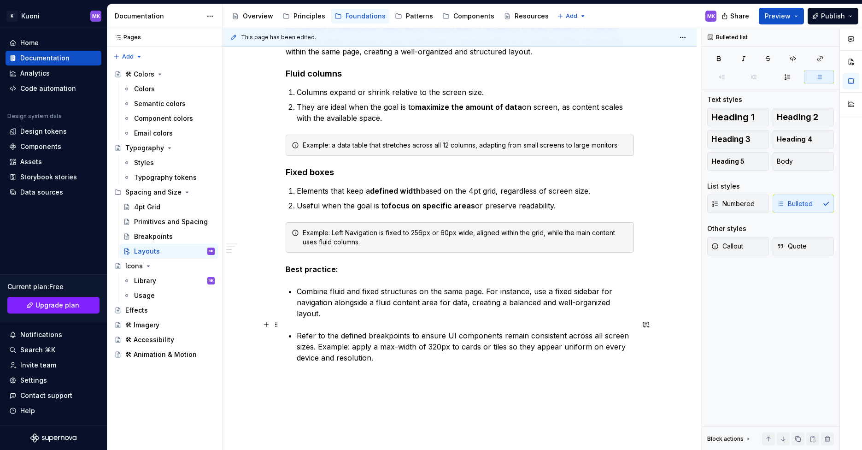
click at [382, 335] on p "Refer to the defined breakpoints to ensure UI components remain consistent acro…" at bounding box center [465, 346] width 337 height 33
click at [406, 346] on p "Refer to the defined breakpoints to ensure UI components remain consistent acro…" at bounding box center [465, 346] width 337 height 33
drag, startPoint x: 381, startPoint y: 335, endPoint x: 415, endPoint y: 334, distance: 34.1
click at [415, 334] on p "Refer to the defined breakpoints to ensure UI components remain consistent acro…" at bounding box center [465, 346] width 337 height 33
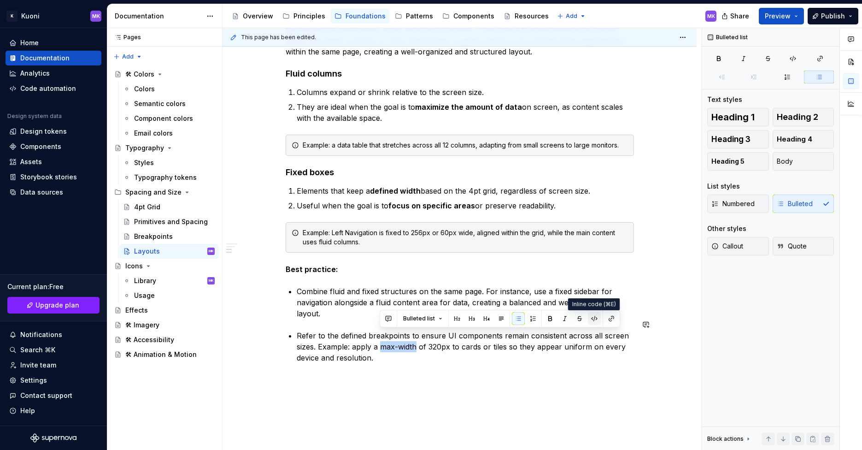
click at [591, 317] on button "button" at bounding box center [594, 318] width 13 height 13
click at [473, 361] on div "**********" at bounding box center [460, 58] width 348 height 654
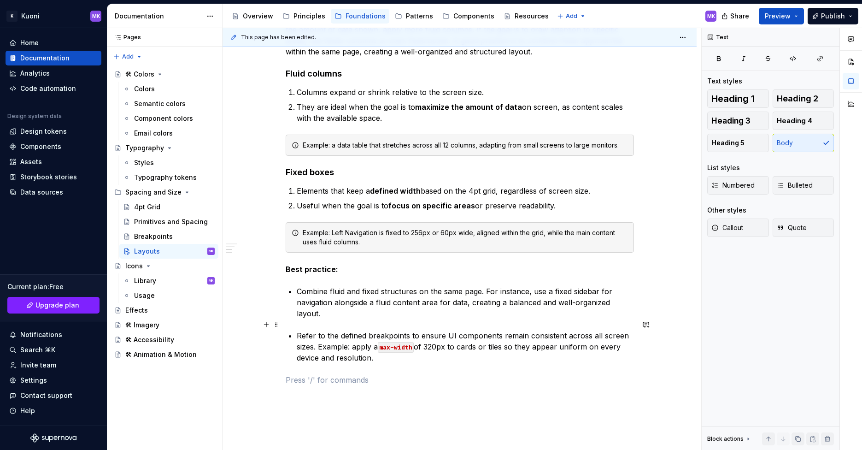
click at [389, 342] on code "max-width" at bounding box center [396, 347] width 36 height 11
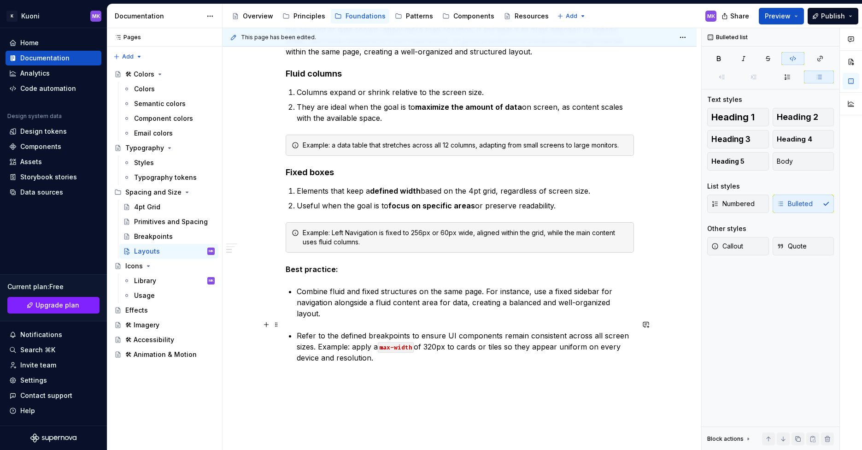
click at [398, 342] on code "max-width" at bounding box center [396, 347] width 36 height 11
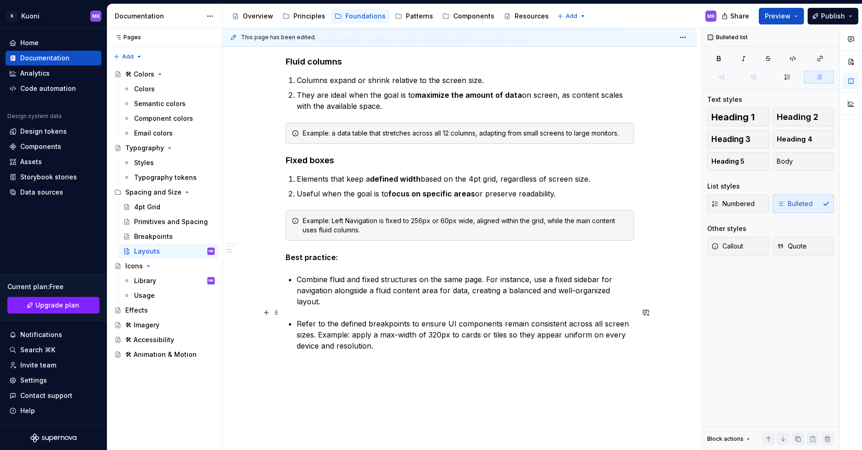
click at [389, 318] on p "Refer to the defined breakpoints to ensure UI components remain consistent acro…" at bounding box center [465, 334] width 337 height 33
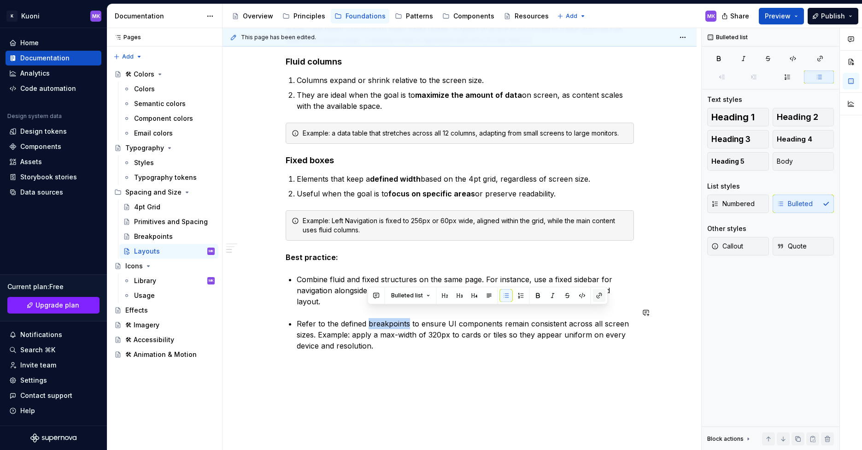
click at [599, 295] on button "button" at bounding box center [599, 295] width 13 height 13
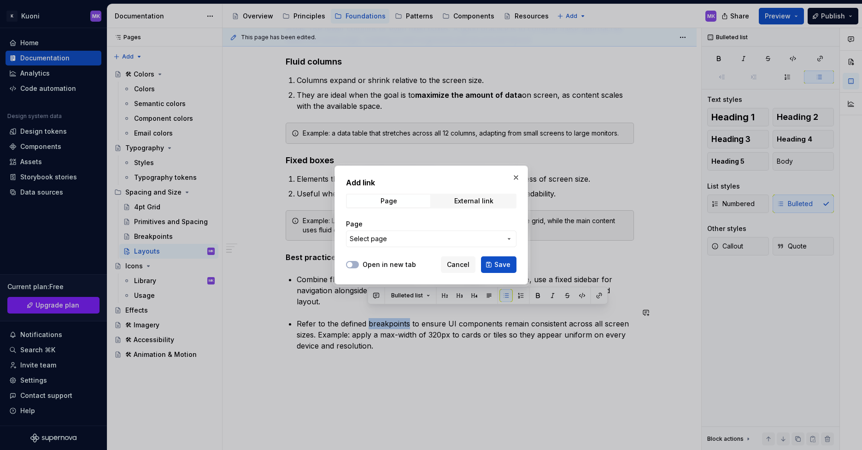
click at [463, 240] on span "Select page" at bounding box center [426, 238] width 152 height 9
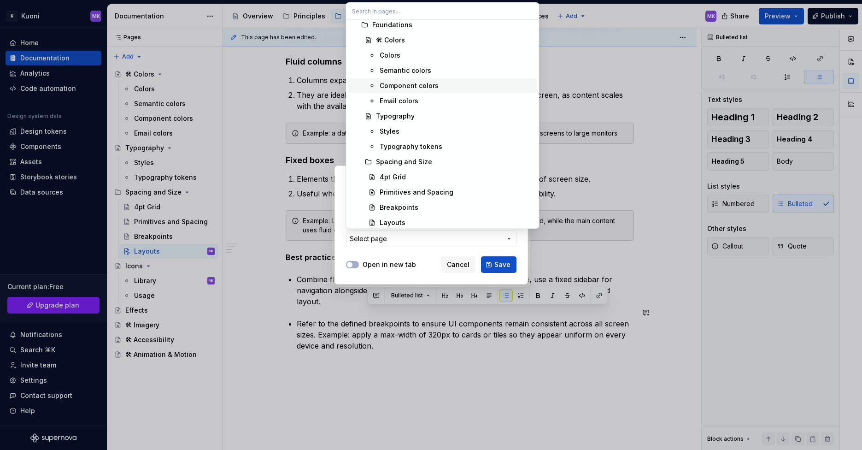
scroll to position [345, 0]
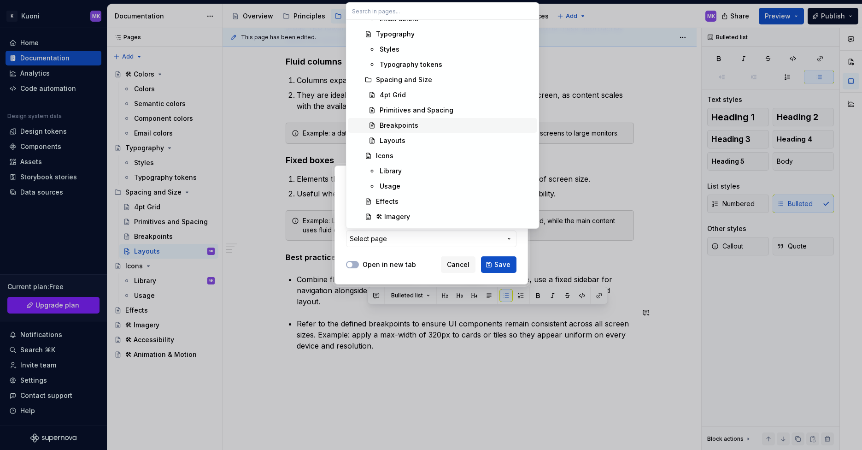
click at [408, 125] on div "Breakpoints" at bounding box center [399, 125] width 39 height 9
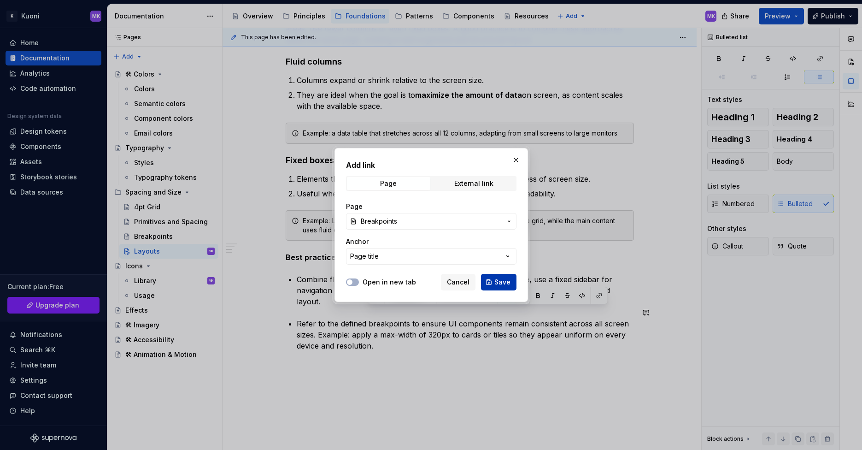
click at [498, 283] on span "Save" at bounding box center [502, 281] width 16 height 9
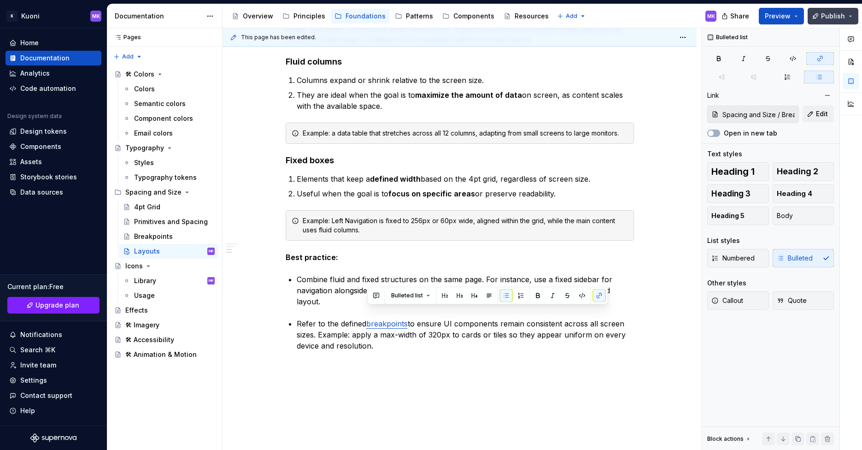
click at [829, 14] on span "Publish" at bounding box center [833, 16] width 24 height 9
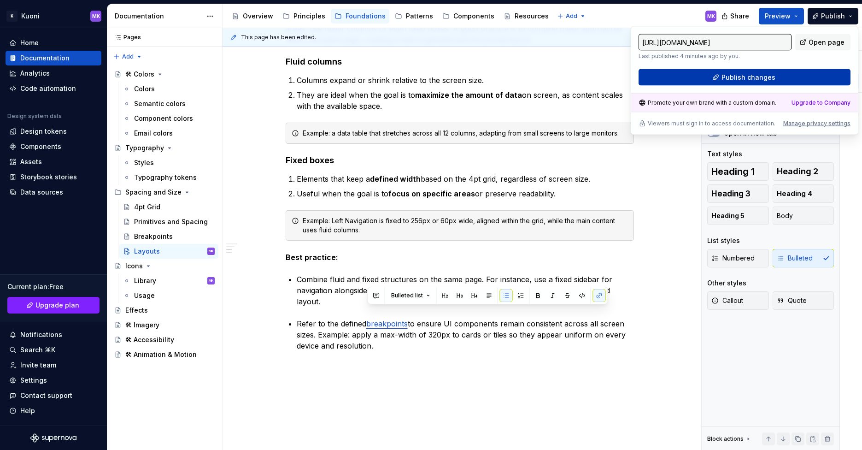
click at [796, 76] on button "Publish changes" at bounding box center [744, 77] width 212 height 17
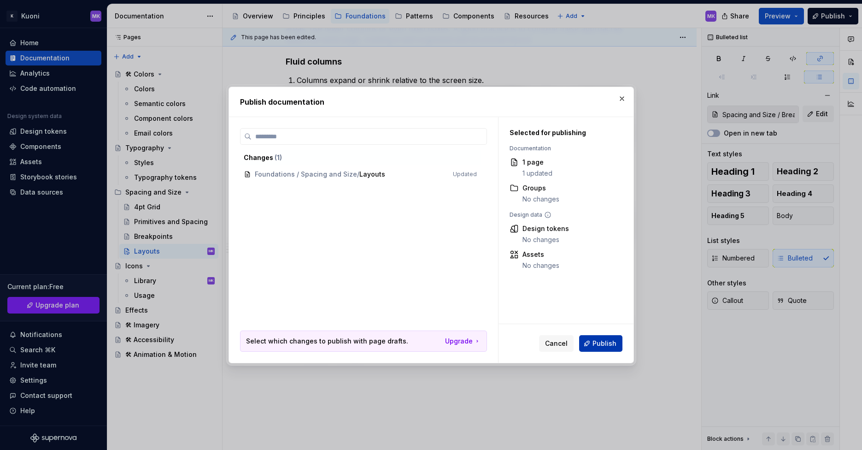
click at [599, 341] on span "Publish" at bounding box center [604, 343] width 24 height 9
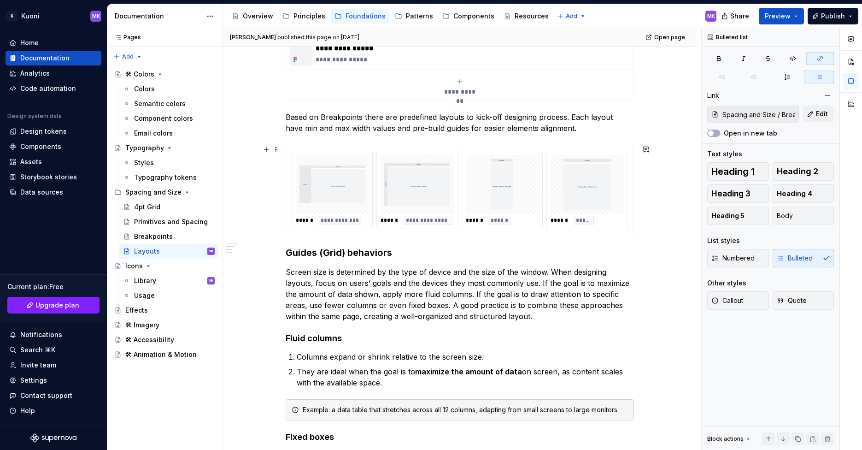
scroll to position [8, 0]
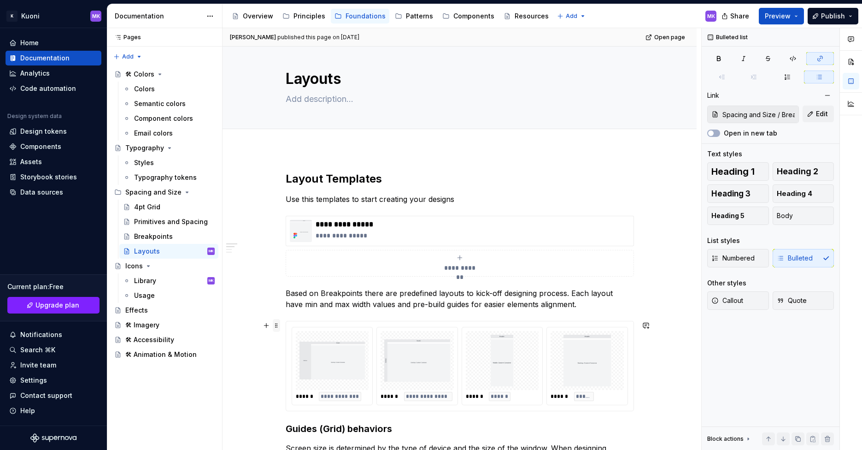
click at [279, 328] on span at bounding box center [276, 325] width 7 height 13
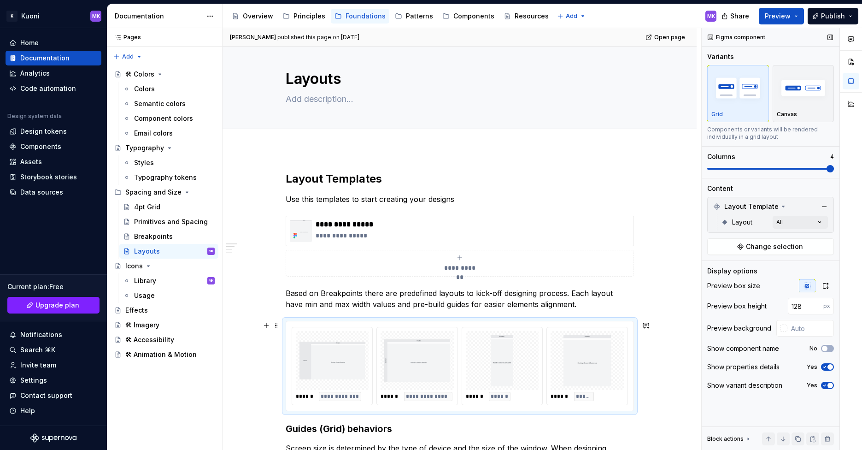
click at [804, 283] on icon "button" at bounding box center [806, 285] width 7 height 7
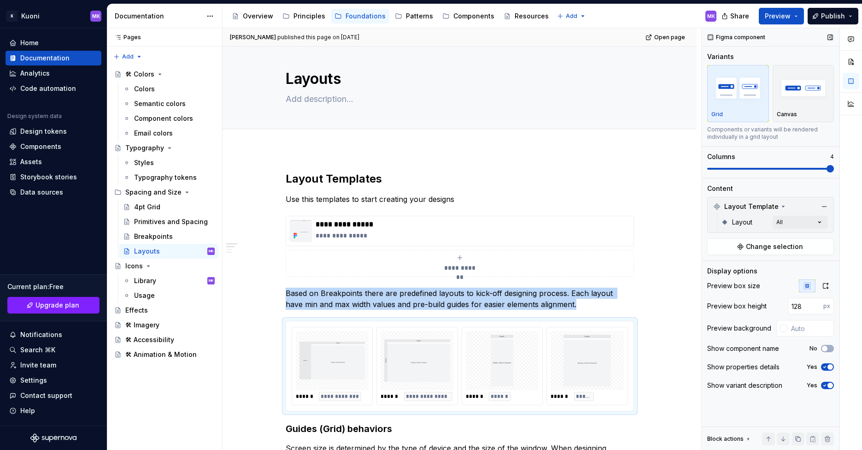
click at [805, 283] on icon "button" at bounding box center [806, 285] width 7 height 7
click at [827, 18] on span "Publish" at bounding box center [833, 16] width 24 height 9
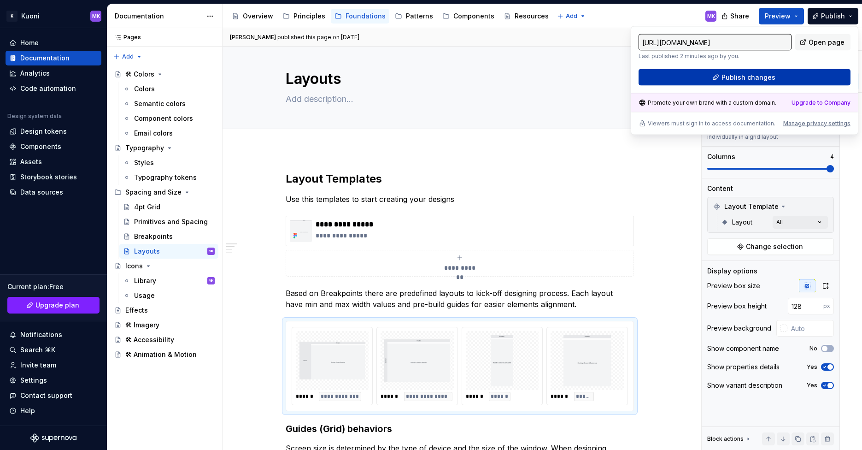
click at [756, 74] on span "Publish changes" at bounding box center [748, 77] width 54 height 9
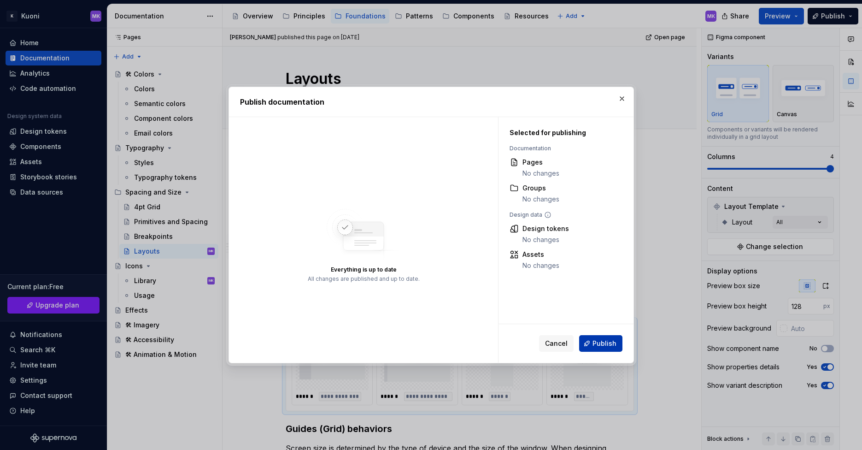
click at [611, 341] on span "Publish" at bounding box center [604, 343] width 24 height 9
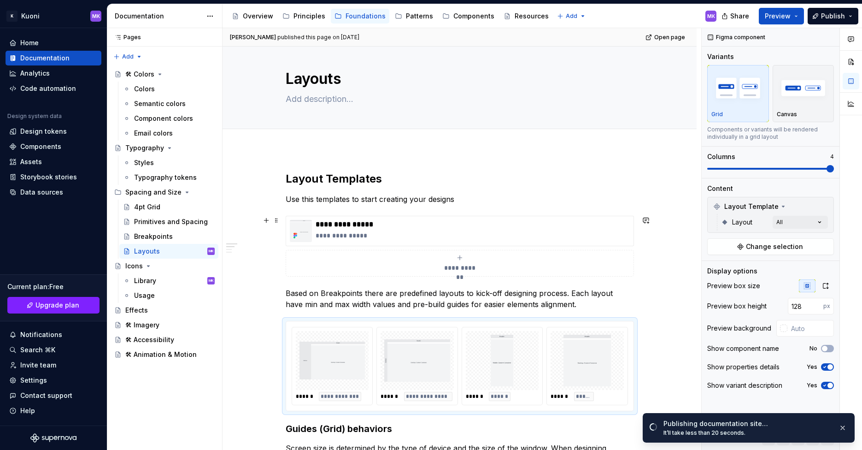
scroll to position [26, 0]
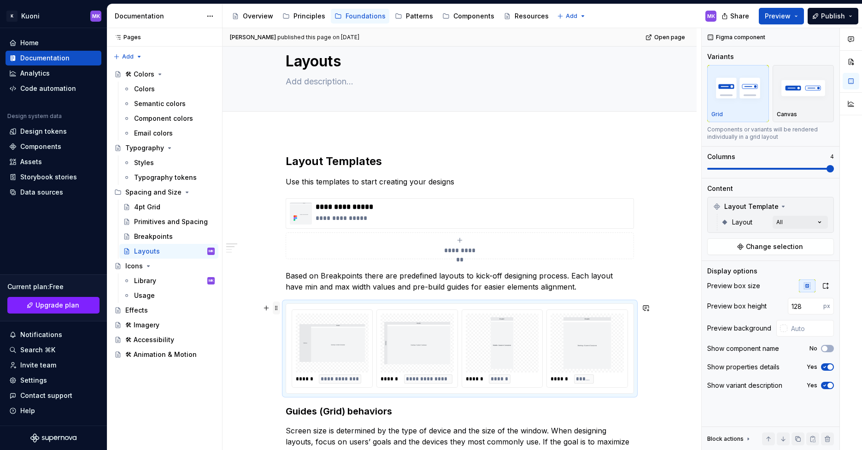
click at [275, 306] on span at bounding box center [276, 307] width 7 height 13
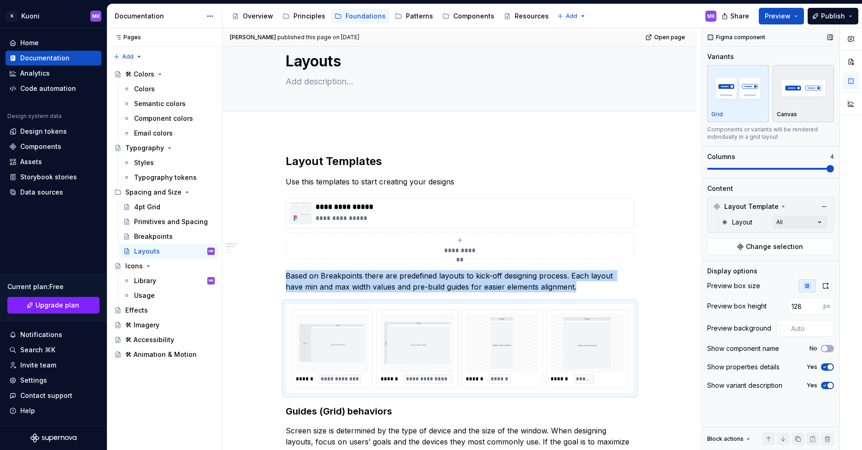
click at [790, 99] on img "button" at bounding box center [803, 88] width 53 height 34
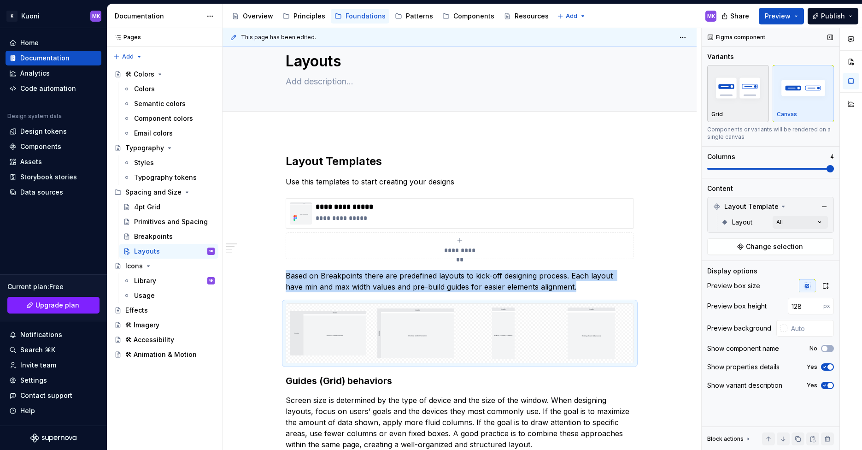
click at [733, 98] on img "button" at bounding box center [737, 88] width 53 height 34
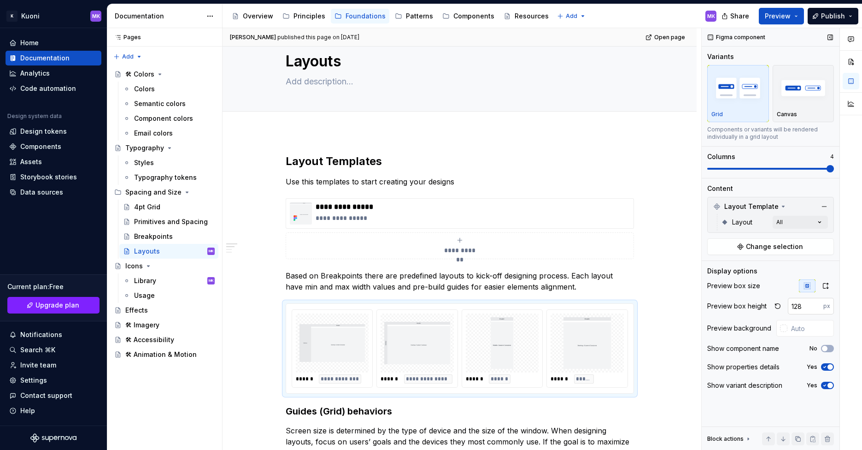
click at [808, 306] on input "128" at bounding box center [805, 306] width 35 height 17
click at [837, 14] on span "Publish" at bounding box center [833, 16] width 24 height 9
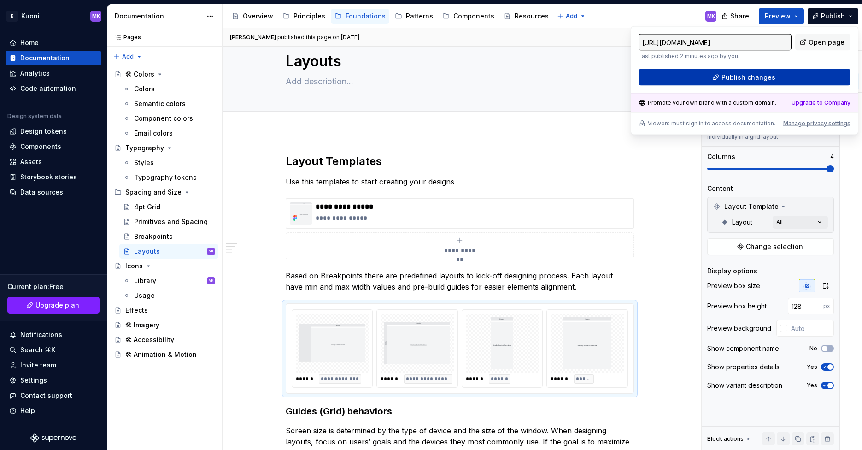
click at [771, 79] on span "Publish changes" at bounding box center [748, 77] width 54 height 9
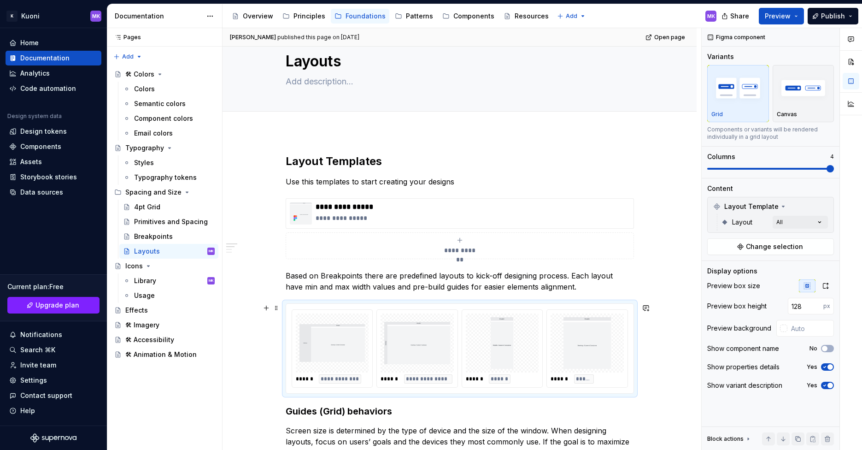
click at [561, 328] on img at bounding box center [587, 343] width 66 height 52
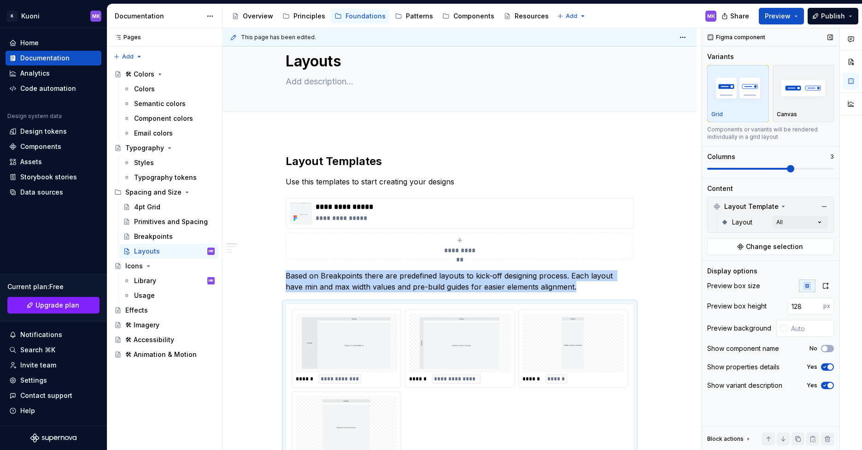
scroll to position [51, 0]
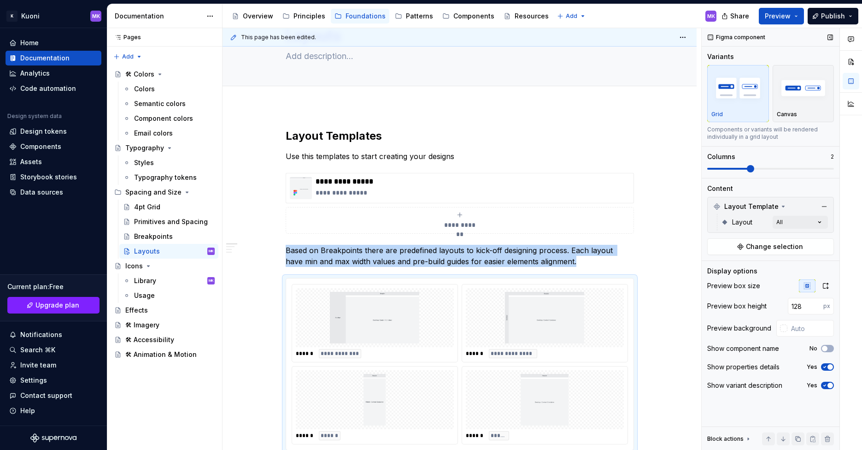
click at [754, 169] on span at bounding box center [750, 168] width 7 height 7
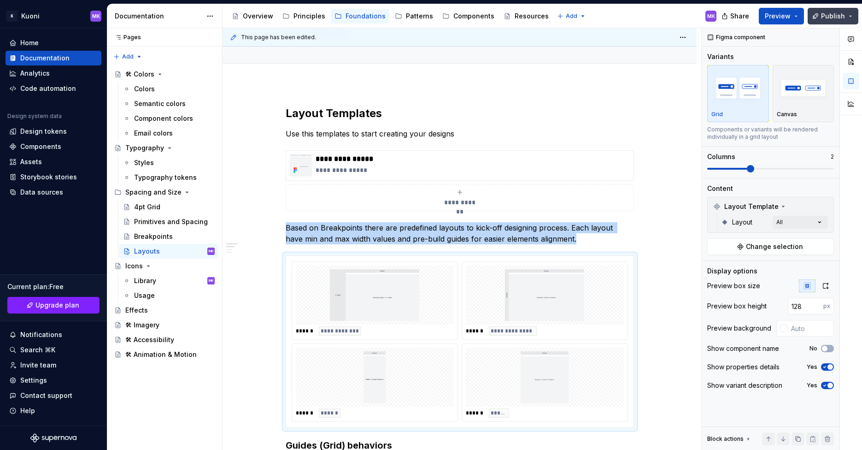
click at [826, 14] on span "Publish" at bounding box center [833, 16] width 24 height 9
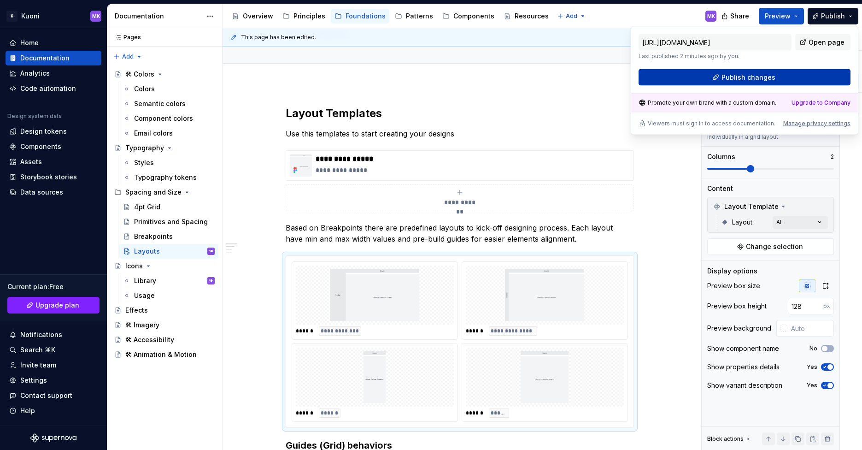
click at [773, 80] on button "Publish changes" at bounding box center [744, 77] width 212 height 17
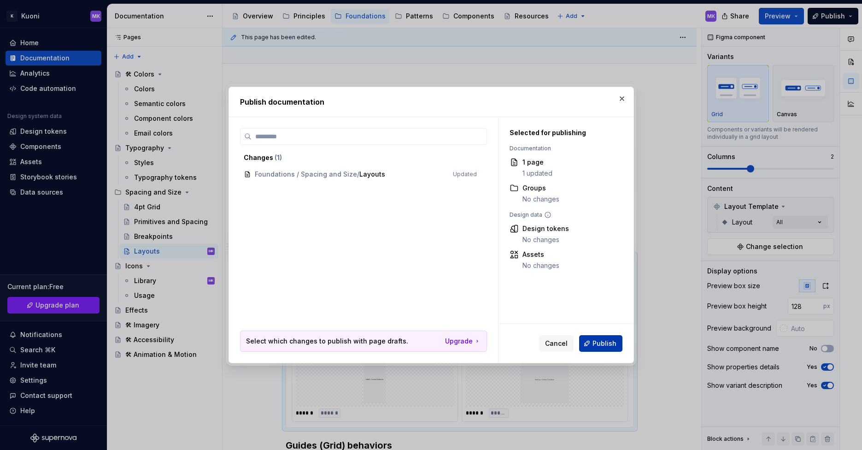
click at [597, 341] on span "Publish" at bounding box center [604, 343] width 24 height 9
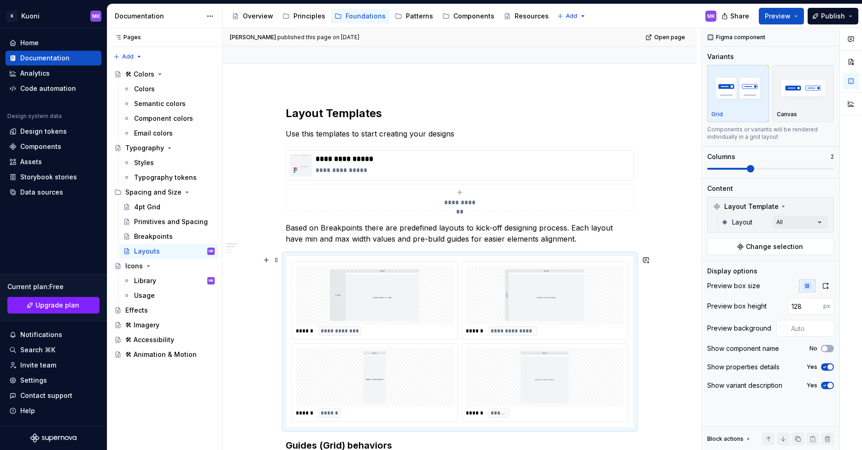
click at [403, 363] on img at bounding box center [374, 377] width 151 height 52
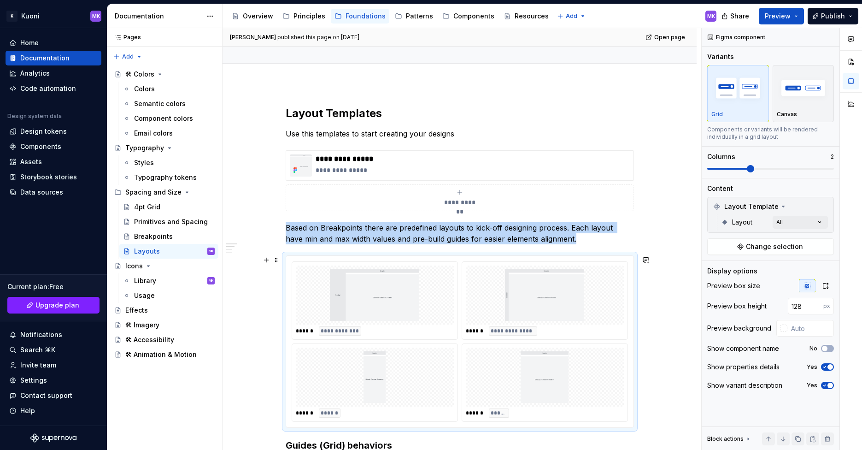
scroll to position [107, 0]
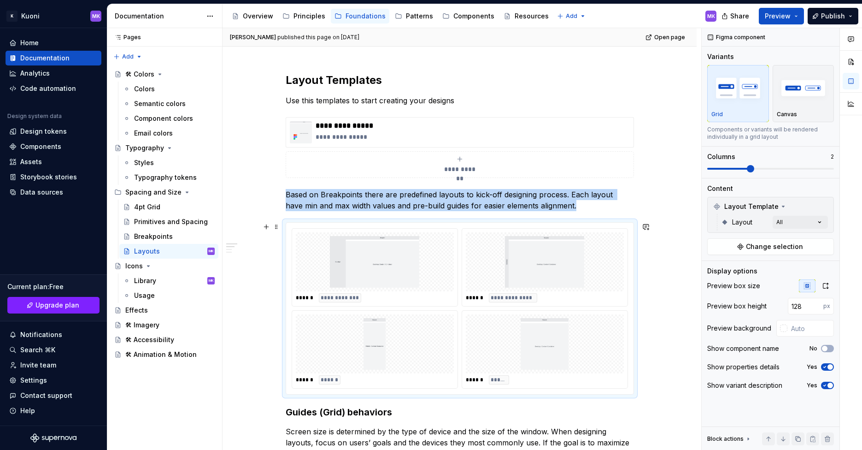
click at [345, 276] on img at bounding box center [374, 262] width 151 height 52
click at [510, 260] on img at bounding box center [544, 262] width 151 height 52
click at [808, 85] on img "button" at bounding box center [803, 88] width 53 height 34
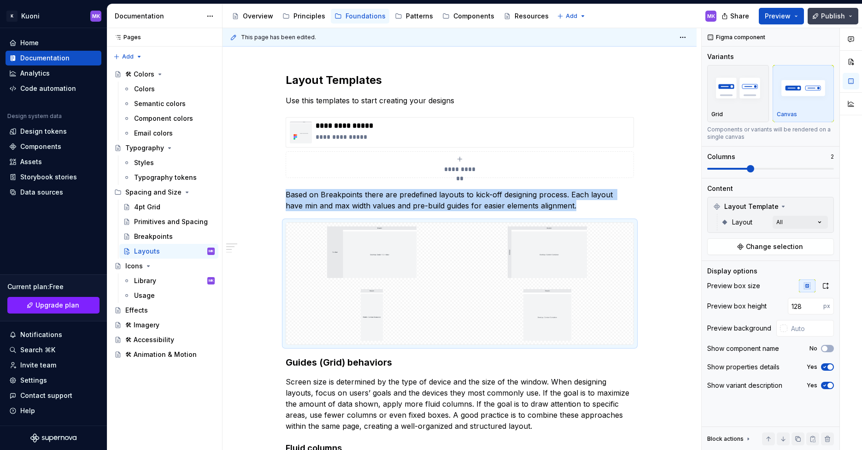
click at [831, 17] on span "Publish" at bounding box center [833, 16] width 24 height 9
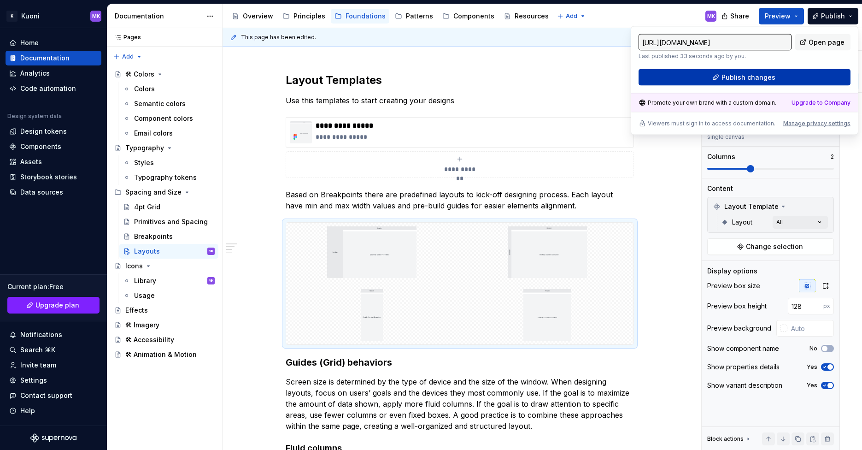
click at [745, 74] on span "Publish changes" at bounding box center [748, 77] width 54 height 9
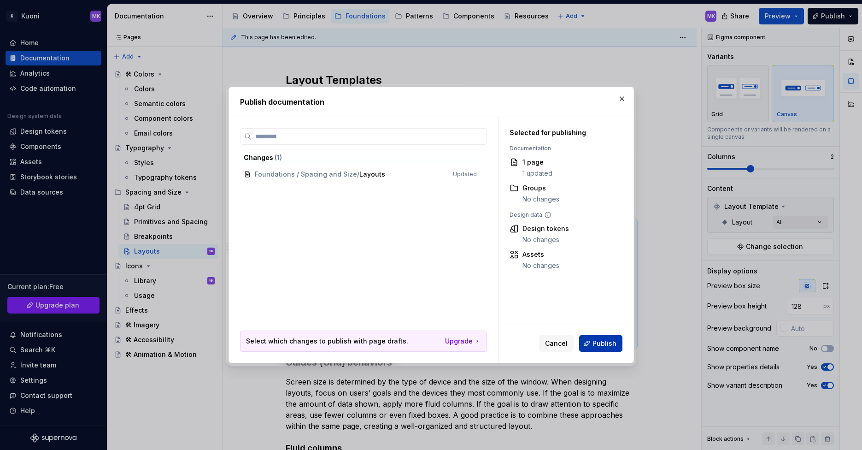
click at [597, 346] on span "Publish" at bounding box center [604, 343] width 24 height 9
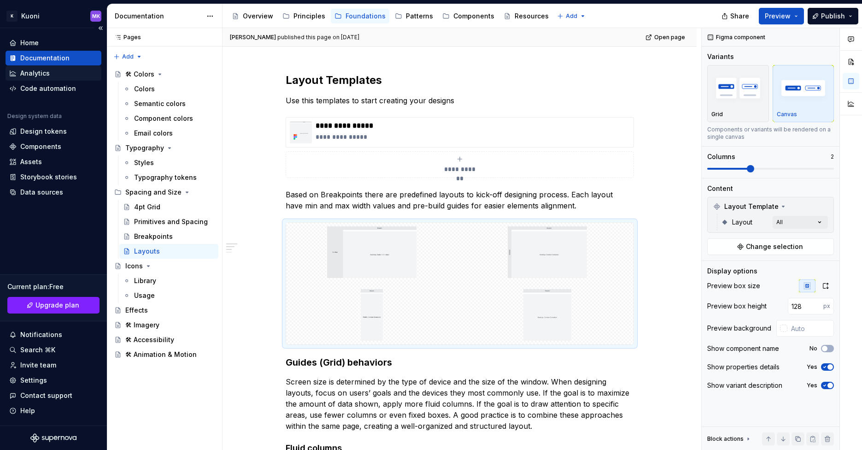
type textarea "*"
